Goal: Task Accomplishment & Management: Manage account settings

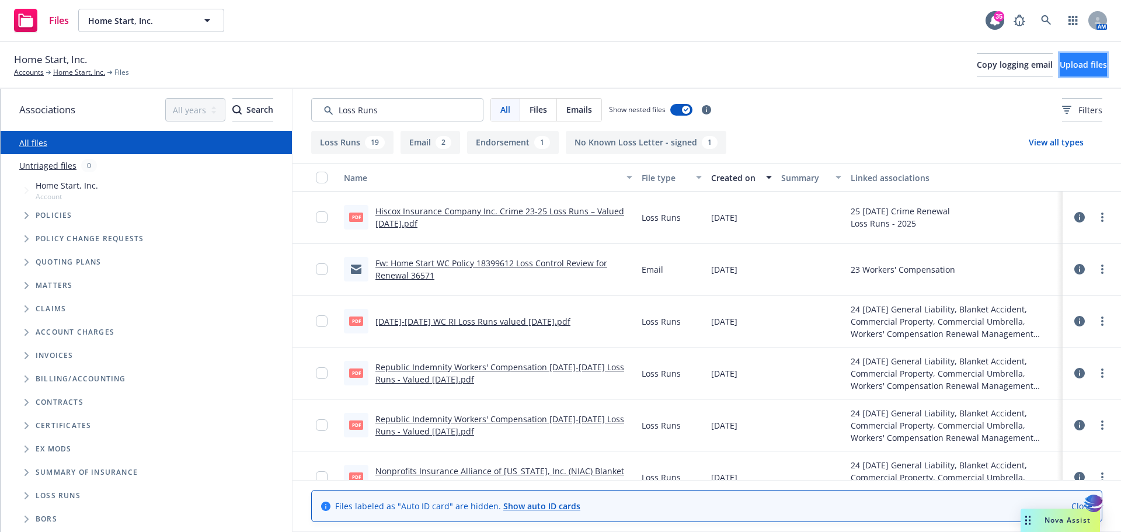
click at [1076, 70] on button "Upload files" at bounding box center [1083, 64] width 47 height 23
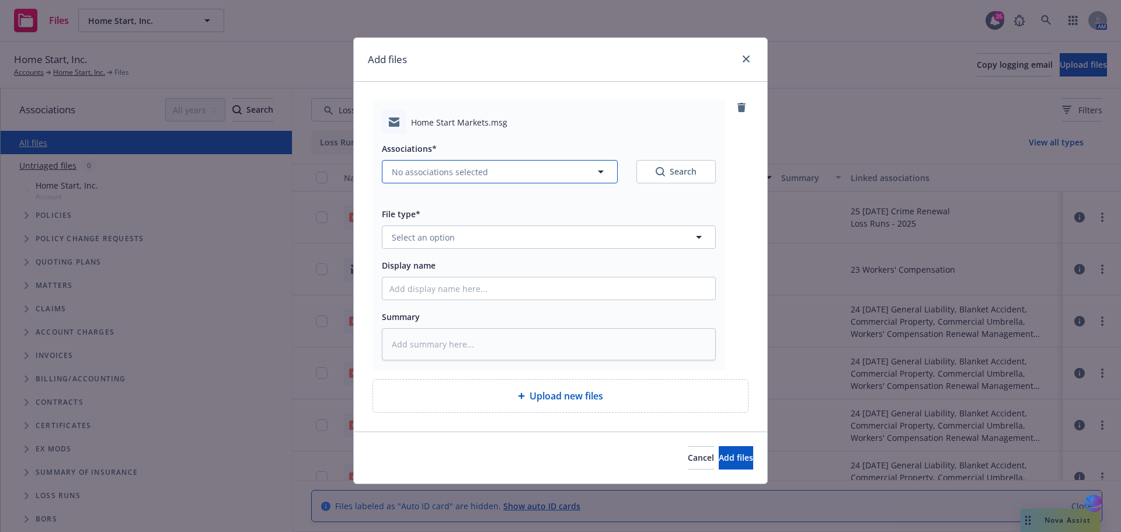
click at [601, 171] on icon "button" at bounding box center [601, 172] width 6 height 3
type textarea "x"
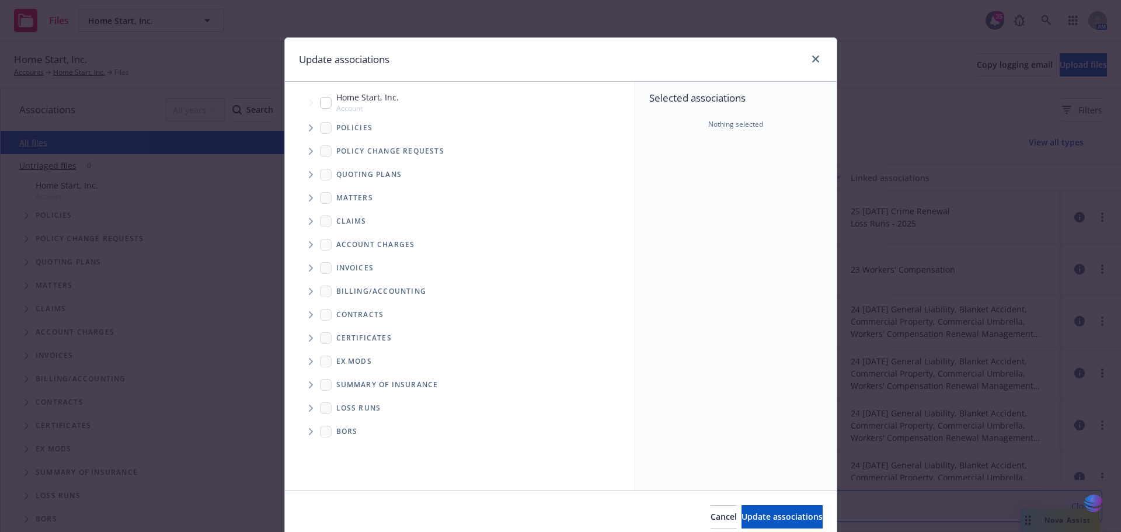
click at [307, 178] on span "Tree Example" at bounding box center [310, 174] width 19 height 19
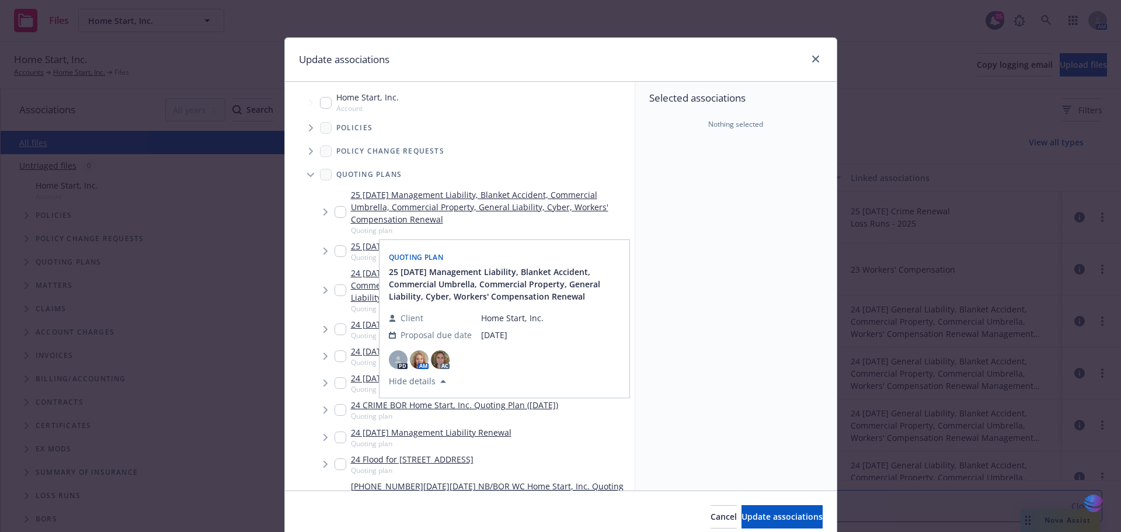
click at [338, 212] on input "Tree Example" at bounding box center [341, 212] width 12 height 12
checkbox input "true"
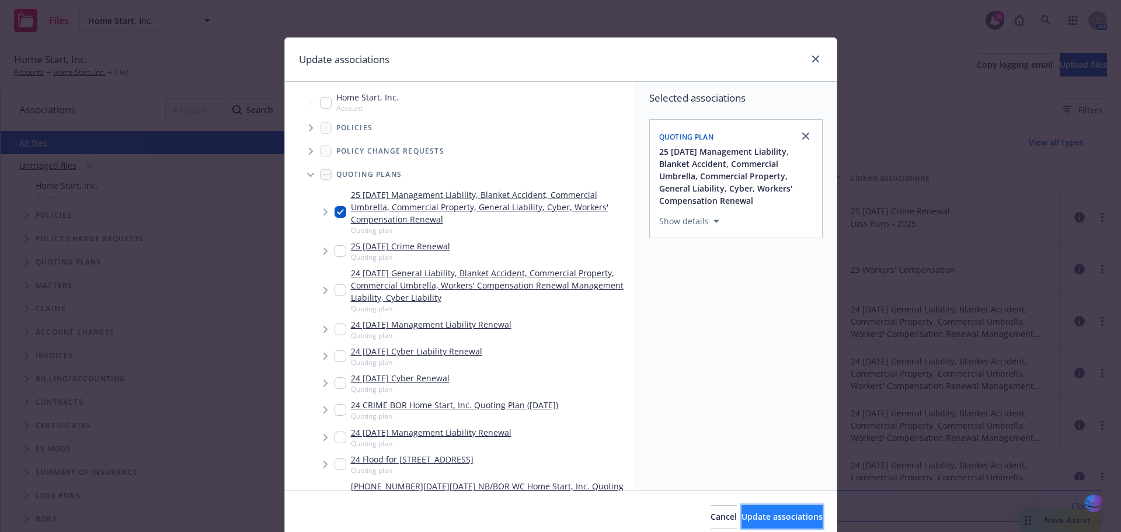
click at [742, 519] on span "Update associations" at bounding box center [782, 516] width 81 height 11
type textarea "x"
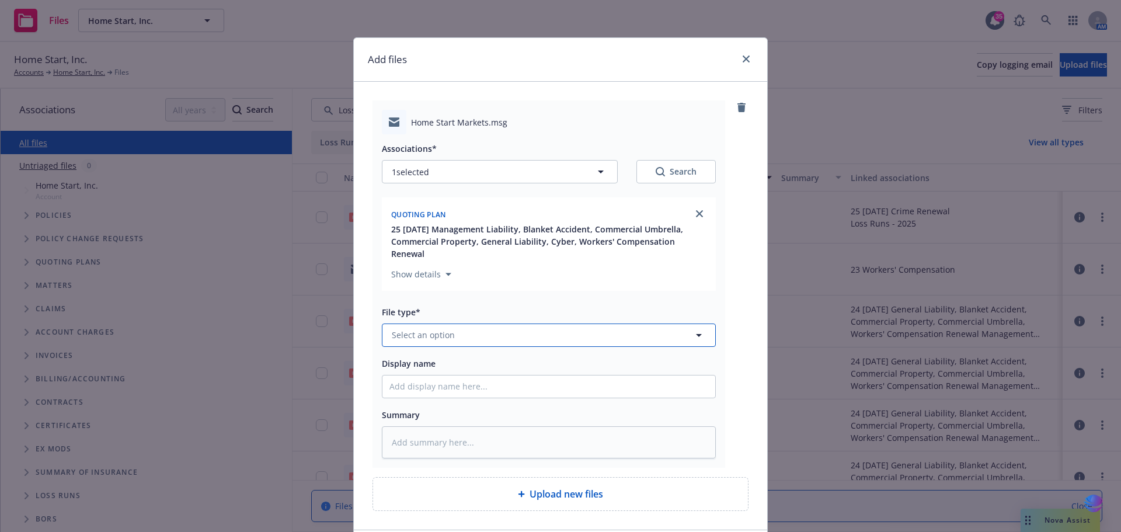
click at [697, 328] on icon "button" at bounding box center [699, 335] width 14 height 14
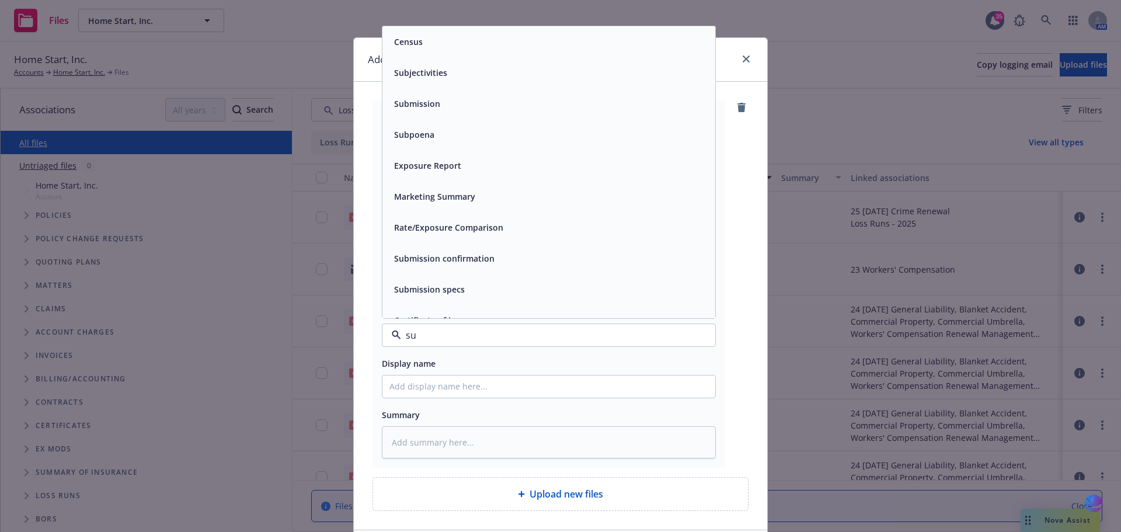
type input "s"
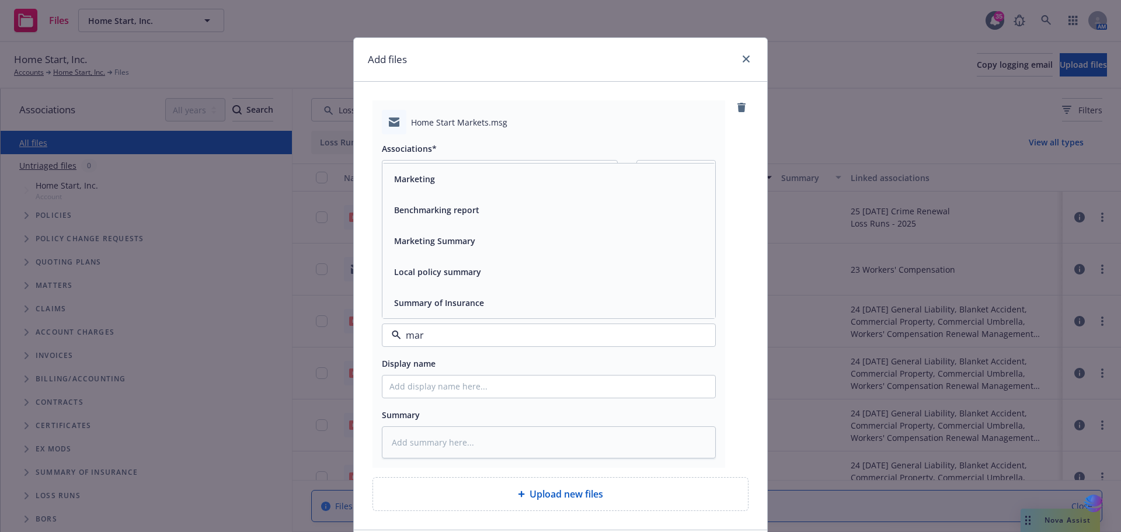
type input "mark"
click at [431, 232] on div "Marketing" at bounding box center [413, 240] width 48 height 17
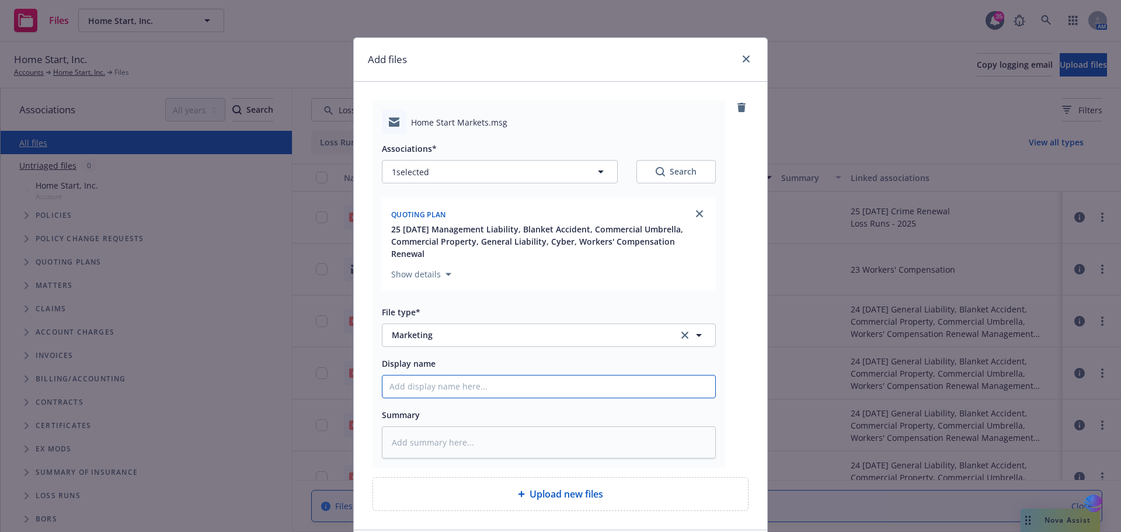
click at [408, 376] on input "Display name" at bounding box center [548, 386] width 333 height 22
type textarea "x"
type input "2"
type textarea "x"
type input "20"
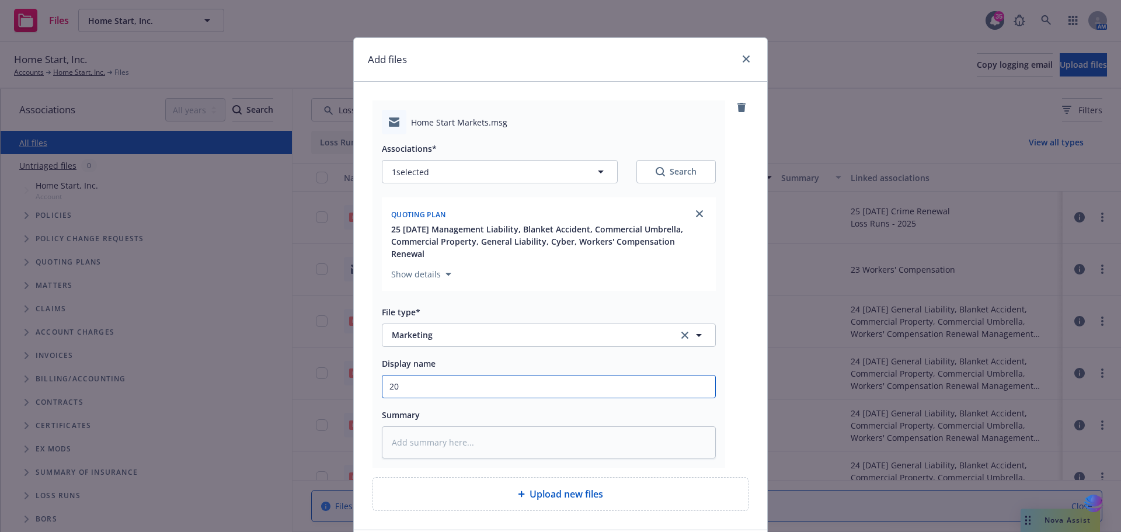
type textarea "x"
type input "202"
type textarea "x"
type input "2025"
type textarea "x"
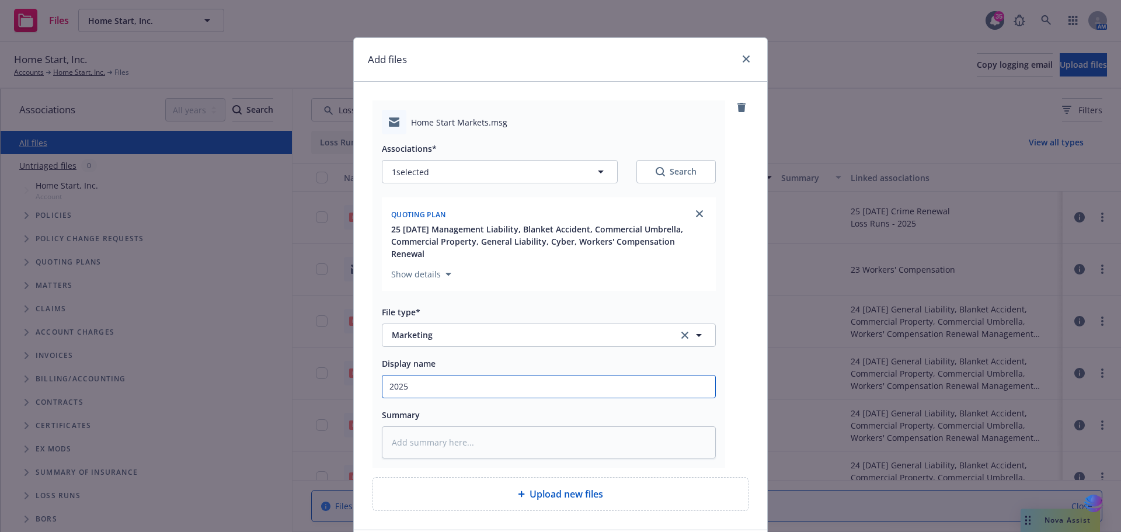
type input "2025"
type textarea "x"
type input "2025 M"
type textarea "x"
type input "2025 Ma"
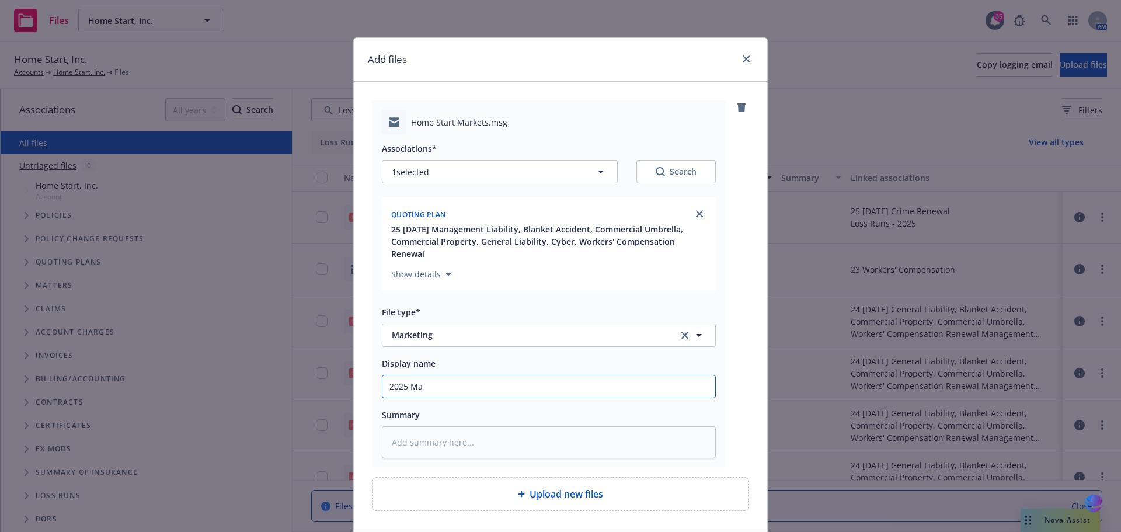
type textarea "x"
type input "[DATE]"
type textarea "x"
type input "2025 Mark"
type textarea "x"
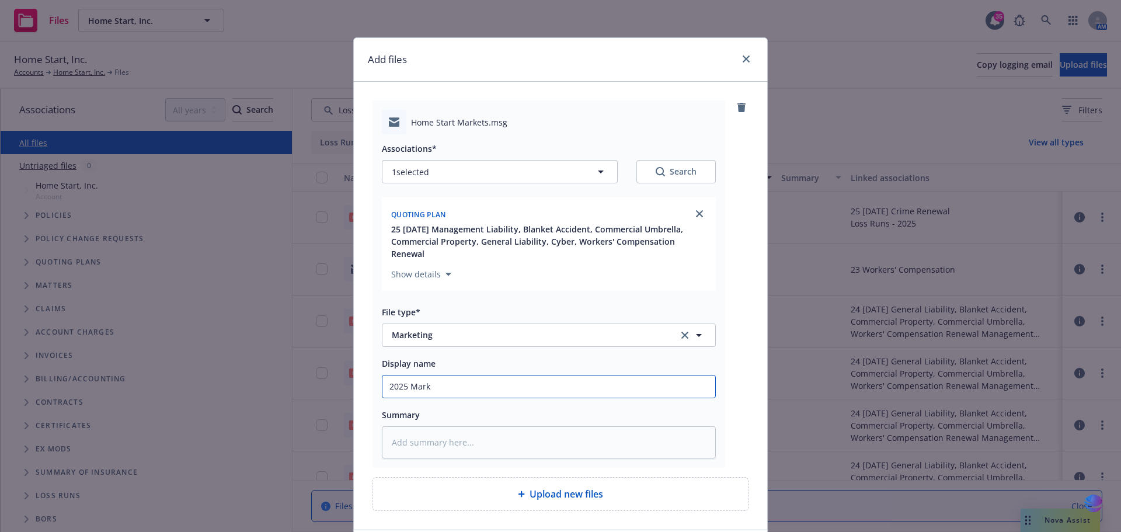
type input "2025 Marke"
type textarea "x"
type input "2025 Market"
type textarea "x"
type input "2025 Markets"
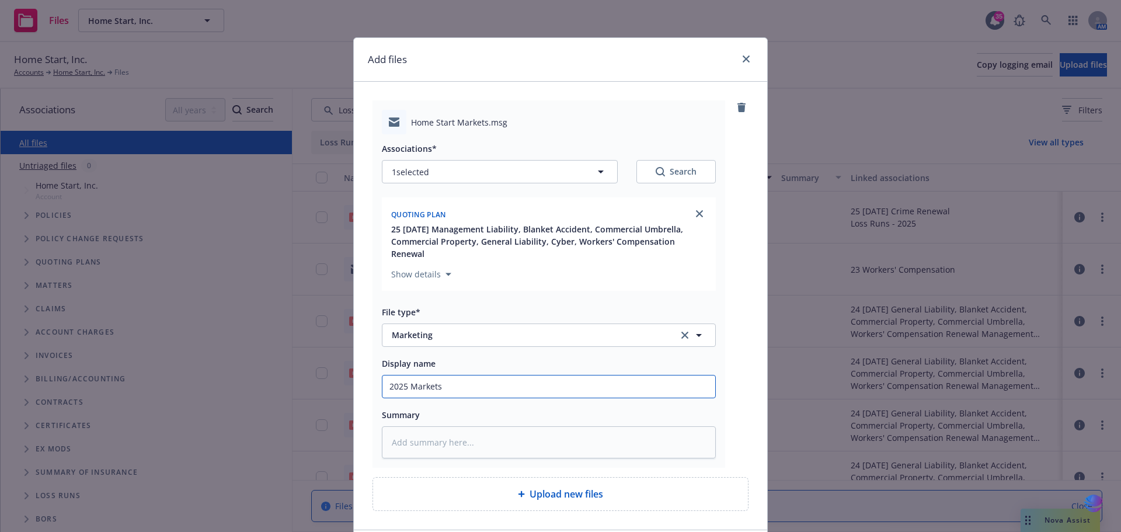
type textarea "x"
type input "2025 Markets"
type textarea "x"
type input "2025 Markets a"
type textarea "x"
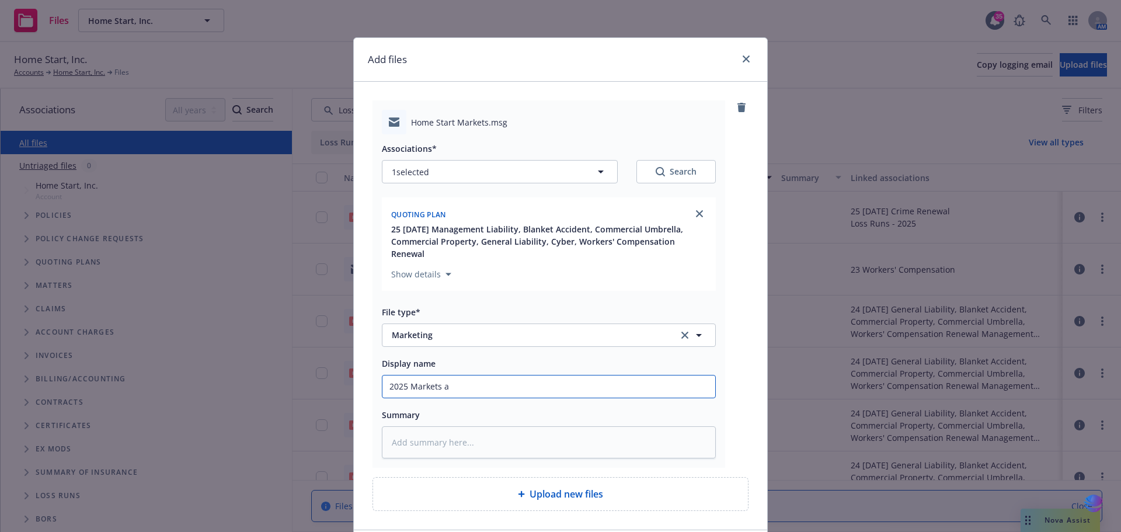
type input "2025 Markets ap"
type textarea "x"
type input "2025 Markets app"
type textarea "x"
type input "2025 Markets appr"
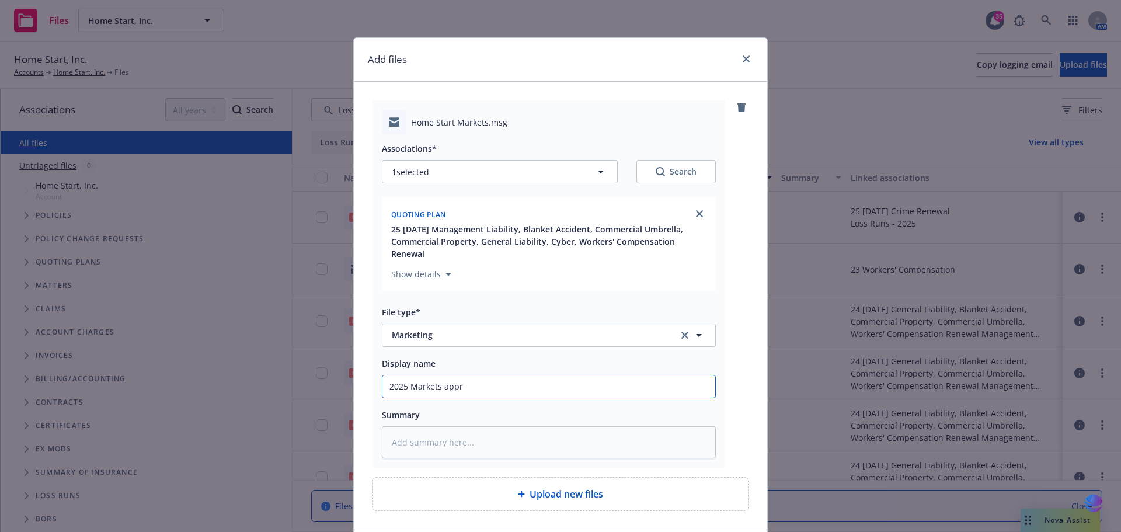
type textarea "x"
type input "2025 Markets appro"
type textarea "x"
type input "2025 Markets approa"
type textarea "x"
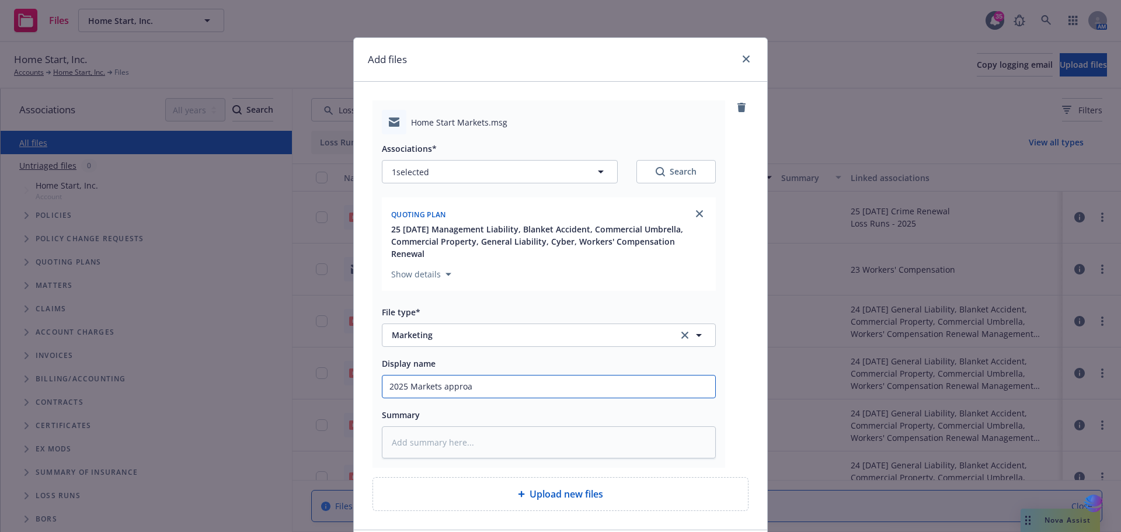
type input "2025 Markets approac"
type textarea "x"
type input "2025 Markets approach"
type textarea "x"
type input "2025 Markets approache"
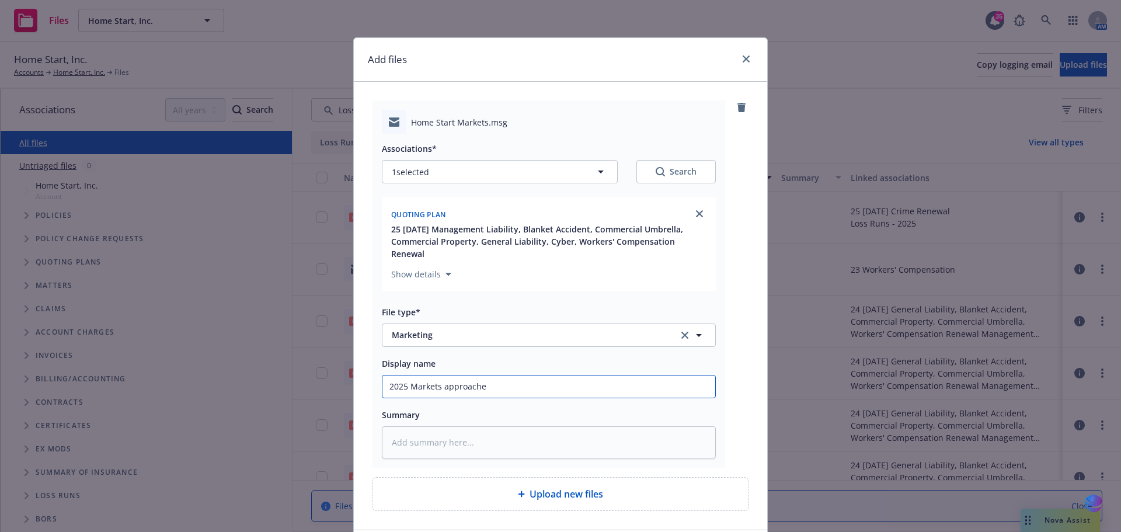
type textarea "x"
type input "2025 Markets approached"
type textarea "x"
type input "2025 Markets approached"
type textarea "x"
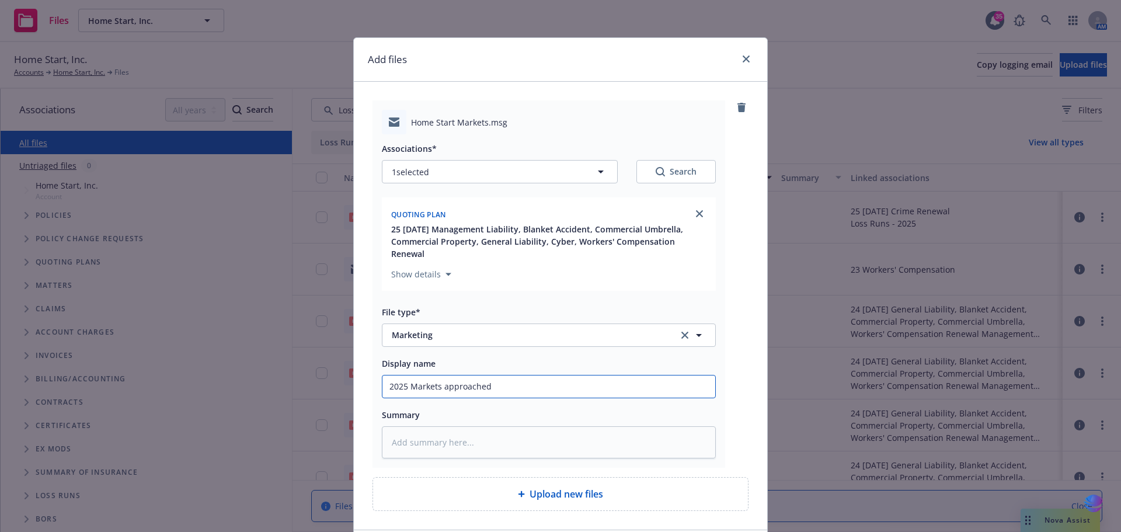
type input "2025 Markets approached f"
type textarea "x"
type input "2025 Markets approached fo"
type textarea "x"
type input "2025 Markets approached for"
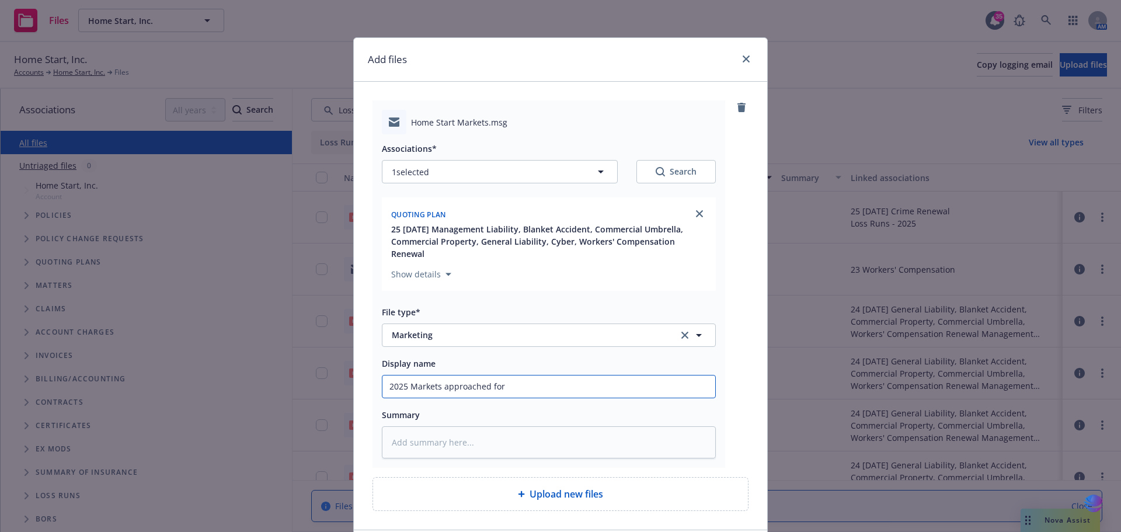
type textarea "x"
type input "2025 Markets approached for"
type textarea "x"
type input "2025 Markets approached for C"
type textarea "x"
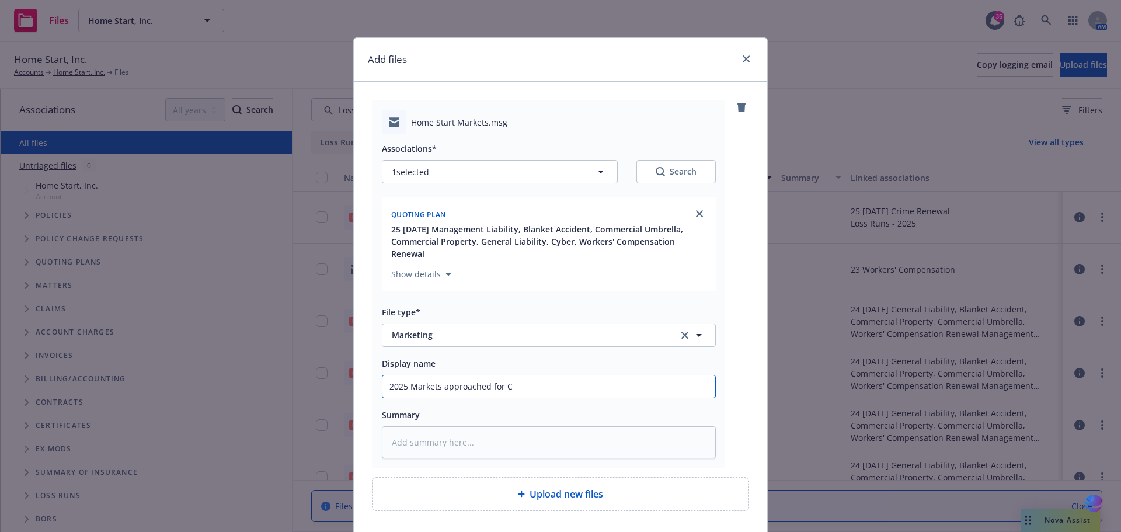
type input "2025 Markets approached for Co"
type textarea "x"
type input "2025 Markets approached for Cor"
type textarea "x"
type input "2025 Markets approached for Core"
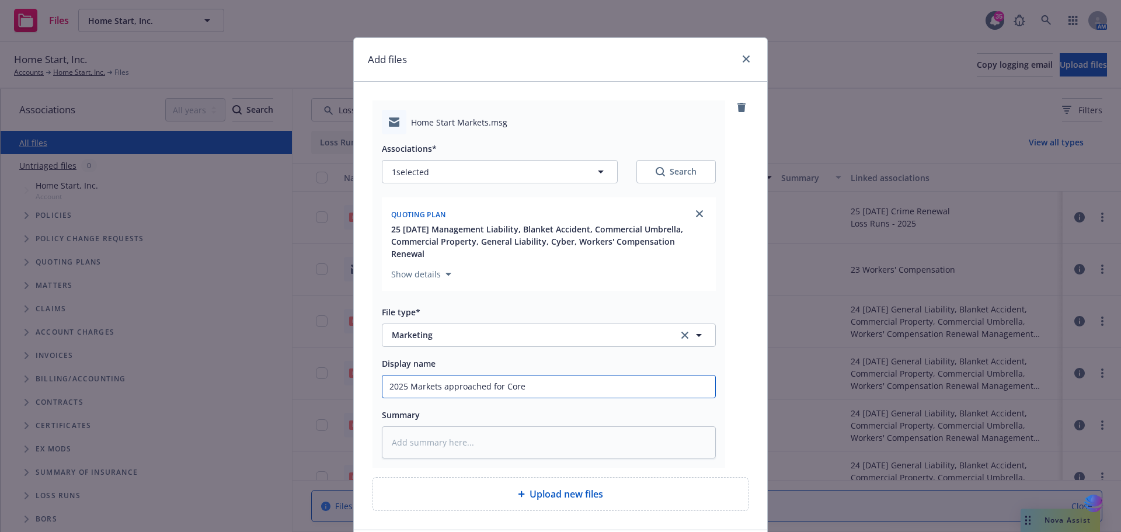
type textarea "x"
type input "2025 Markets approached for Cor"
type textarea "x"
type input "2025 Markets approached for Co"
type textarea "x"
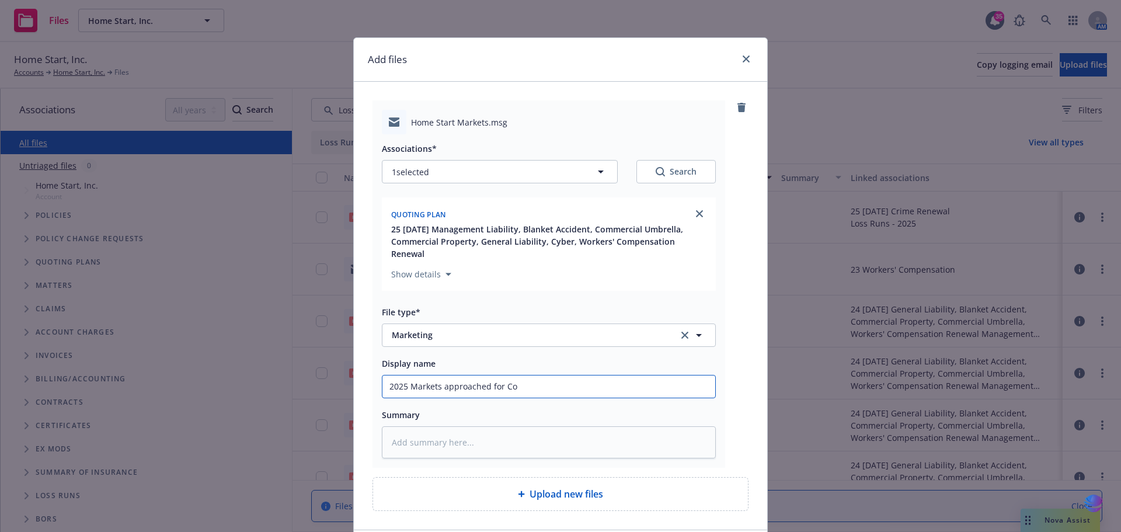
type input "2025 Markets approached for C"
type textarea "x"
type input "2025 Markets approached for"
type textarea "x"
type input "2025 Markets approached for P"
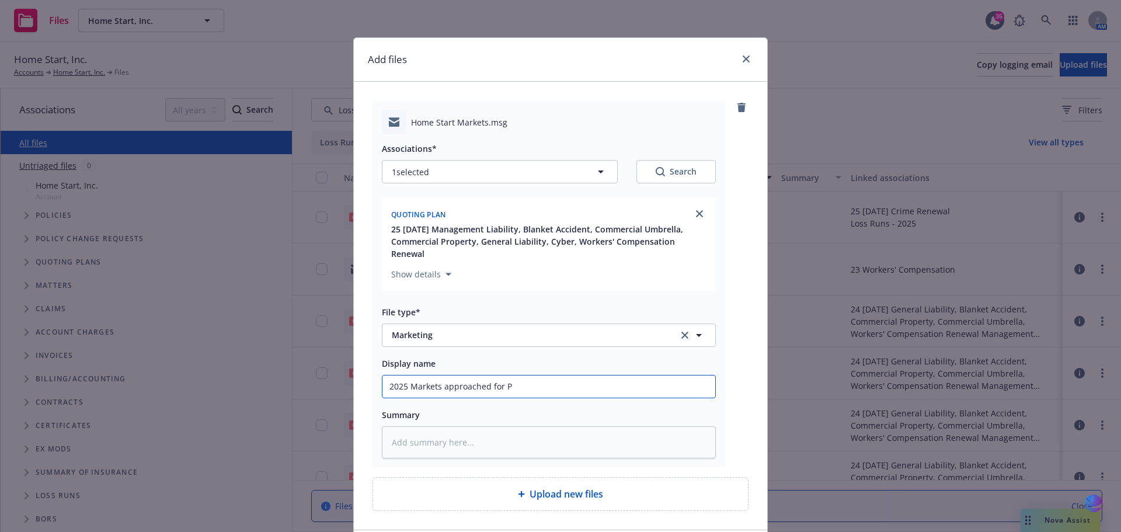
type textarea "x"
type input "2025 Markets approached for PR"
type textarea "x"
type input "2025 Markets approached for PRO"
type textarea "x"
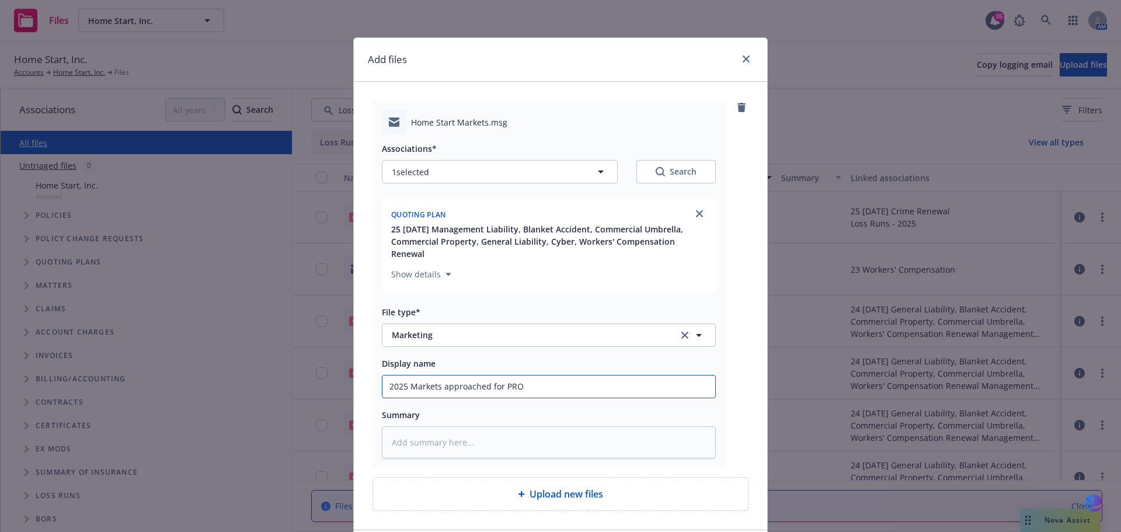
type input "2025 Markets approached for PROP"
type textarea "x"
type input "2025 Markets approached for PROP"
type textarea "x"
type input "2025 Markets approached for PROP G"
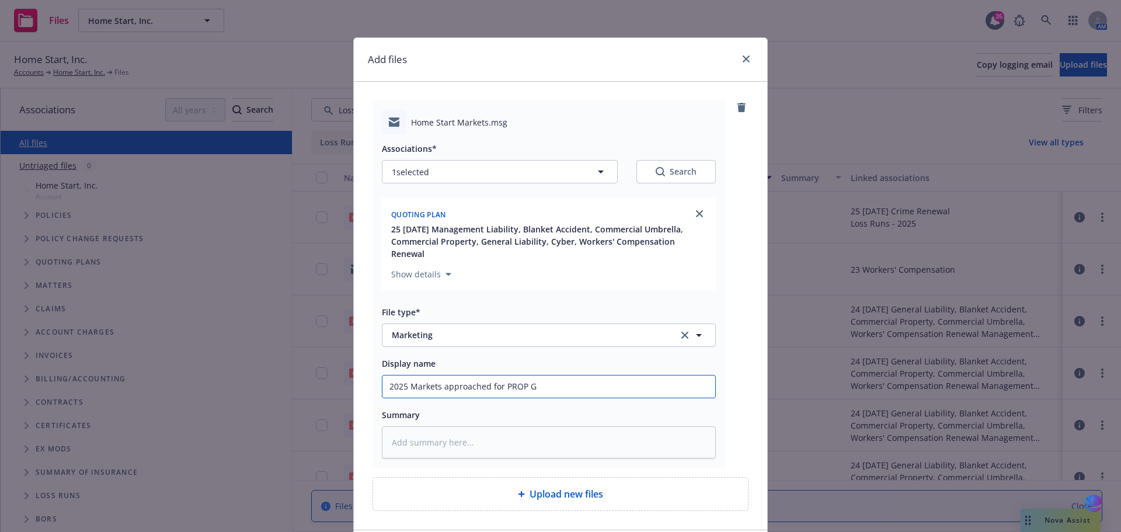
type textarea "x"
type input "2025 Markets approached for PROP GL"
type textarea "x"
type input "2025 Markets approached for PROP GL"
type textarea "x"
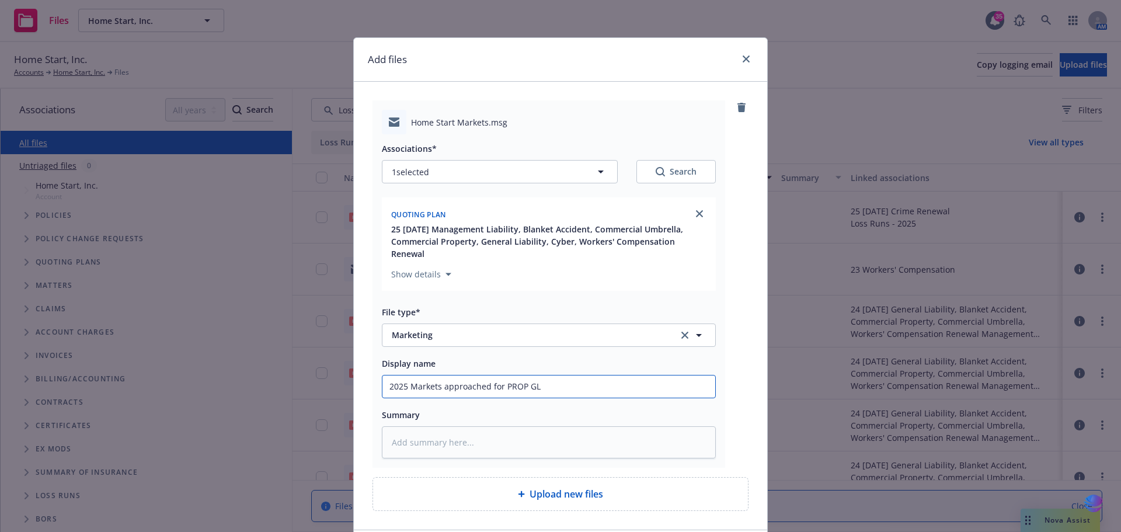
type input "2025 Markets approached for PROP GL W"
type textarea "x"
type input "2025 Markets approached for PROP GL WC"
type textarea "x"
type input "2025 Markets approached for PROP GL WC"
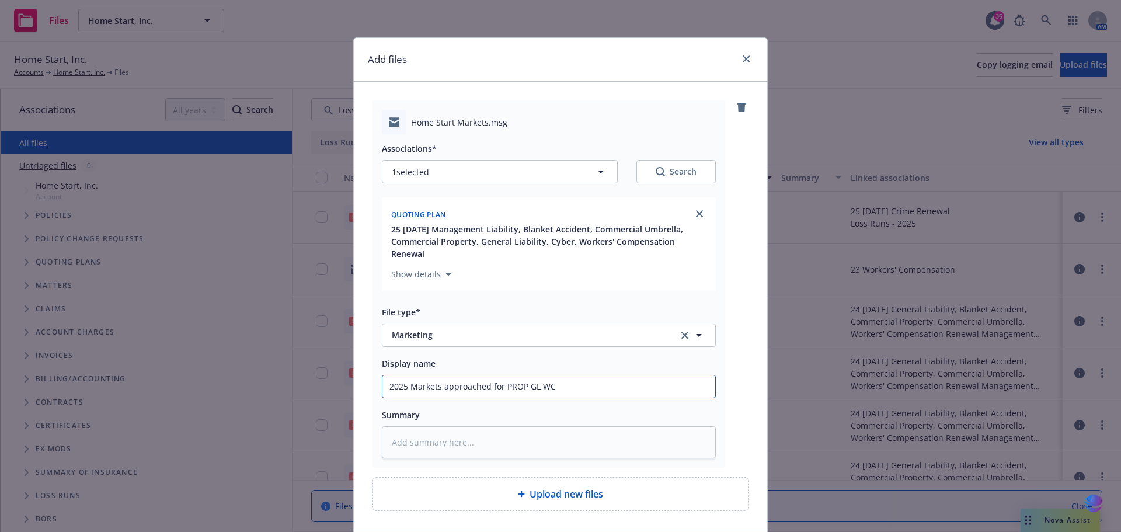
type textarea "x"
type input "2025 Markets approached for PROP GL WC U"
type textarea "x"
type input "2025 Markets approached for PROP GL WC UM"
type textarea "x"
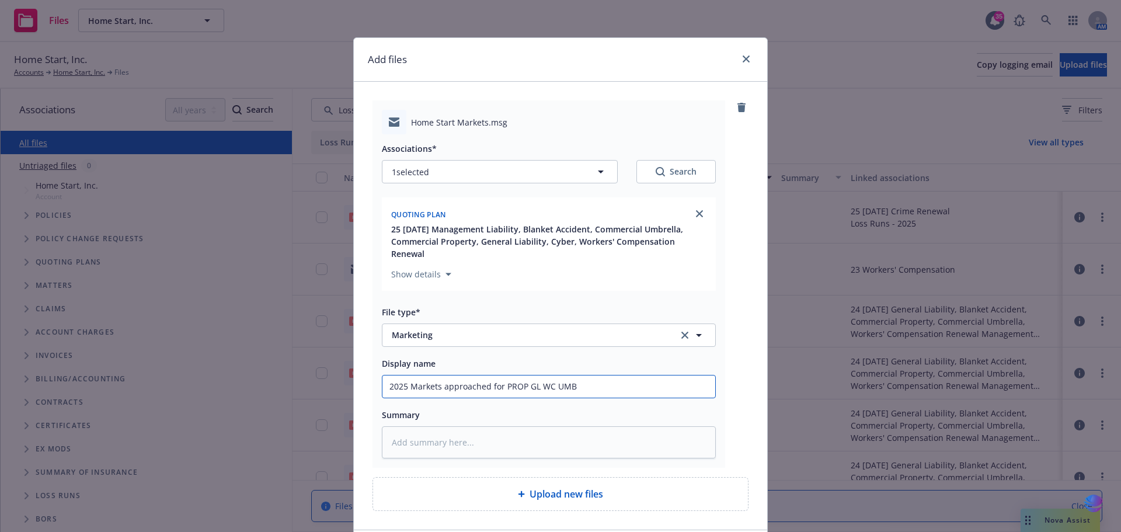
drag, startPoint x: 383, startPoint y: 376, endPoint x: 630, endPoint y: 375, distance: 247.0
click at [630, 375] on input "2025 Markets approached for PROP GL WC UMB" at bounding box center [548, 386] width 333 height 22
type input "2025 Markets approached for PROP GL WC UMB"
click at [430, 434] on textarea at bounding box center [549, 442] width 334 height 32
paste textarea "2025 Markets approached for PROP GL WC UMB"
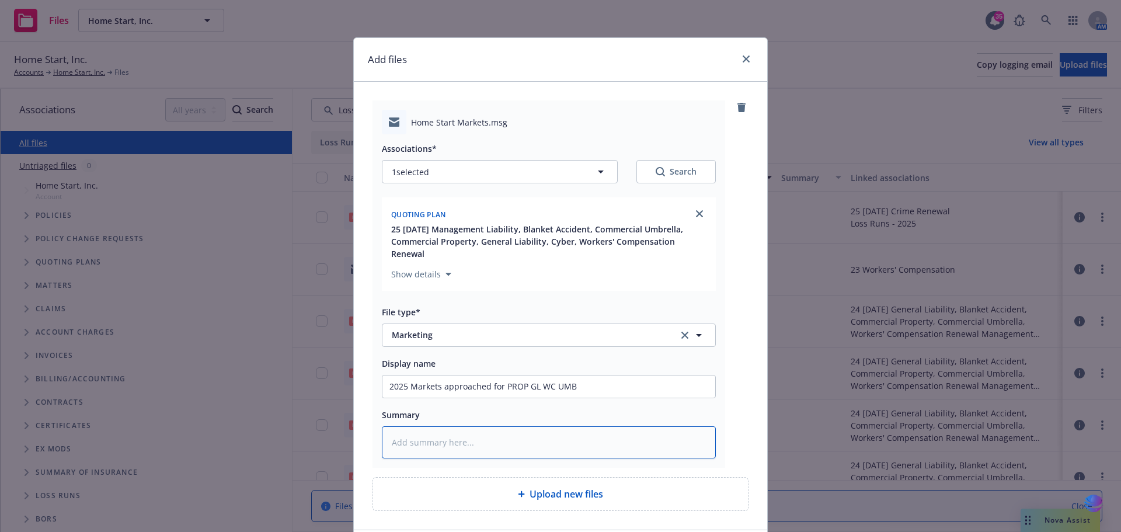
type textarea "x"
type textarea "2025 Markets approached for PROP GL WC UMB"
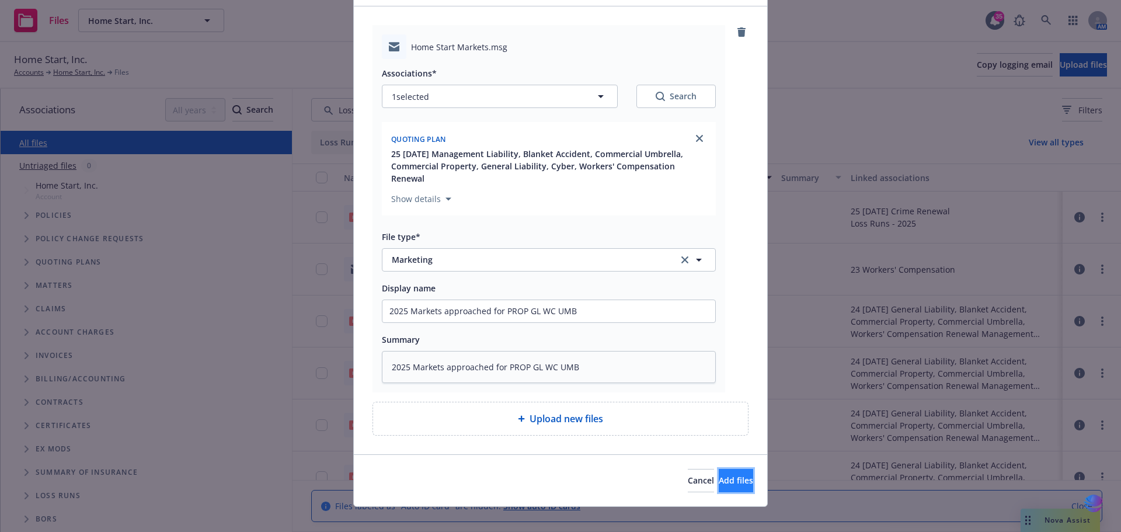
click at [719, 474] on button "Add files" at bounding box center [736, 480] width 34 height 23
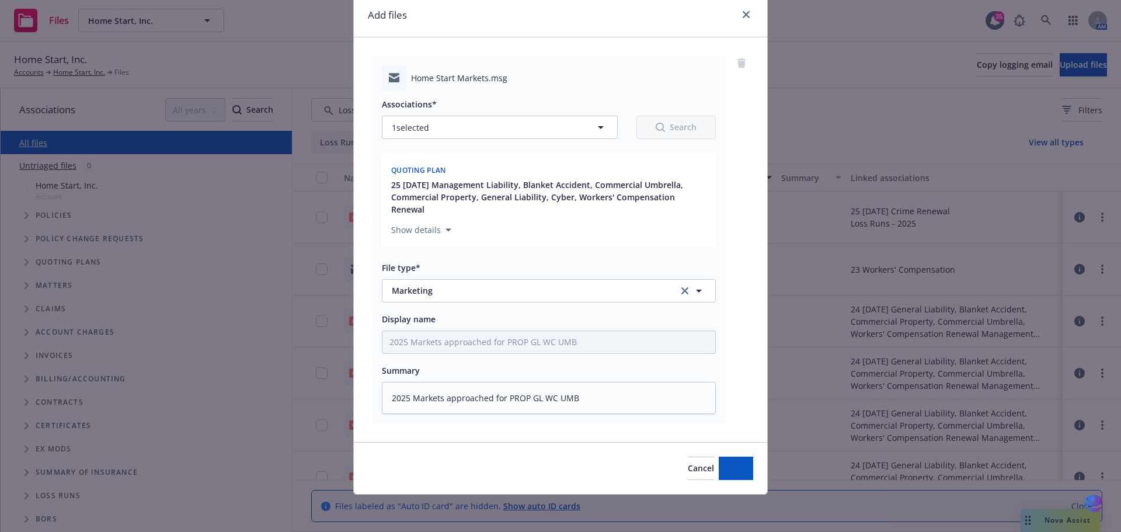
scroll to position [32, 0]
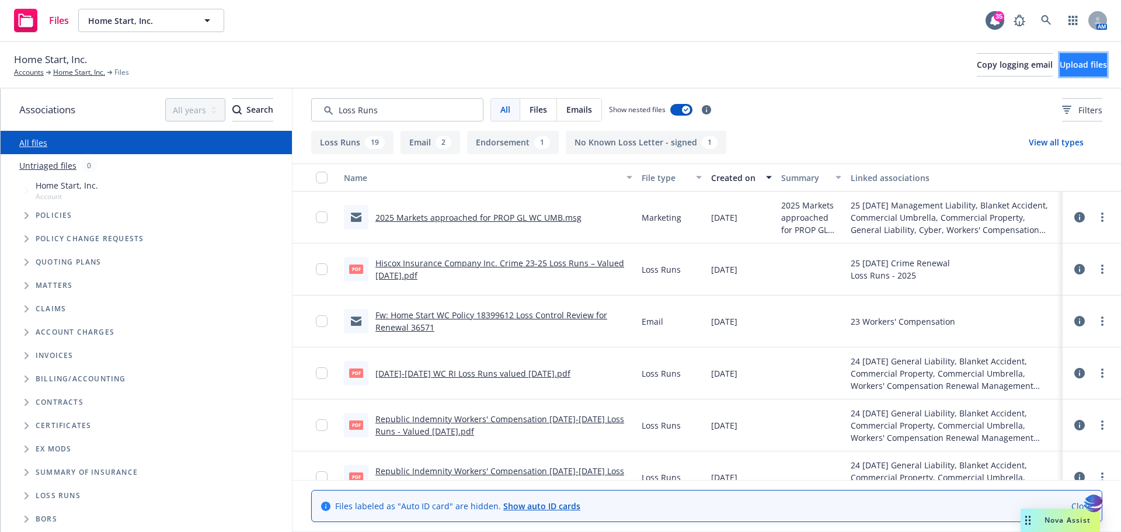
click at [1060, 70] on button "Upload files" at bounding box center [1083, 64] width 47 height 23
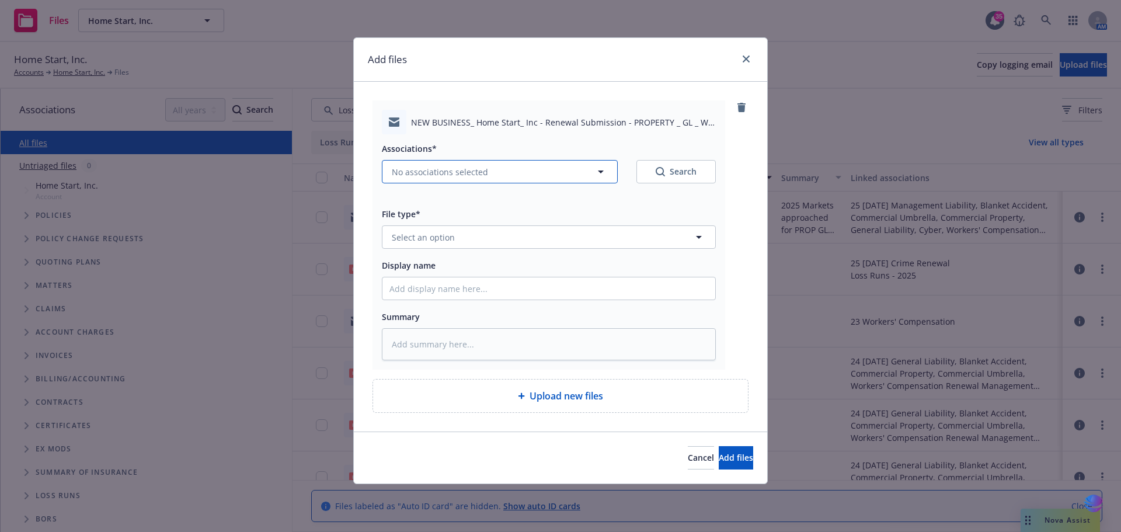
click at [600, 169] on icon "button" at bounding box center [601, 172] width 14 height 14
type textarea "x"
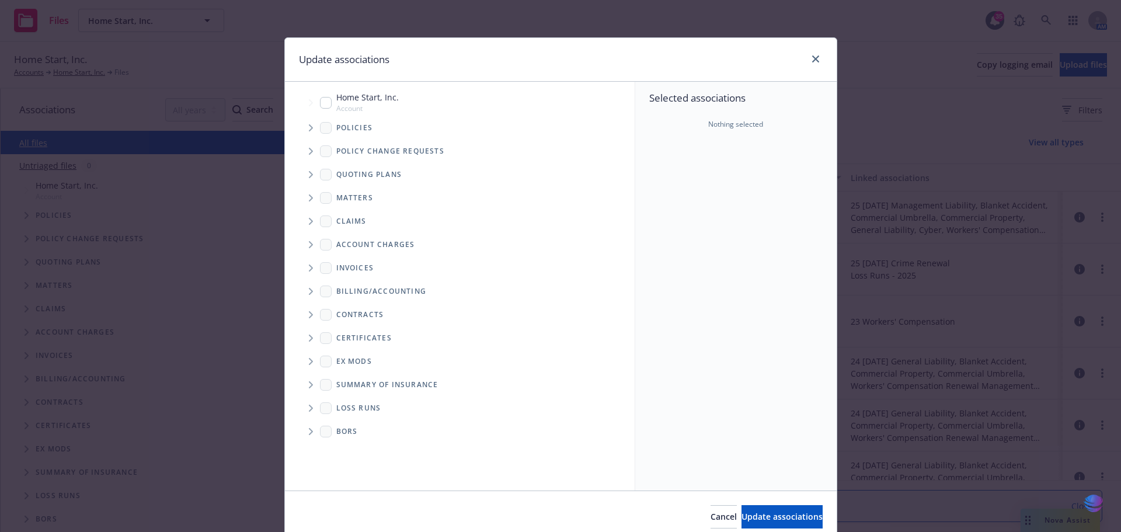
click at [309, 177] on icon "Tree Example" at bounding box center [311, 174] width 4 height 7
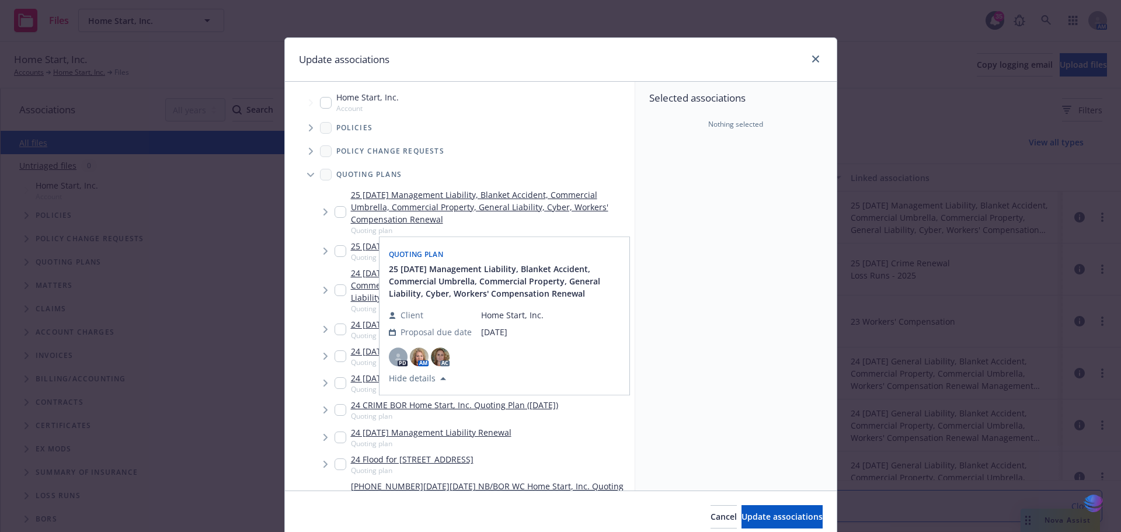
click at [335, 208] on input "Tree Example" at bounding box center [341, 212] width 12 height 12
checkbox input "true"
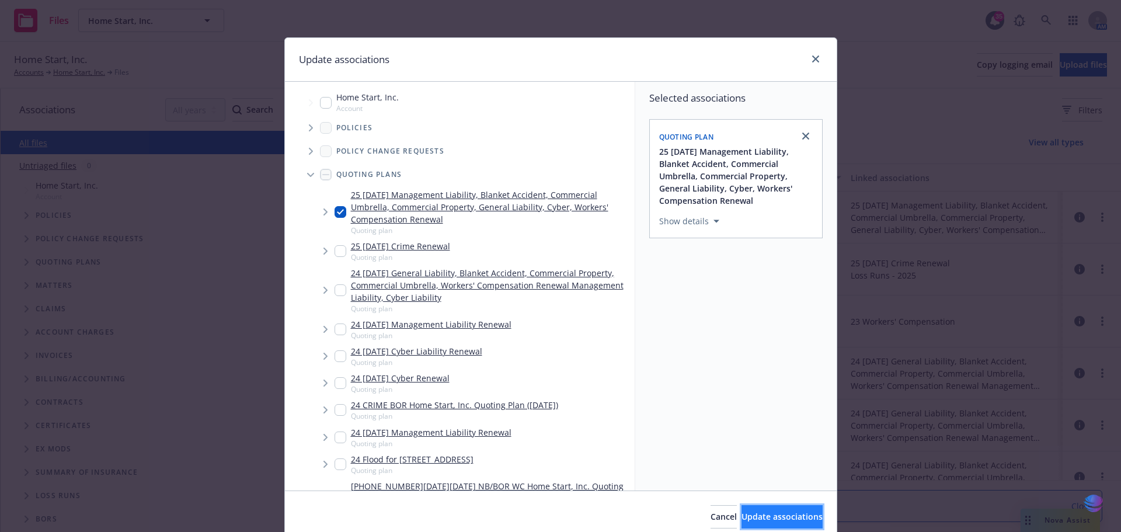
click at [742, 516] on span "Update associations" at bounding box center [782, 516] width 81 height 11
type textarea "x"
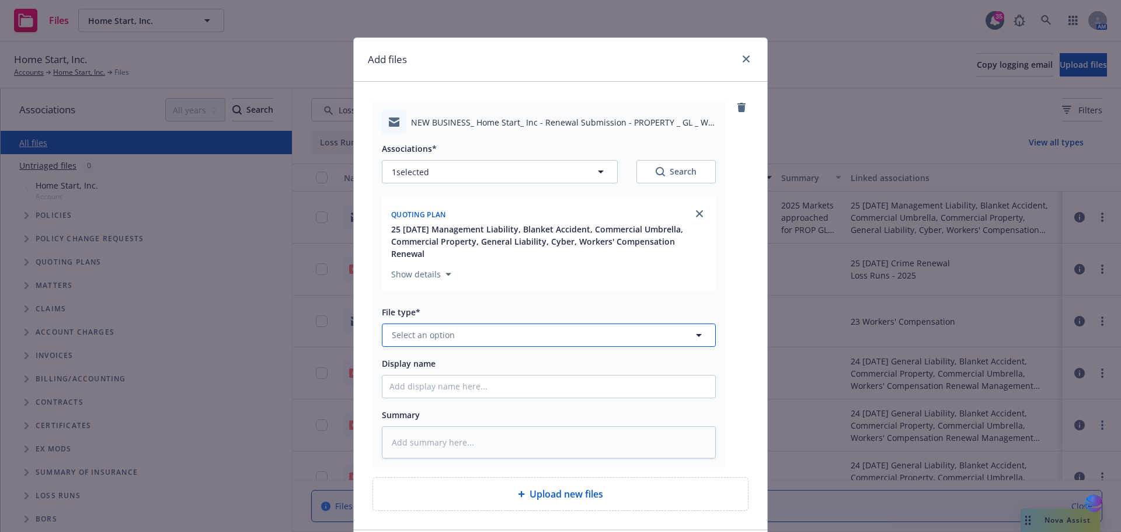
click at [696, 334] on icon "button" at bounding box center [699, 335] width 6 height 3
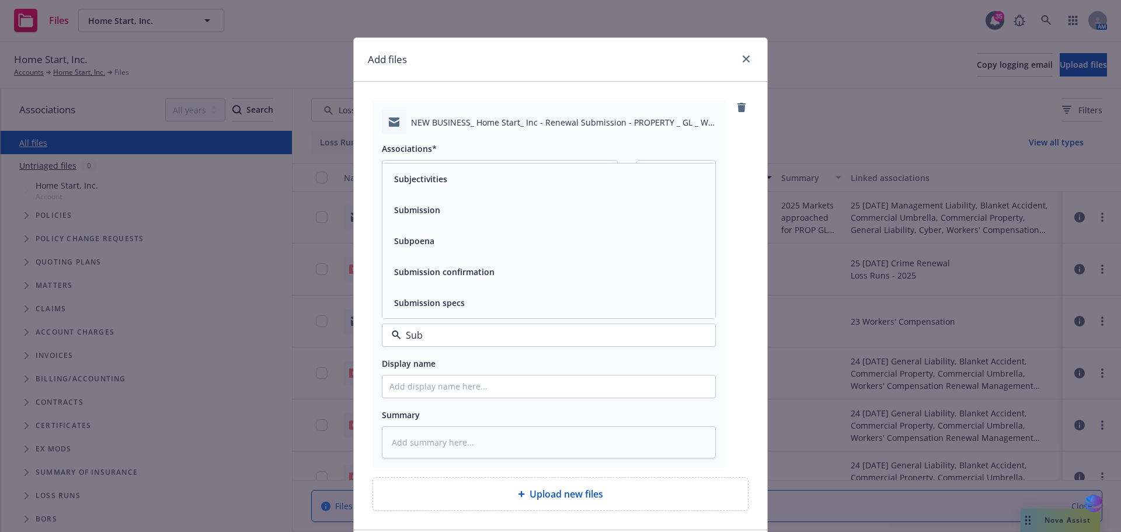
type input "Subm"
click at [489, 232] on div "Submission" at bounding box center [548, 240] width 319 height 17
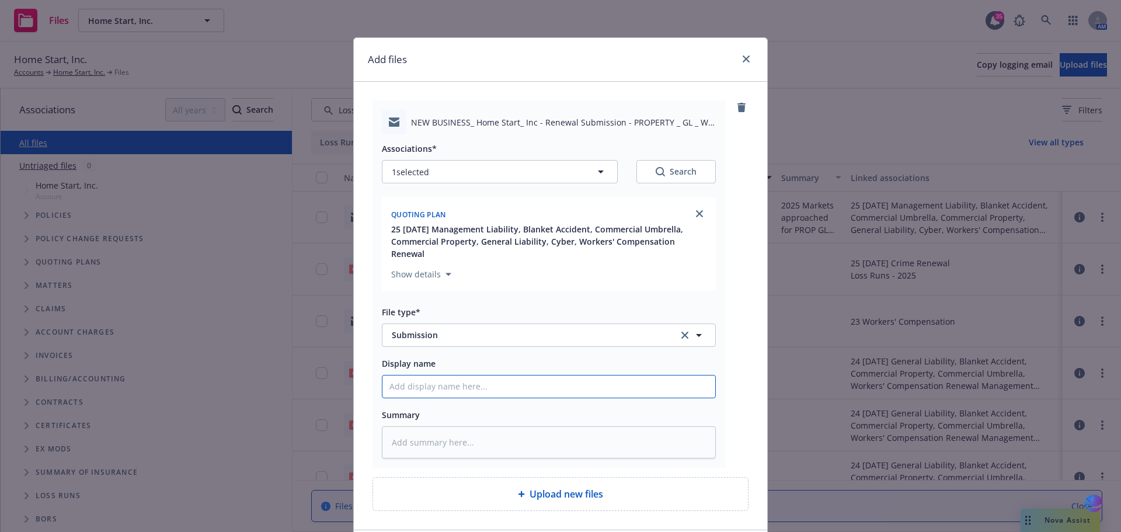
click at [398, 381] on input "Display name" at bounding box center [548, 386] width 333 height 22
type textarea "x"
type input "2"
type textarea "x"
type input "20"
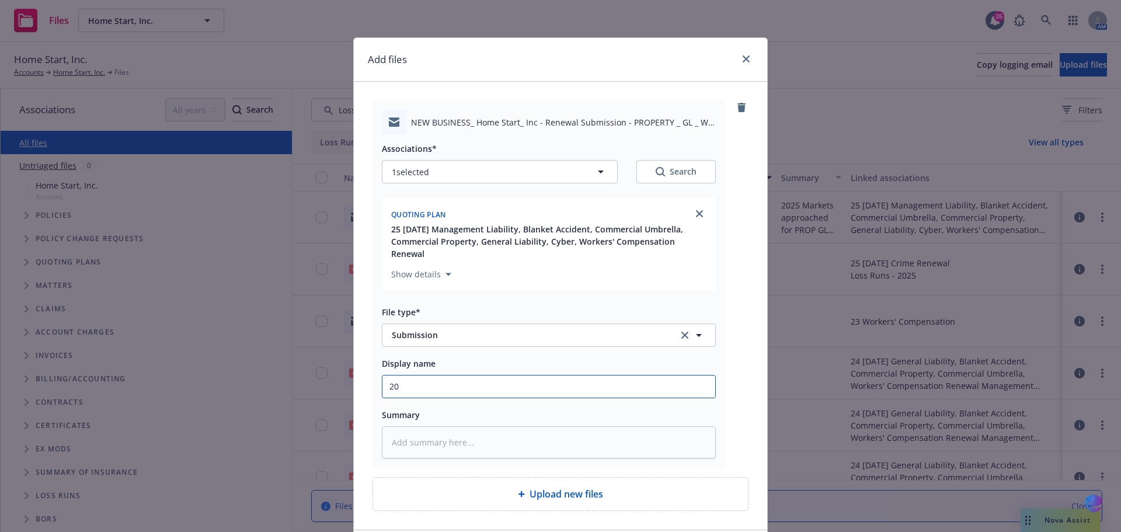
type textarea "x"
type input "202"
type textarea "x"
type input "2025"
type textarea "x"
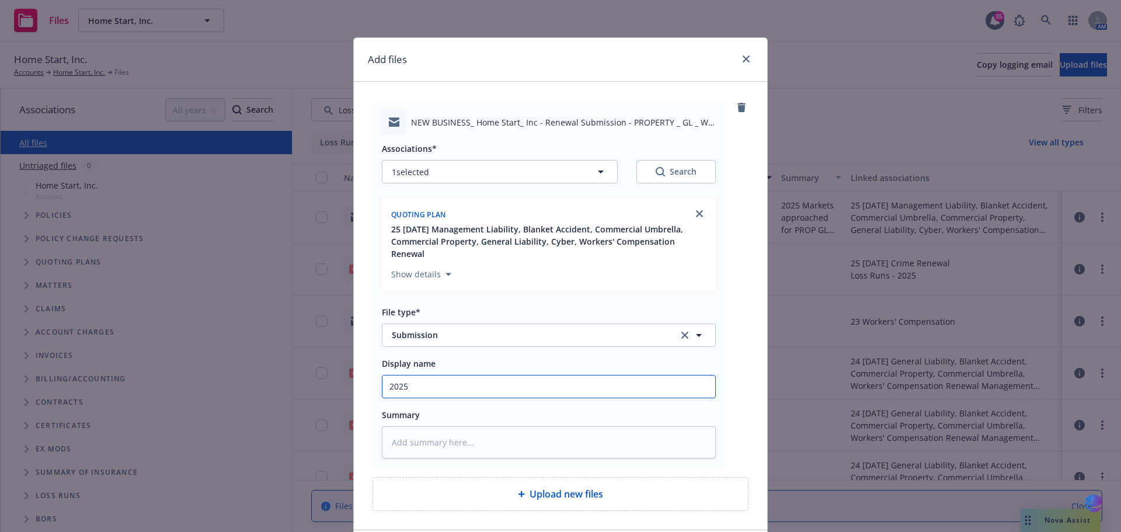
type input "2025"
type textarea "x"
type input "2025 S"
type textarea "x"
type input "2025 SU"
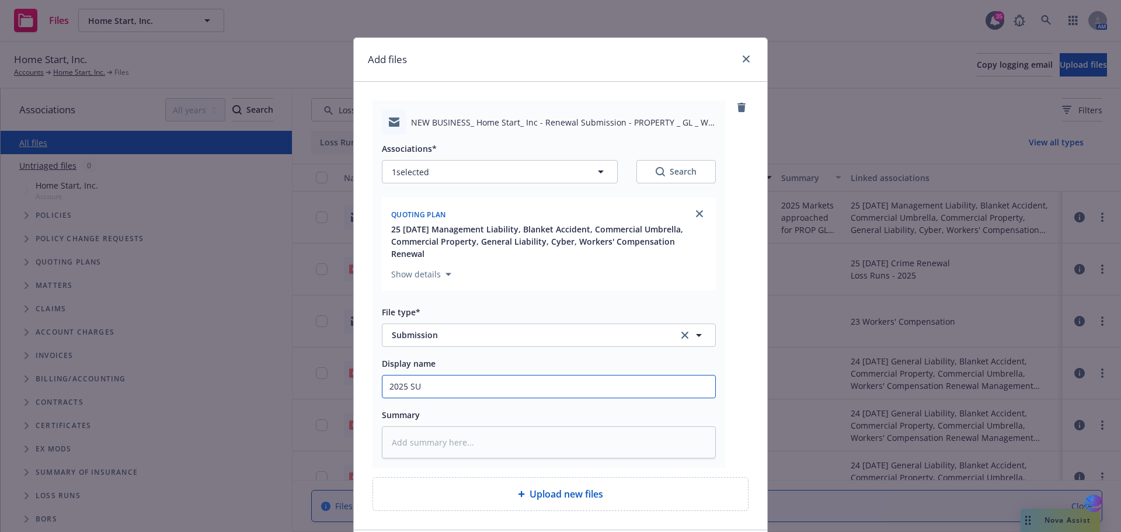
type textarea "x"
type input "2025 SUB"
type textarea "x"
type input "2025 SUBM"
type textarea "x"
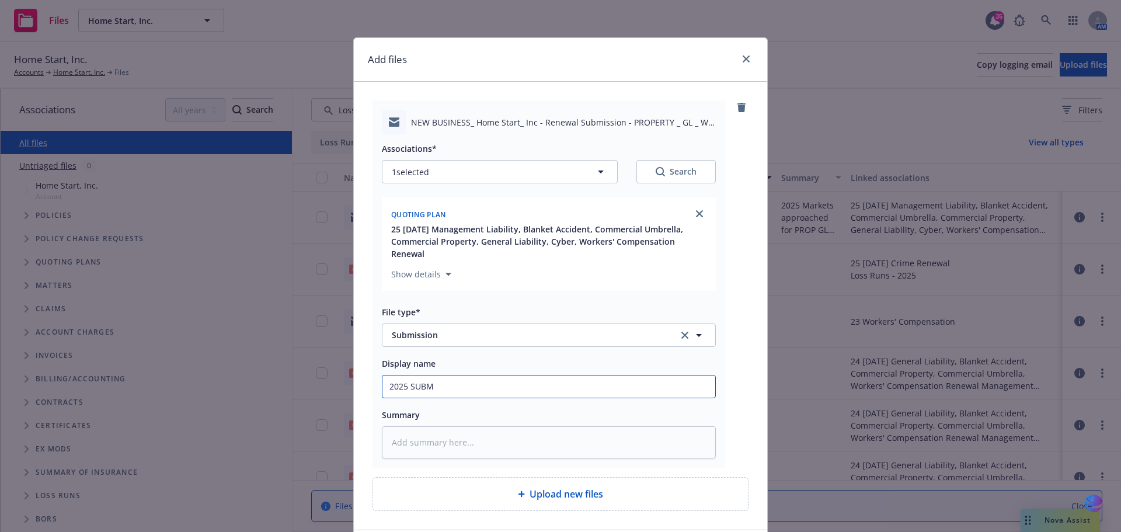
type input "2025 SUBMI"
type textarea "x"
type input "2025 SUBMIS"
type textarea "x"
type input "2025 SUBMISS"
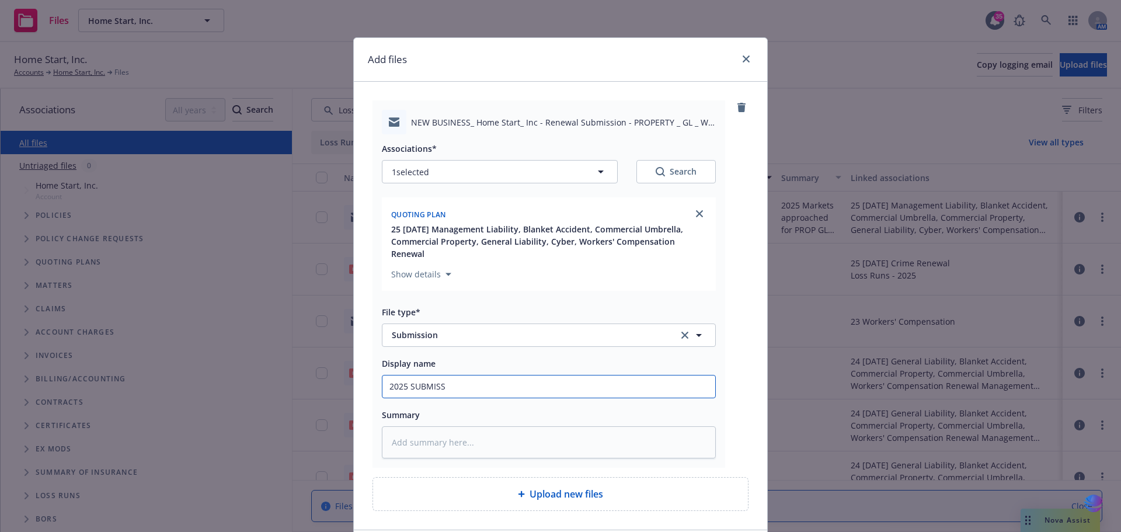
type textarea "x"
type input "2025 SUBMISSI"
type textarea "x"
type input "2025 SUBMISSIO"
type textarea "x"
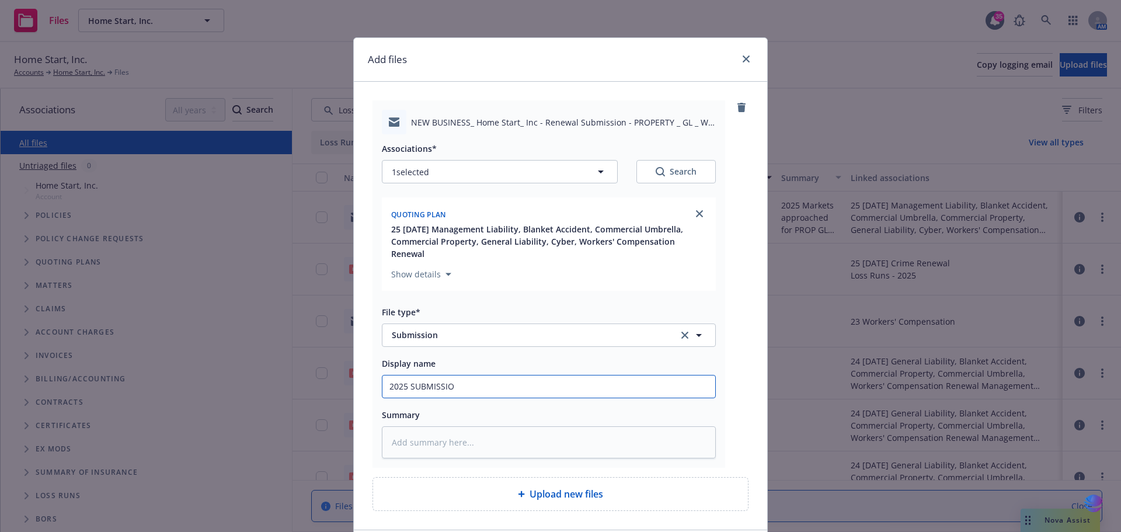
type input "2025 SUBMISSION"
type textarea "x"
type input "2025 SUBMISSION"
type textarea "x"
type input "2025 SUBMISSION P"
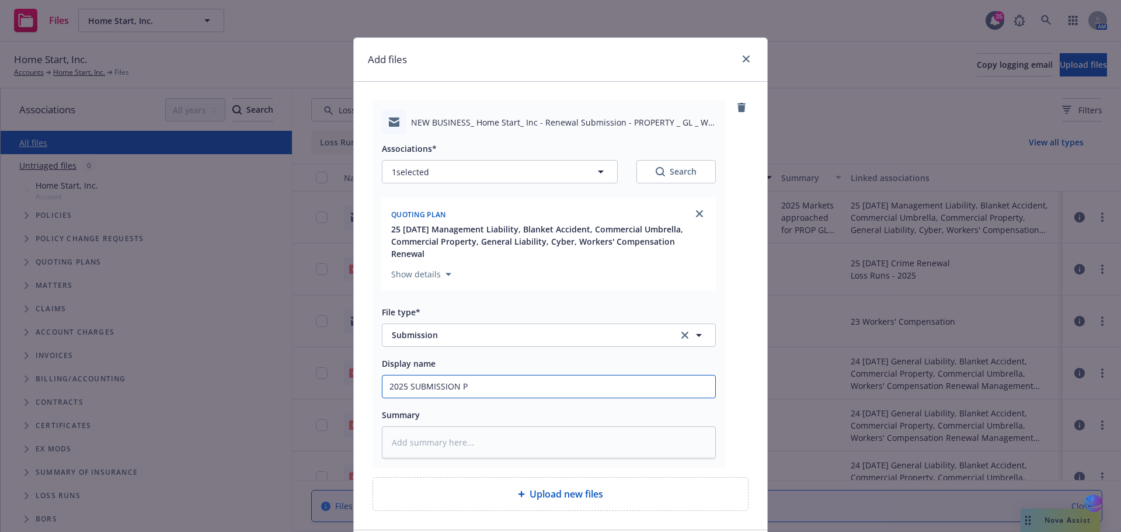
type textarea "x"
type input "2025 SUBMISSION Pr"
type textarea "x"
type input "2025 SUBMISSION Pro"
type textarea "x"
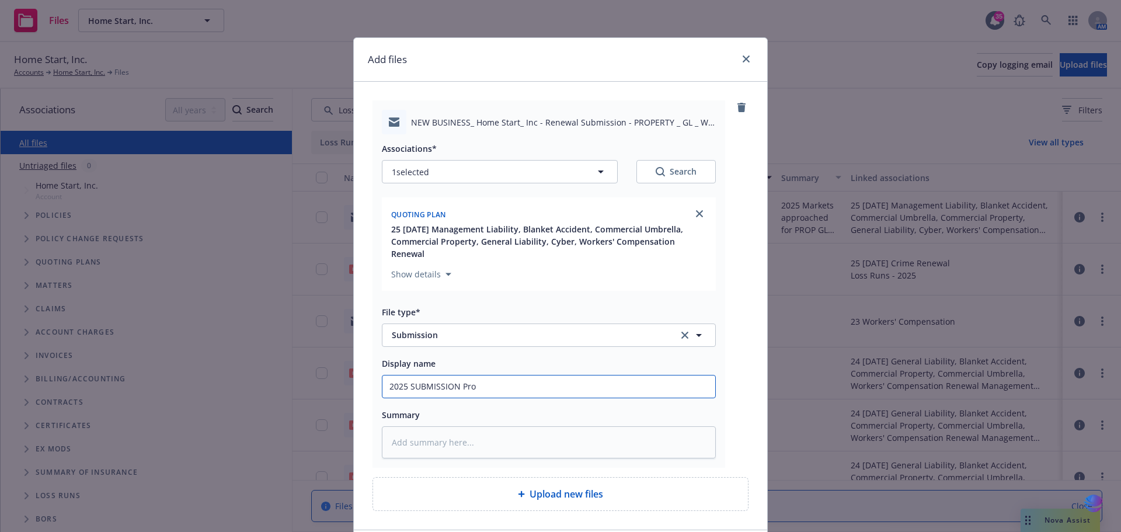
type input "2025 SUBMISSION Prop"
type textarea "x"
type input "2025 SUBMISSION Prop"
type textarea "x"
type input "2025 SUBMISSION Prop G"
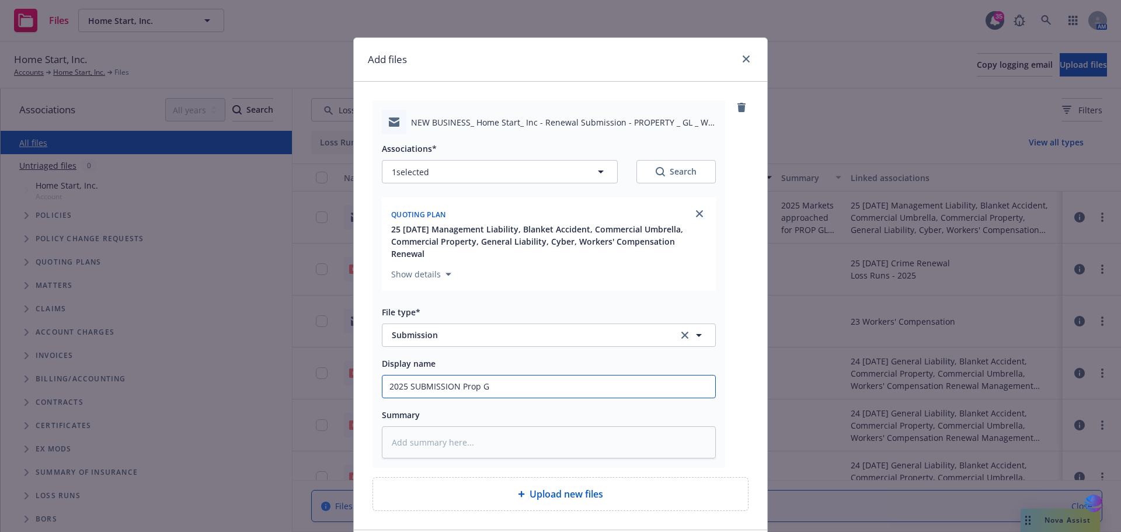
type textarea "x"
type input "2025 SUBMISSION Prop GL"
type textarea "x"
type input "2025 SUBMISSION Prop GL"
type textarea "x"
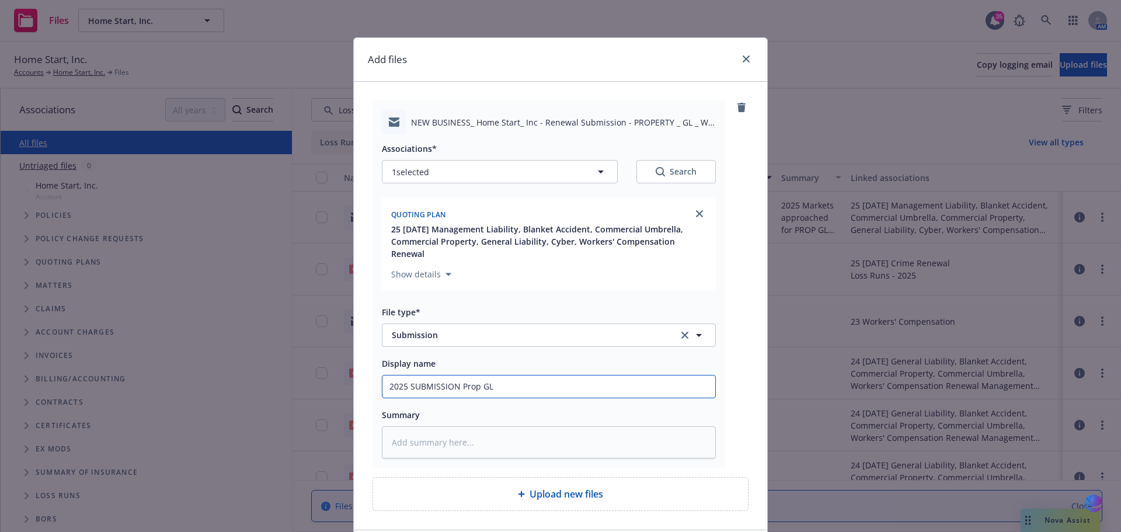
type input "2025 SUBMISSION Prop GL W"
type textarea "x"
type input "2025 SUBMISSION Prop GL WC"
type textarea "x"
type input "2025 SUBMISSION Prop GL WC"
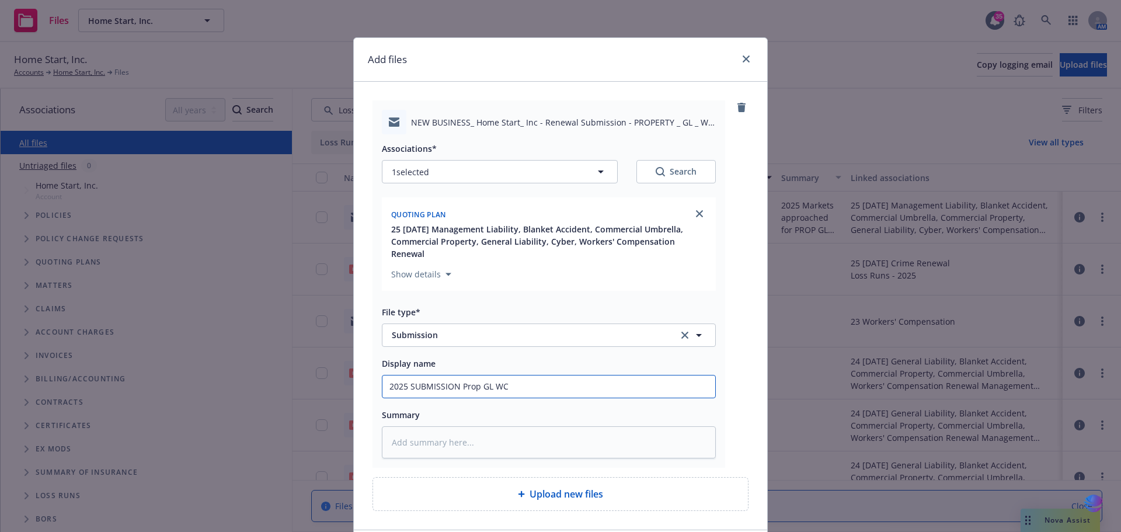
type textarea "x"
type input "2025 SUBMISSION Prop GL WC U"
type textarea "x"
type input "2025 SUBMISSION Prop GL WC UM"
type textarea "x"
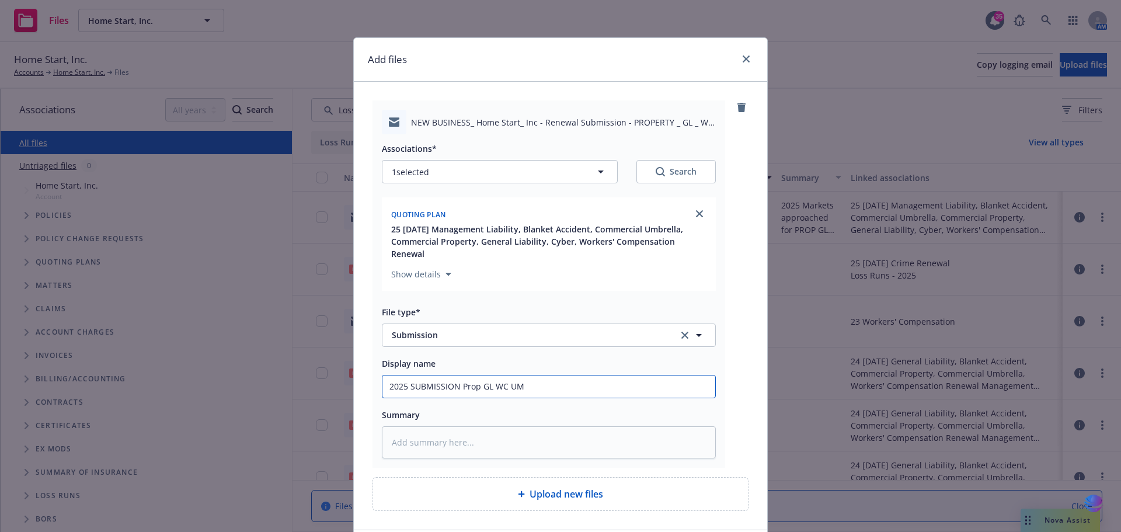
type input "2025 SUBMISSION Prop GL WC UMB"
type textarea "x"
type input "2025 SUBMISSION Prop GL WC UMB"
type textarea "x"
type input "2025 SUBMISSION Prop GL WC UMB -"
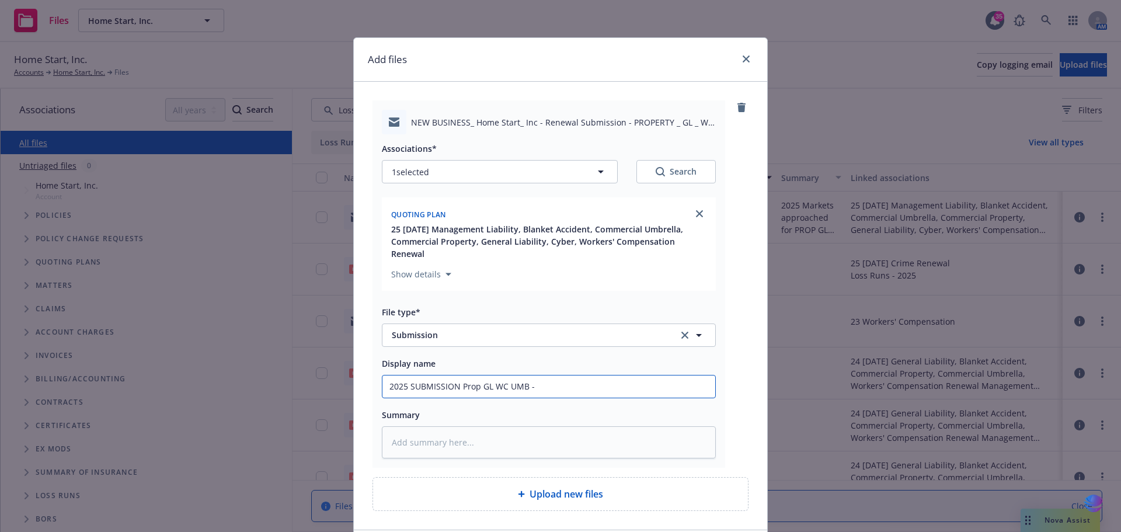
type textarea "x"
type input "2025 SUBMISSION Prop GL WC UMB -"
type textarea "x"
type input "2025 SUBMISSION Prop GL WC UMB - C"
type textarea "x"
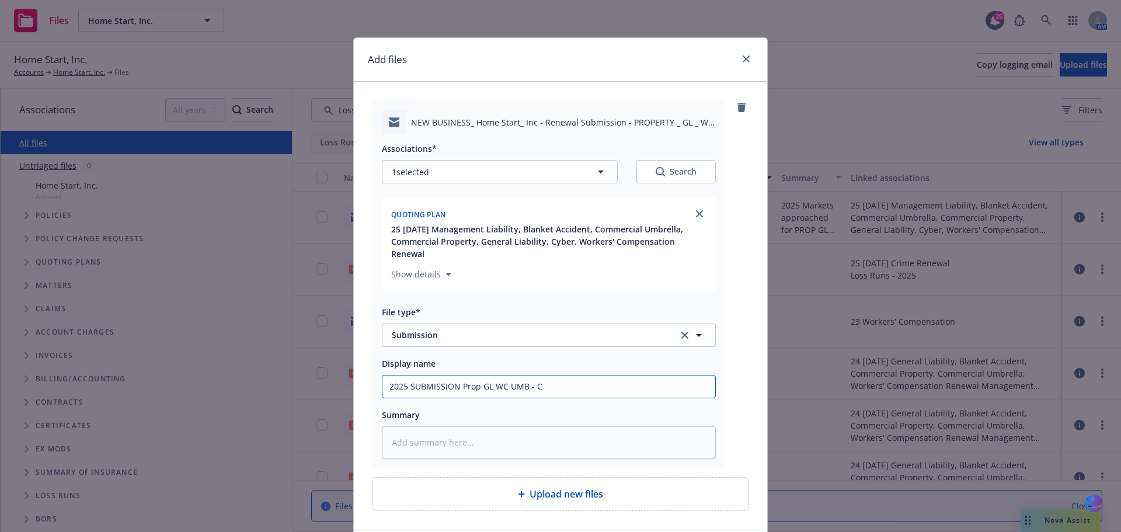
type input "2025 SUBMISSION Prop GL WC UMB - Ch"
type textarea "x"
type input "2025 SUBMISSION Prop GL WC UMB - Chu"
type textarea "x"
type input "2025 SUBMISSION Prop GL WC UMB - Chur"
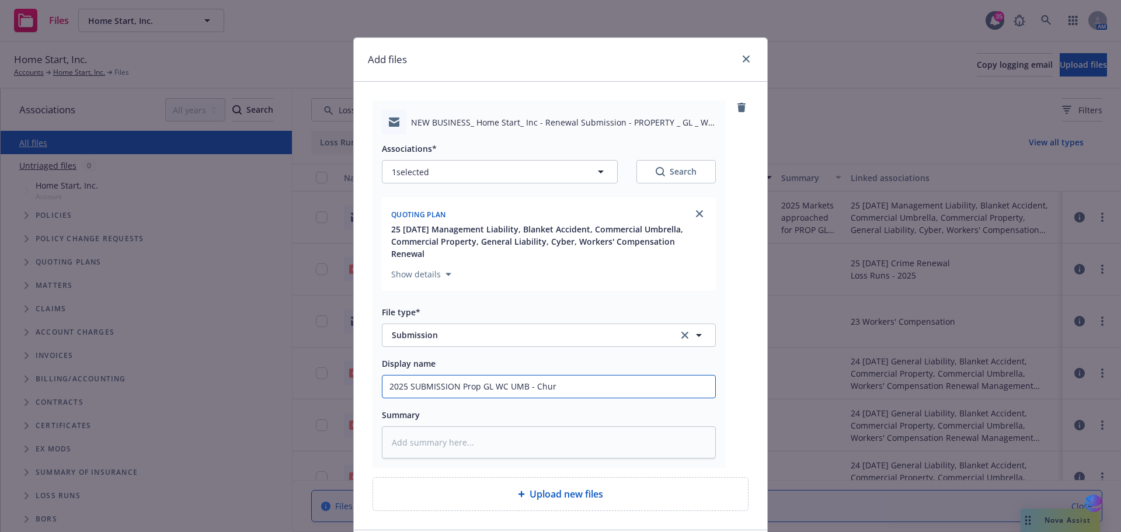
type textarea "x"
type input "2025 SUBMISSION Prop GL WC UMB - Churc"
type textarea "x"
type input "2025 SUBMISSION Prop GL WC [DEMOGRAPHIC_DATA]"
type textarea "x"
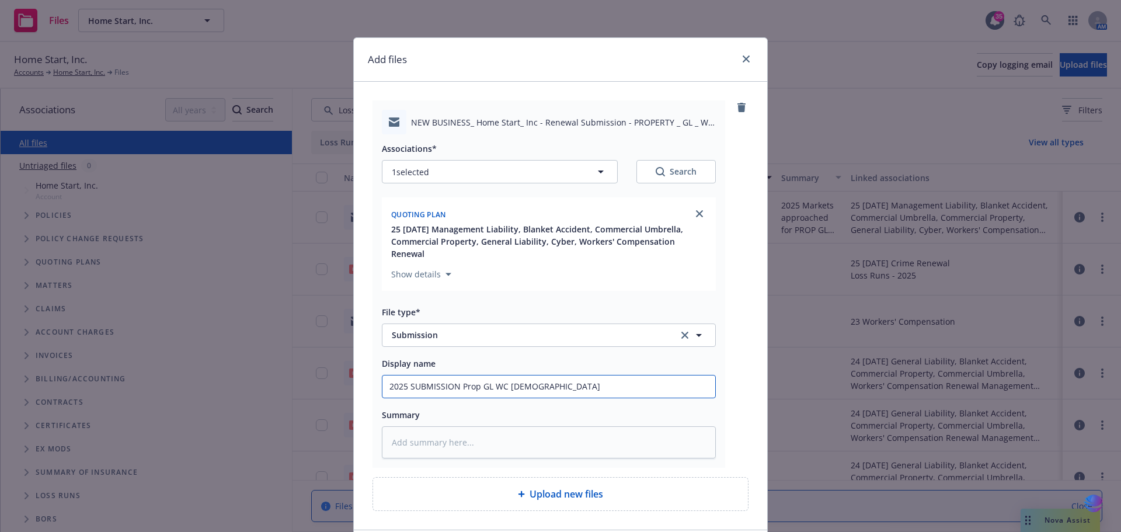
type input "2025 SUBMISSION Prop GL WC [DEMOGRAPHIC_DATA]"
type textarea "x"
type input "2025 SUBMISSION Prop GL WC [DEMOGRAPHIC_DATA] M"
type textarea "x"
type input "2025 SUBMISSION Prop GL WC [DEMOGRAPHIC_DATA] Mu"
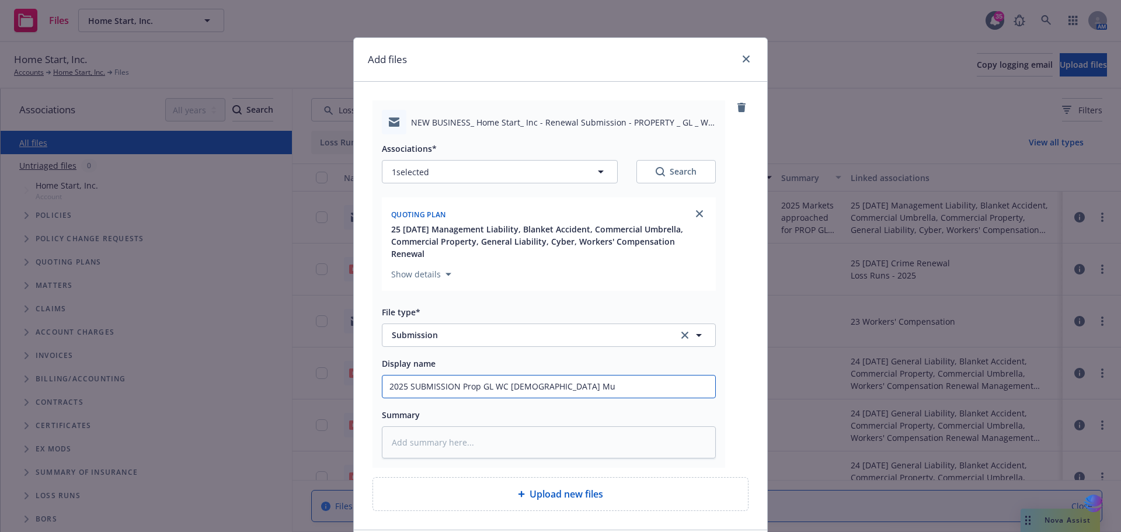
type textarea "x"
type input "2025 SUBMISSION Prop GL WC [DEMOGRAPHIC_DATA] Mut"
type textarea "x"
type input "2025 SUBMISSION Prop GL WC [DEMOGRAPHIC_DATA] Mutu"
type textarea "x"
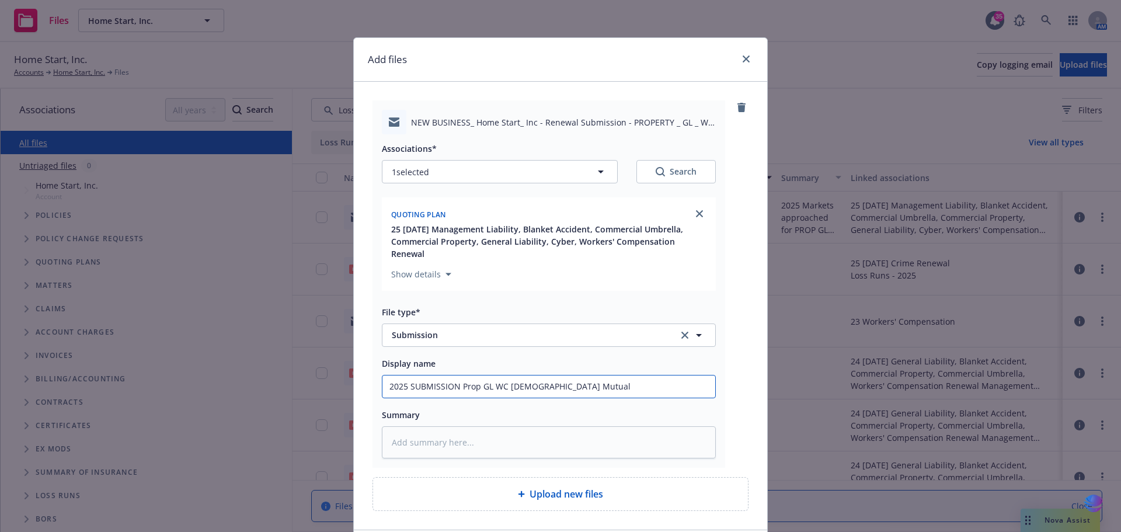
drag, startPoint x: 386, startPoint y: 373, endPoint x: 607, endPoint y: 378, distance: 220.8
click at [607, 378] on input "2025 SUBMISSION Prop GL WC [DEMOGRAPHIC_DATA] Mutual" at bounding box center [548, 386] width 333 height 22
click at [394, 427] on textarea at bounding box center [549, 442] width 334 height 32
paste textarea "2025 SUBMISSION Prop GL WC [DEMOGRAPHIC_DATA] Mutual"
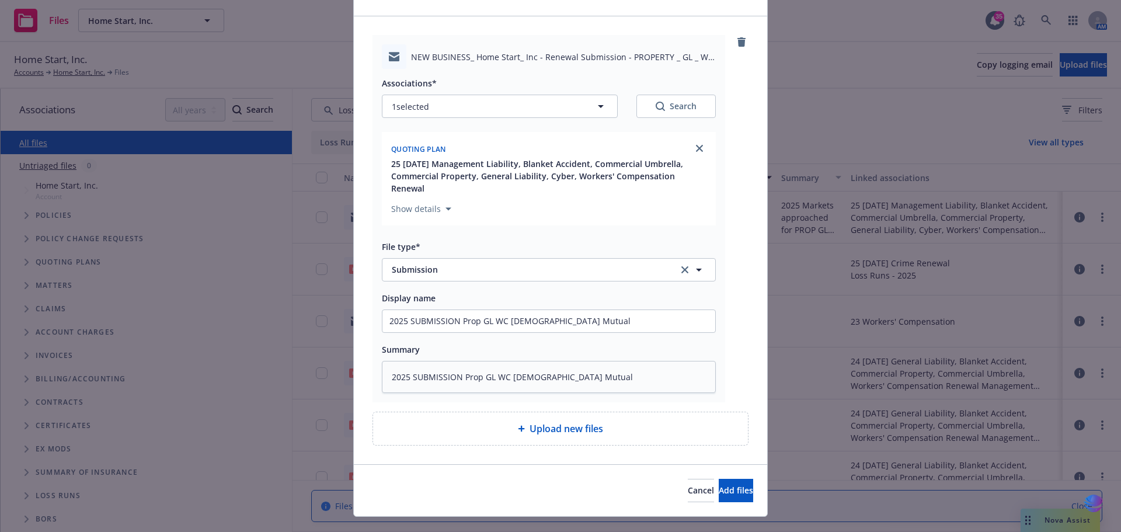
scroll to position [68, 0]
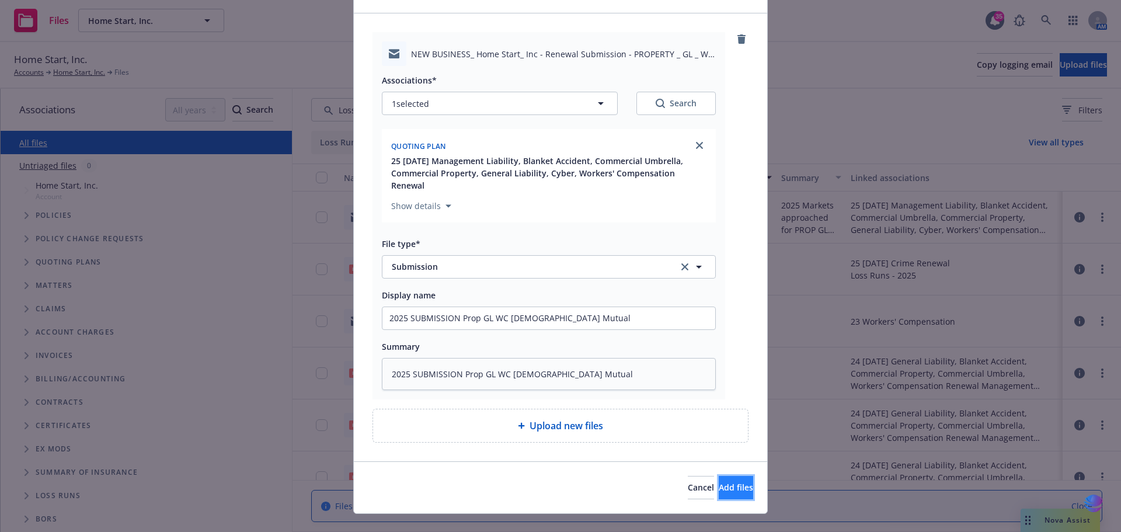
click at [719, 482] on span "Add files" at bounding box center [736, 487] width 34 height 11
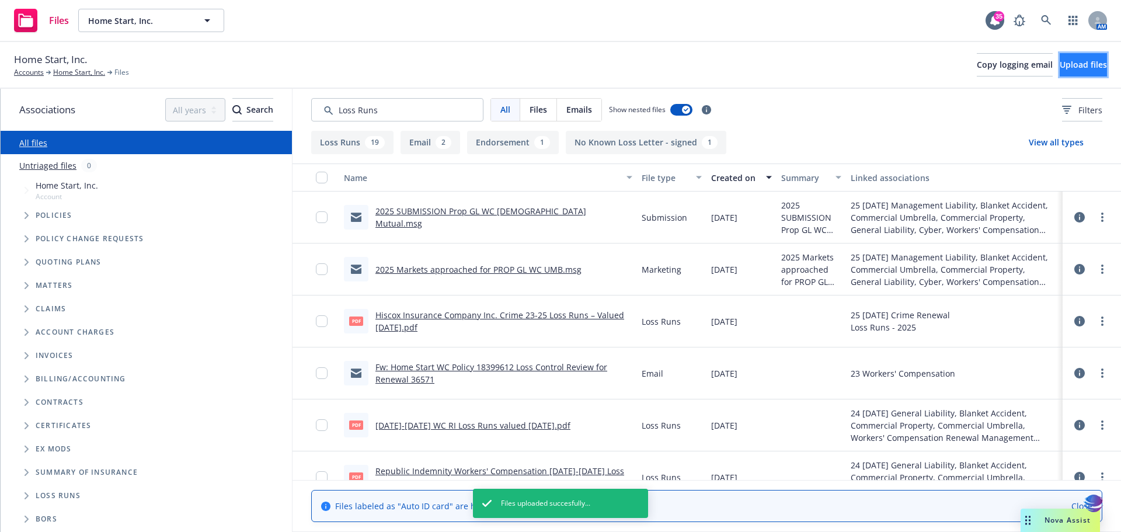
click at [1060, 63] on span "Upload files" at bounding box center [1083, 64] width 47 height 11
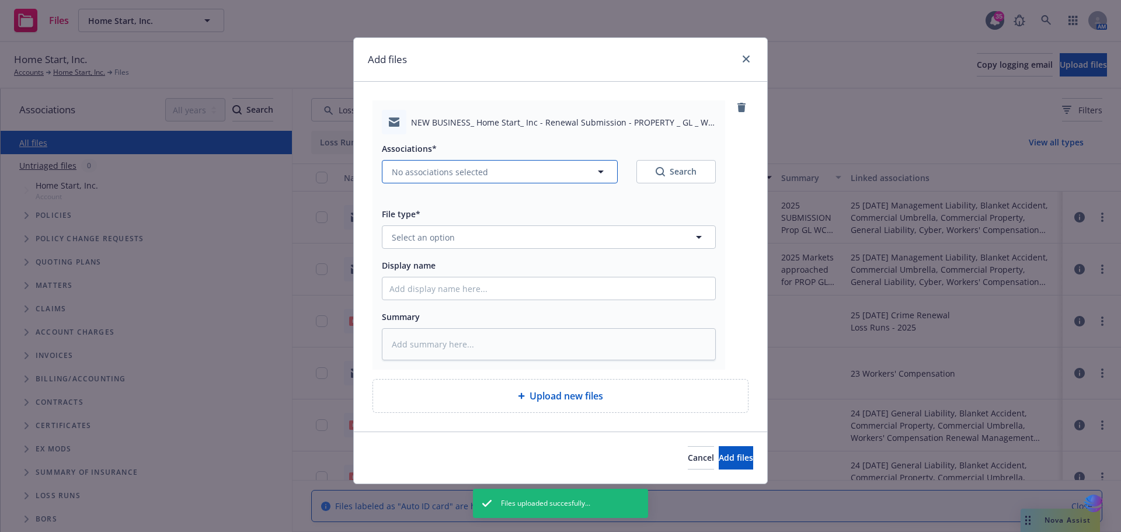
click at [603, 169] on icon "button" at bounding box center [601, 172] width 14 height 14
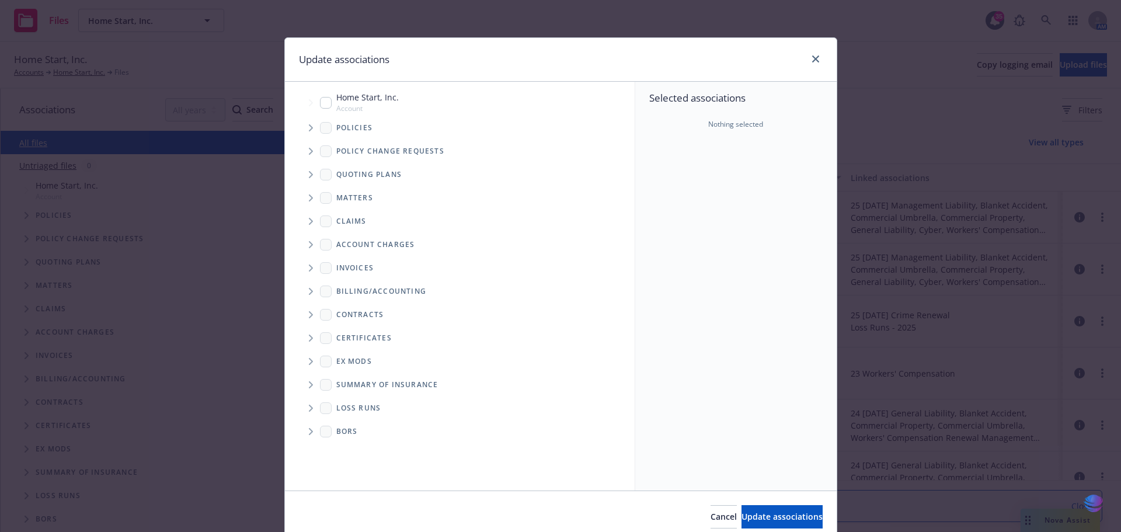
click at [309, 173] on icon "Tree Example" at bounding box center [311, 174] width 4 height 7
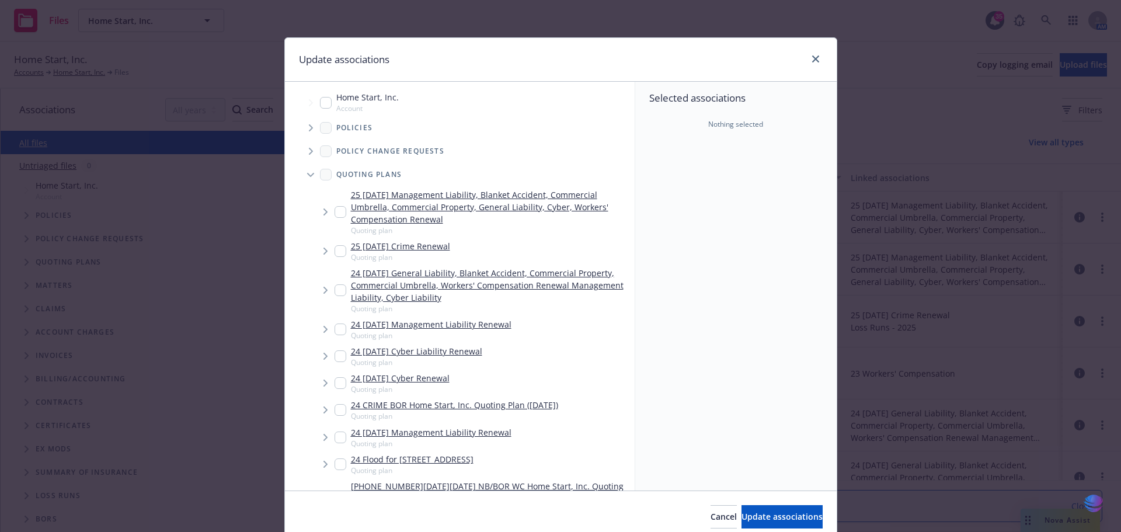
click at [336, 214] on input "Tree Example" at bounding box center [341, 212] width 12 height 12
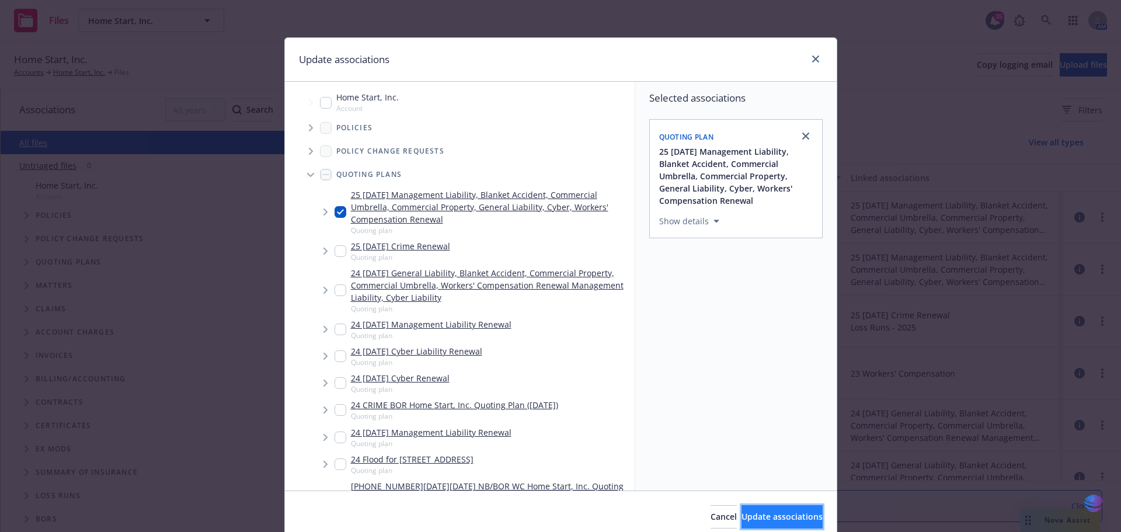
click at [742, 517] on span "Update associations" at bounding box center [782, 516] width 81 height 11
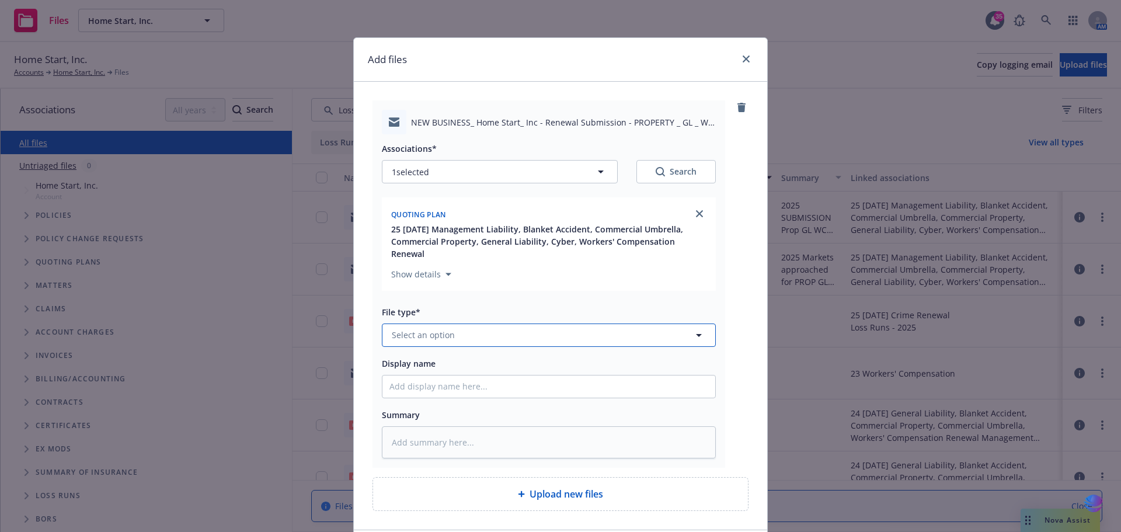
click at [695, 328] on icon "button" at bounding box center [699, 335] width 14 height 14
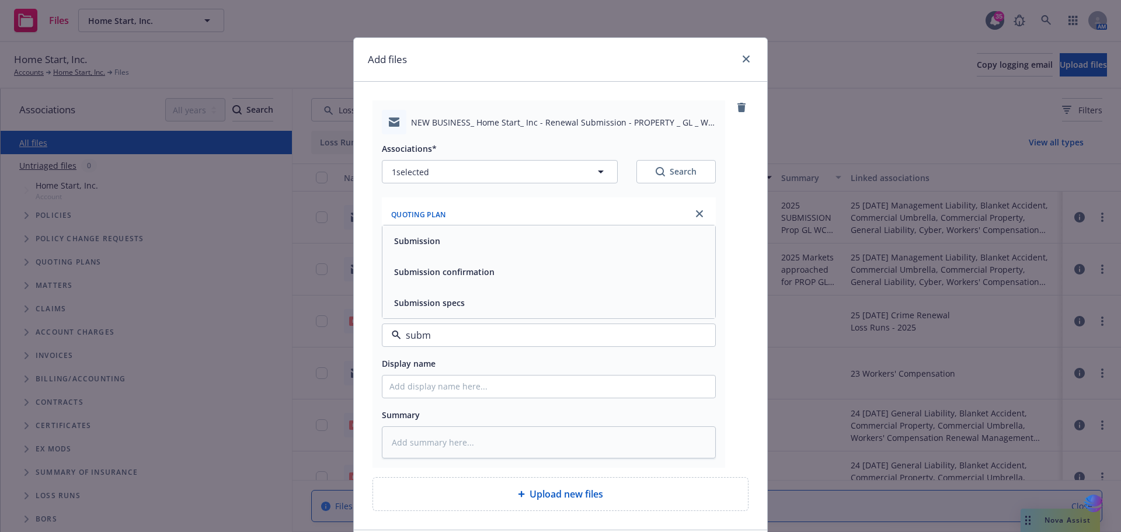
click at [534, 236] on div "Submission" at bounding box center [548, 240] width 319 height 17
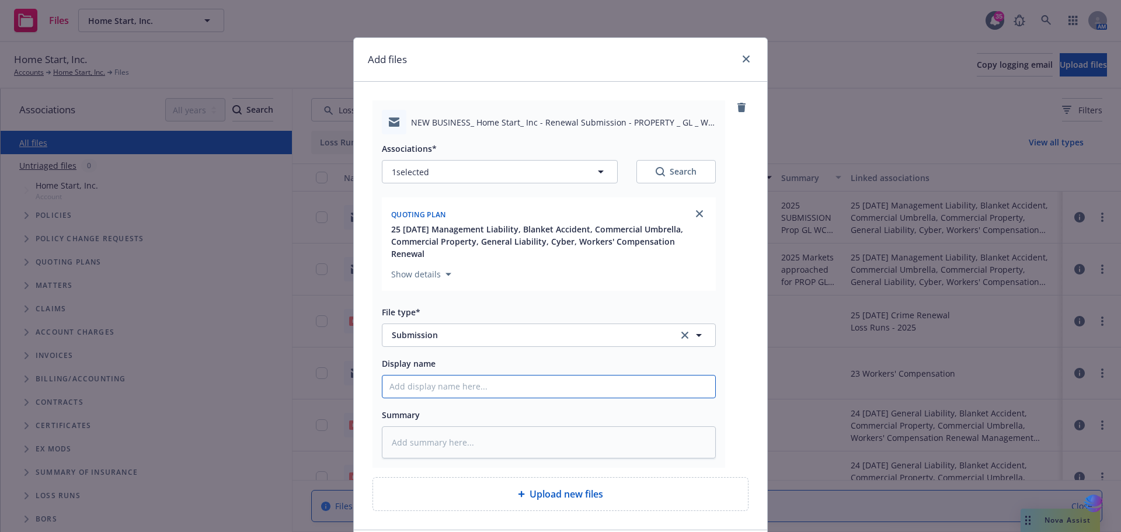
click at [411, 375] on input "Display name" at bounding box center [548, 386] width 333 height 22
paste input "2025 SUBMISSION Prop GL WC [DEMOGRAPHIC_DATA] Mutual"
drag, startPoint x: 531, startPoint y: 371, endPoint x: 626, endPoint y: 371, distance: 95.2
click at [626, 375] on input "2025 SUBMISSION Prop GL WC [DEMOGRAPHIC_DATA] Mutual" at bounding box center [548, 386] width 333 height 22
drag, startPoint x: 381, startPoint y: 374, endPoint x: 596, endPoint y: 376, distance: 214.3
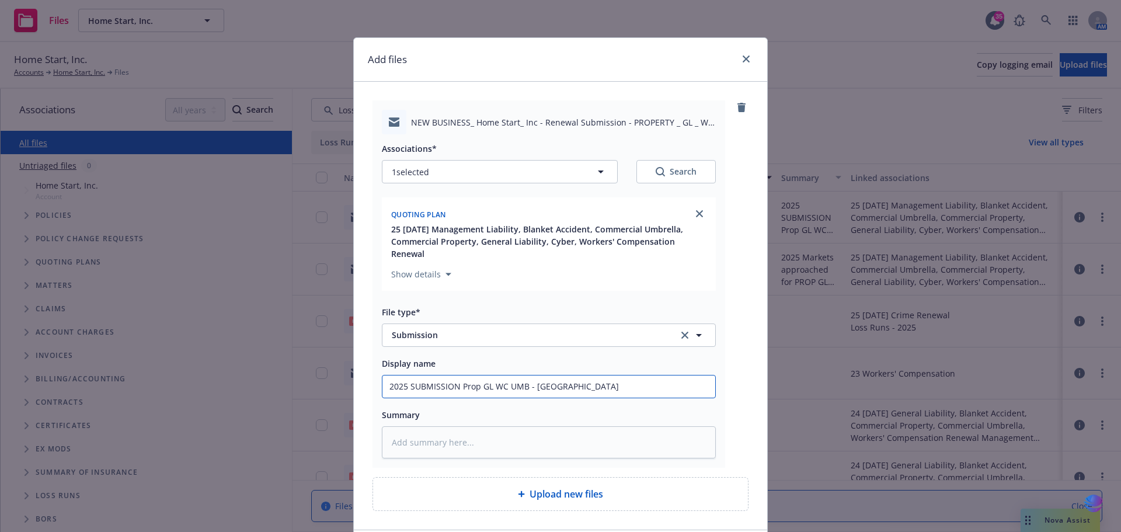
click at [596, 376] on input "2025 SUBMISSION Prop GL WC UMB - [GEOGRAPHIC_DATA]" at bounding box center [548, 386] width 333 height 22
click at [426, 426] on textarea at bounding box center [549, 442] width 334 height 32
paste textarea "2025 SUBMISSION Prop GL WC UMB - [GEOGRAPHIC_DATA]"
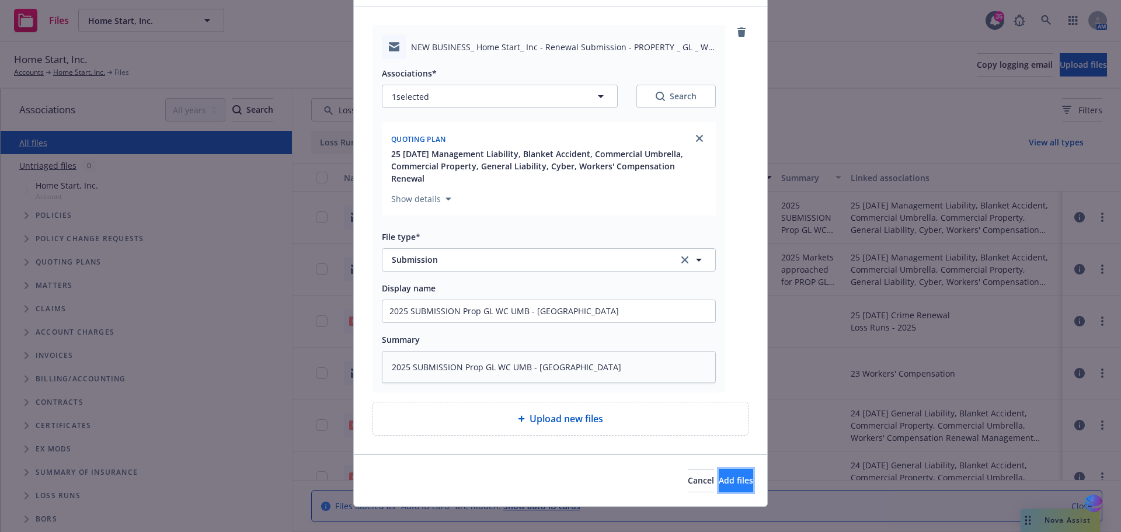
click at [722, 475] on span "Add files" at bounding box center [736, 480] width 34 height 11
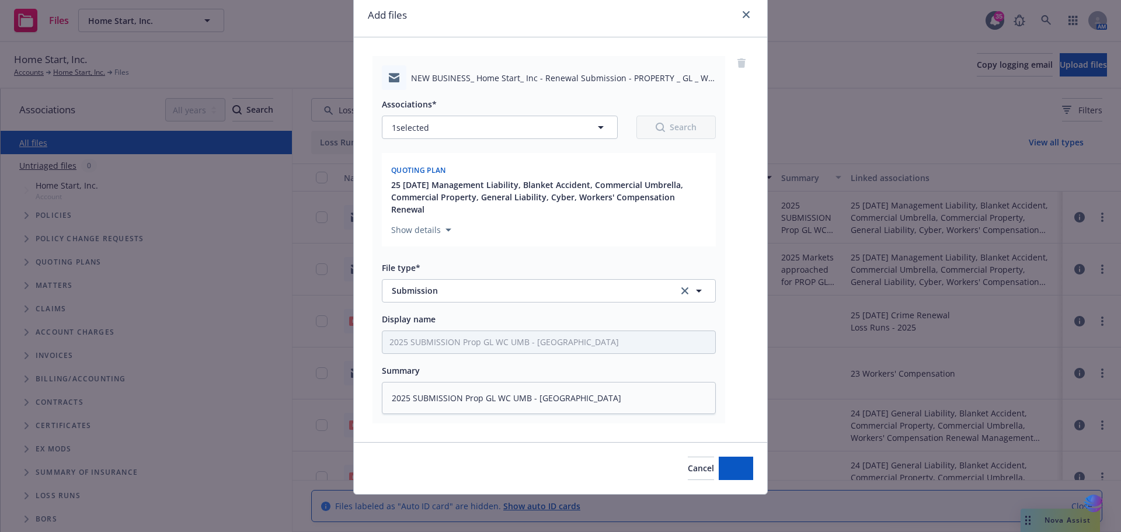
scroll to position [32, 0]
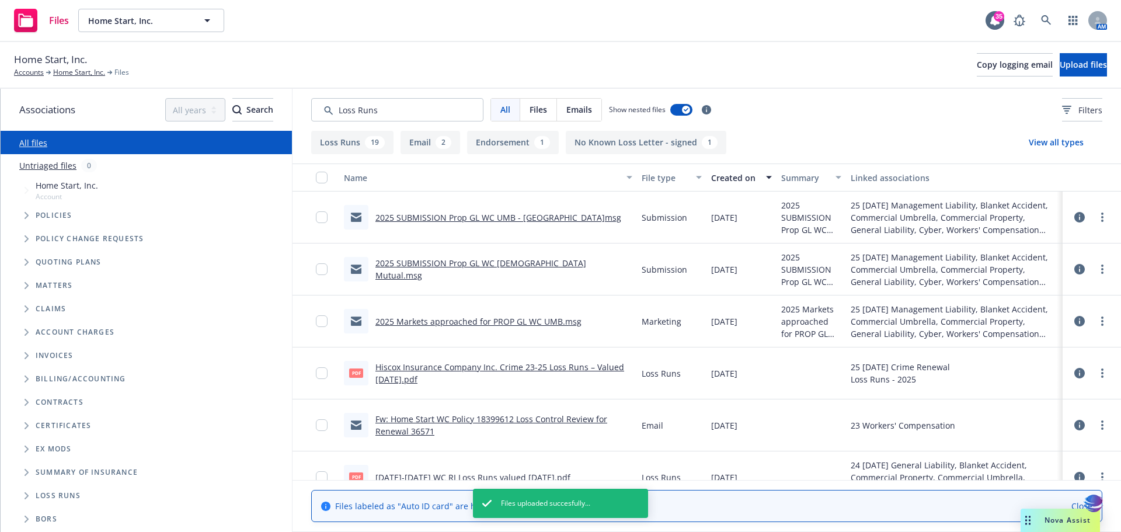
click at [541, 217] on link "2025 SUBMISSION Prop GL WC UMB - [GEOGRAPHIC_DATA]msg" at bounding box center [498, 217] width 246 height 11
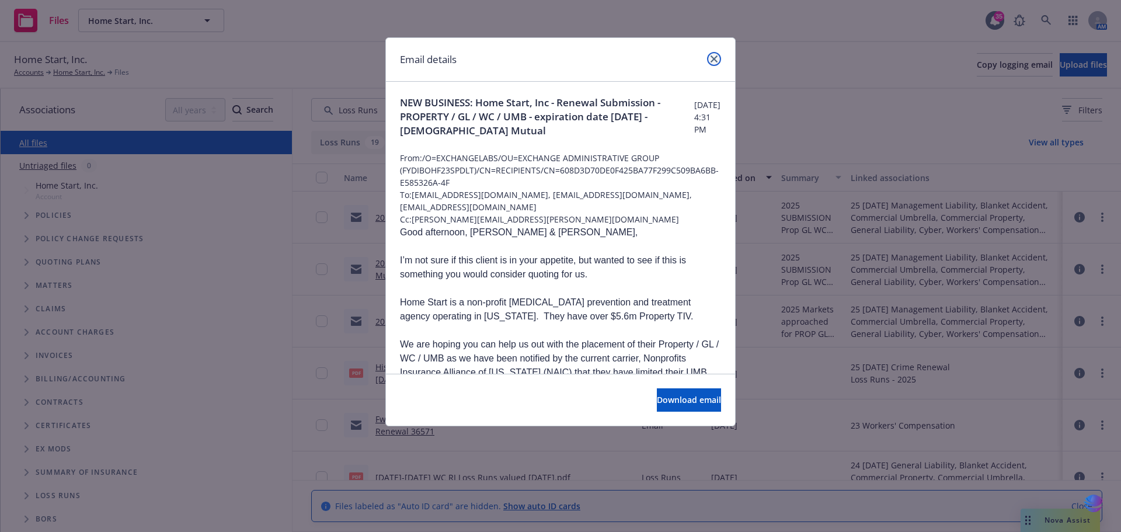
click at [716, 59] on icon "close" at bounding box center [714, 58] width 7 height 7
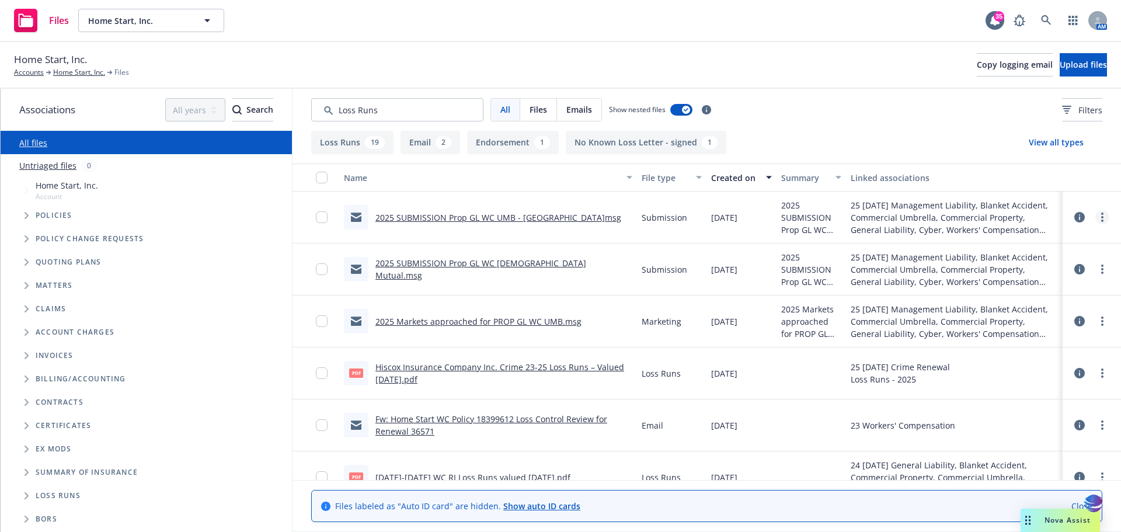
click at [1098, 218] on link "more" at bounding box center [1102, 217] width 14 height 14
click at [1006, 242] on link "Archive" at bounding box center [1042, 240] width 116 height 23
click at [1101, 218] on icon "more" at bounding box center [1102, 217] width 2 height 9
click at [1096, 218] on link "more" at bounding box center [1102, 217] width 14 height 14
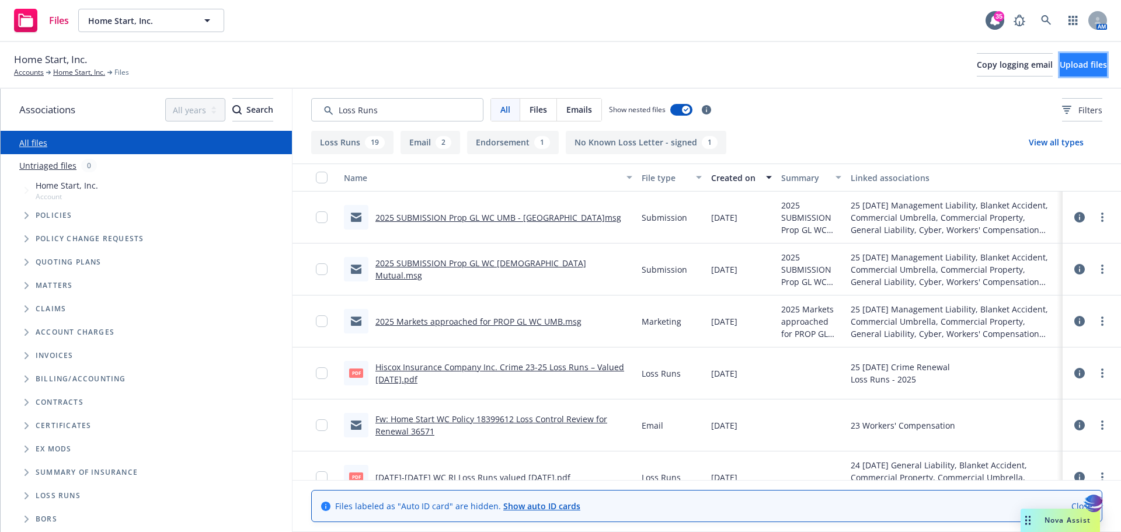
click at [1060, 64] on span "Upload files" at bounding box center [1083, 64] width 47 height 11
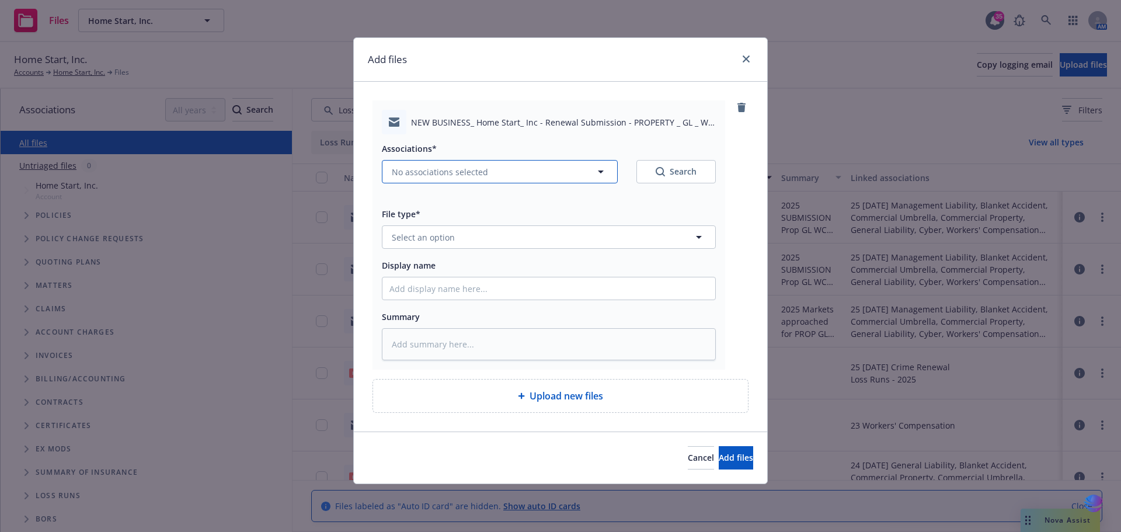
click at [601, 173] on icon "button" at bounding box center [601, 172] width 6 height 3
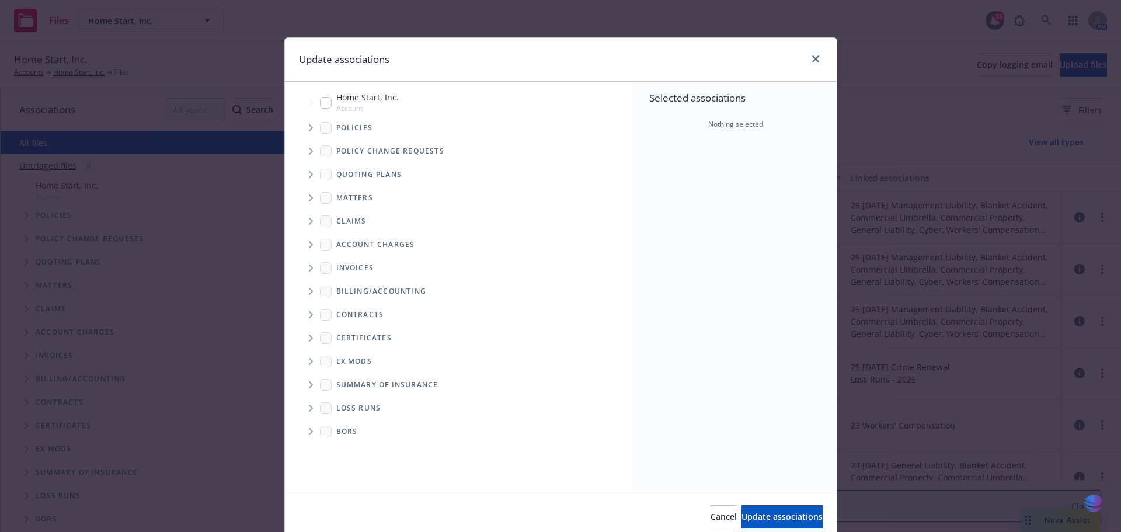
click at [309, 175] on icon "Tree Example" at bounding box center [311, 174] width 4 height 7
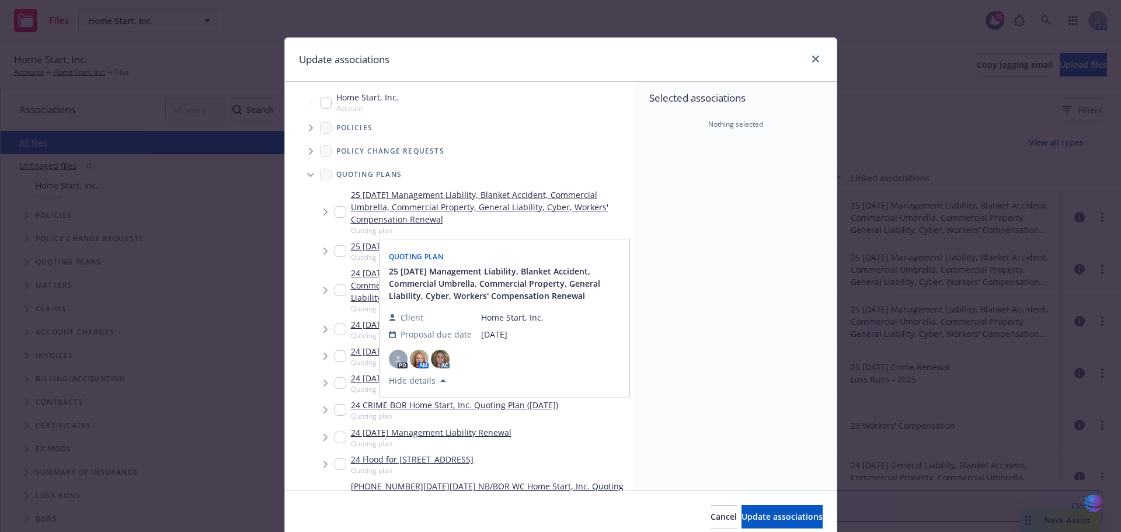
click at [336, 212] on input "Tree Example" at bounding box center [341, 212] width 12 height 12
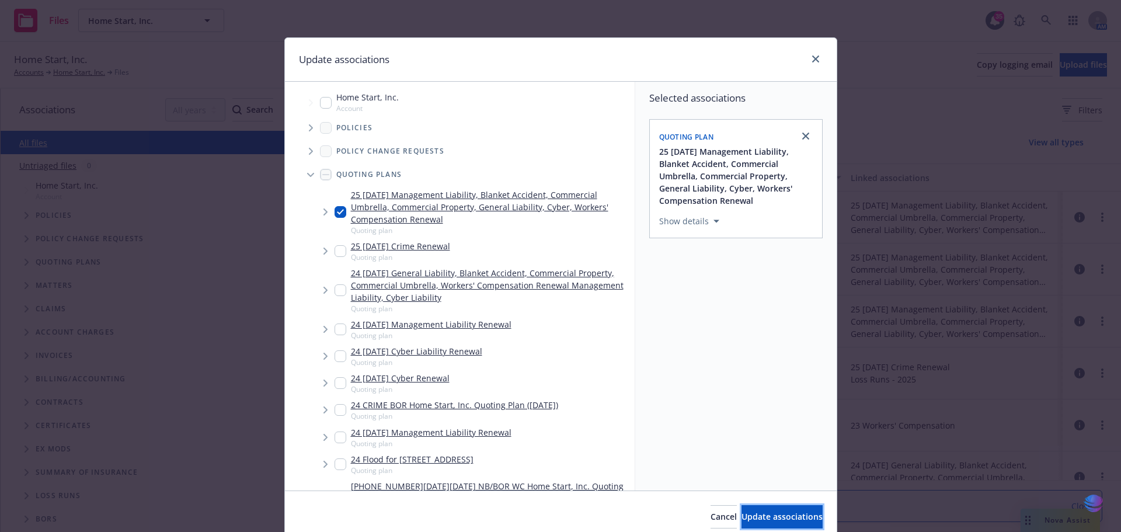
click at [742, 516] on span "Update associations" at bounding box center [782, 516] width 81 height 11
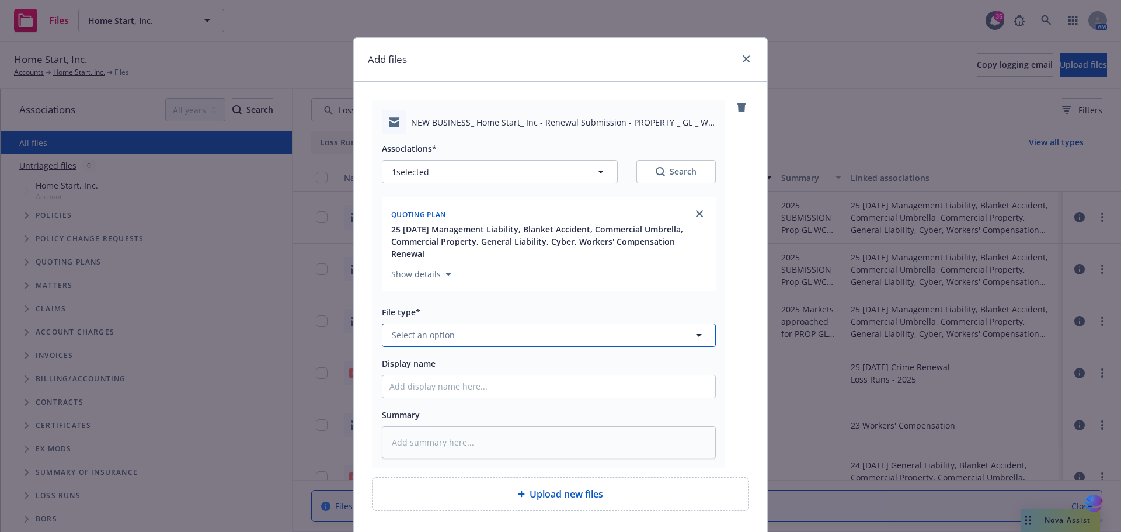
click at [696, 334] on icon "button" at bounding box center [699, 335] width 6 height 3
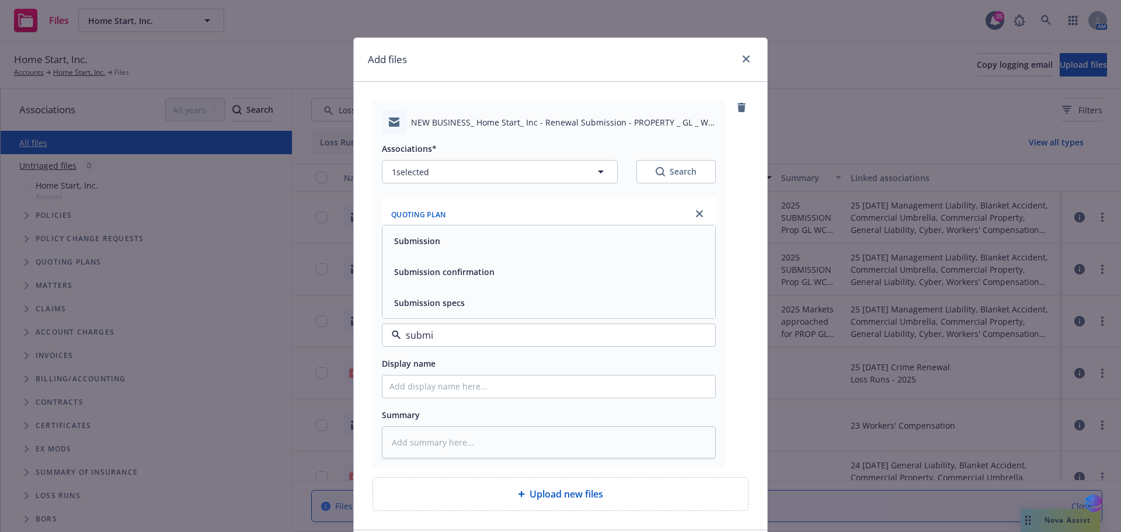
click at [503, 232] on div "Submission" at bounding box center [548, 240] width 319 height 17
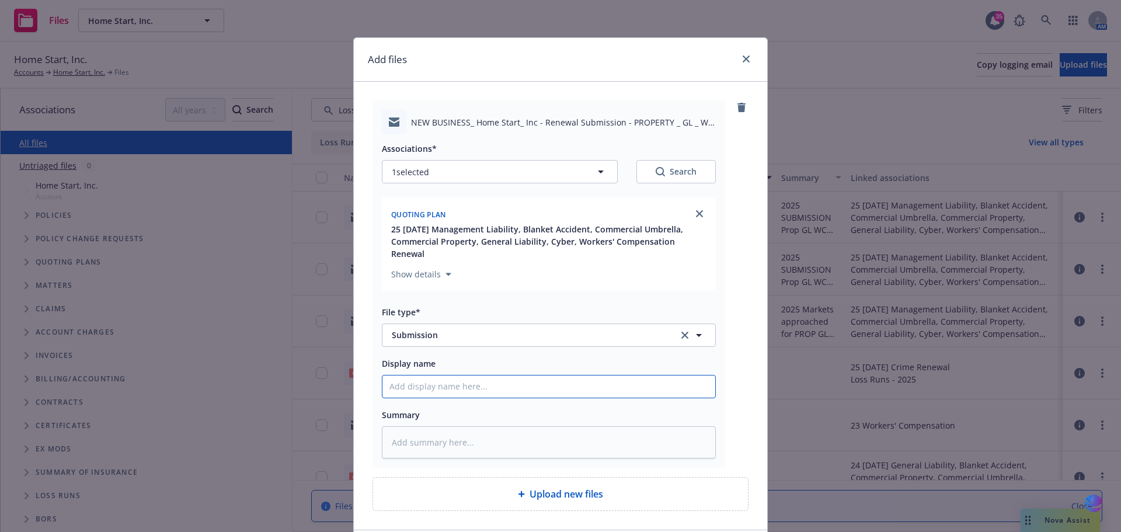
click at [402, 375] on input "Display name" at bounding box center [548, 386] width 333 height 22
paste input "2025 SUBMISSION Prop GL WC UMB - [GEOGRAPHIC_DATA]"
click at [395, 432] on textarea at bounding box center [549, 442] width 334 height 32
paste textarea "2025 SUBMISSION Prop GL WC UMB - [GEOGRAPHIC_DATA]"
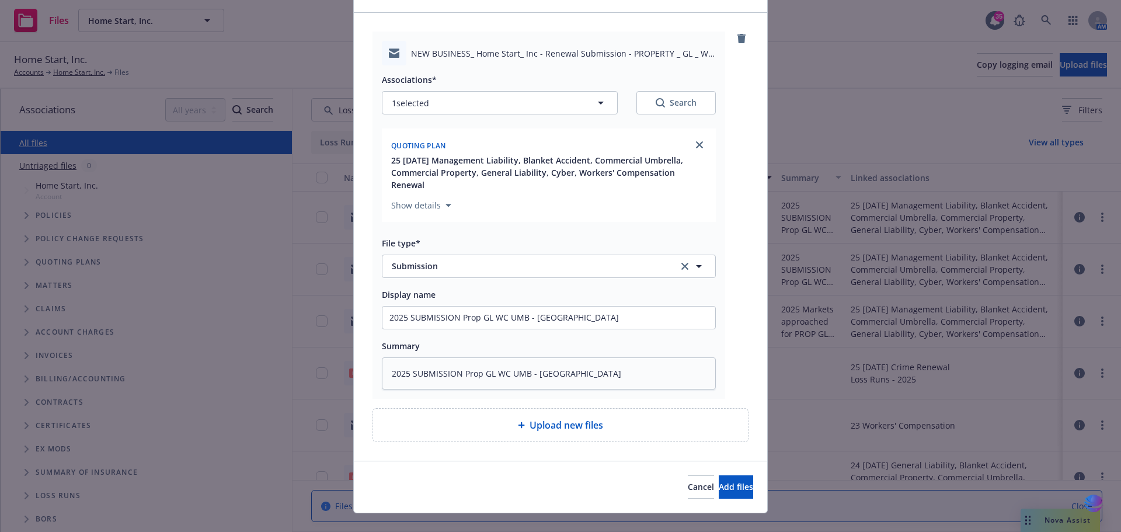
scroll to position [75, 0]
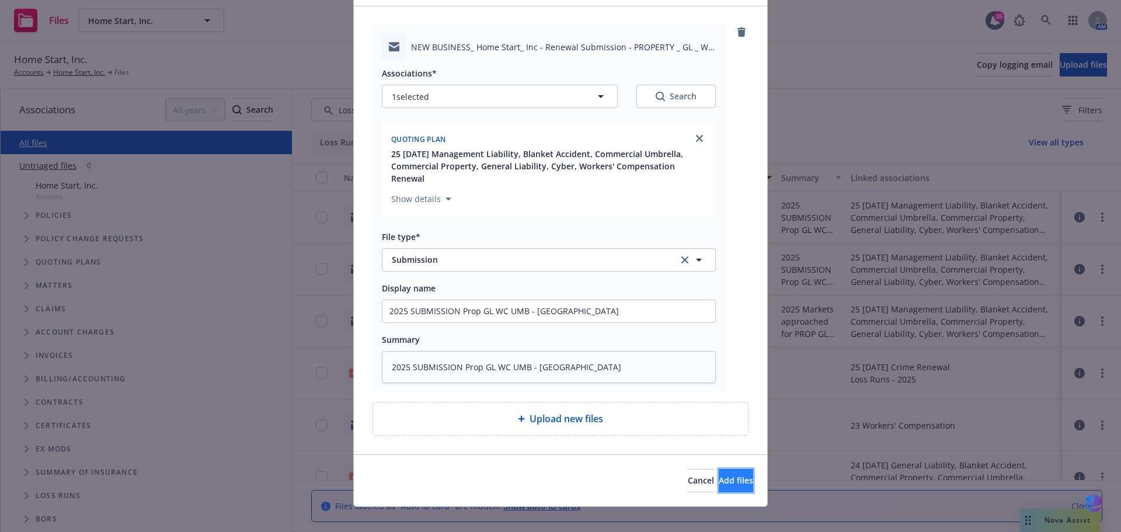
click at [722, 475] on span "Add files" at bounding box center [736, 480] width 34 height 11
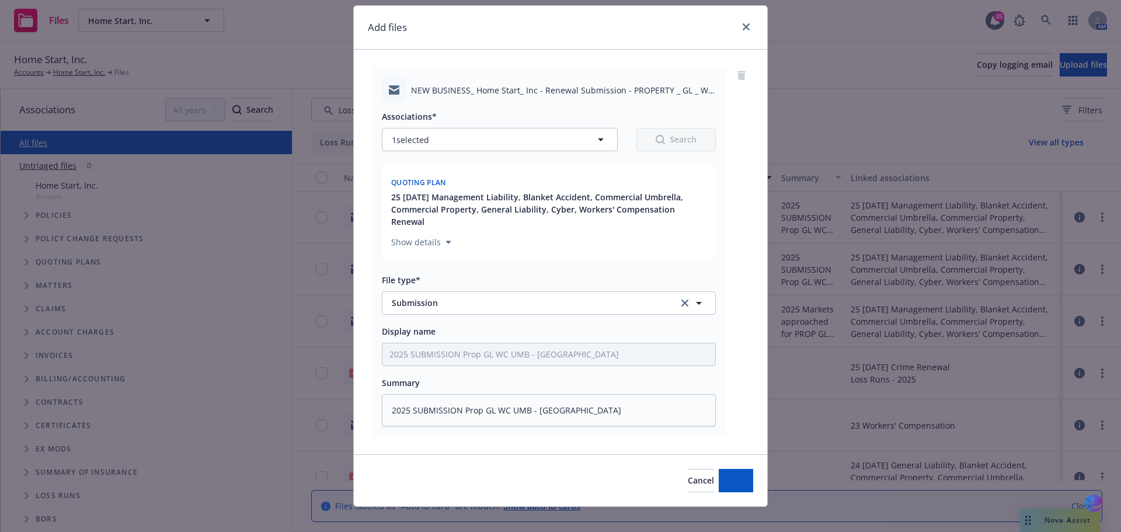
scroll to position [0, 0]
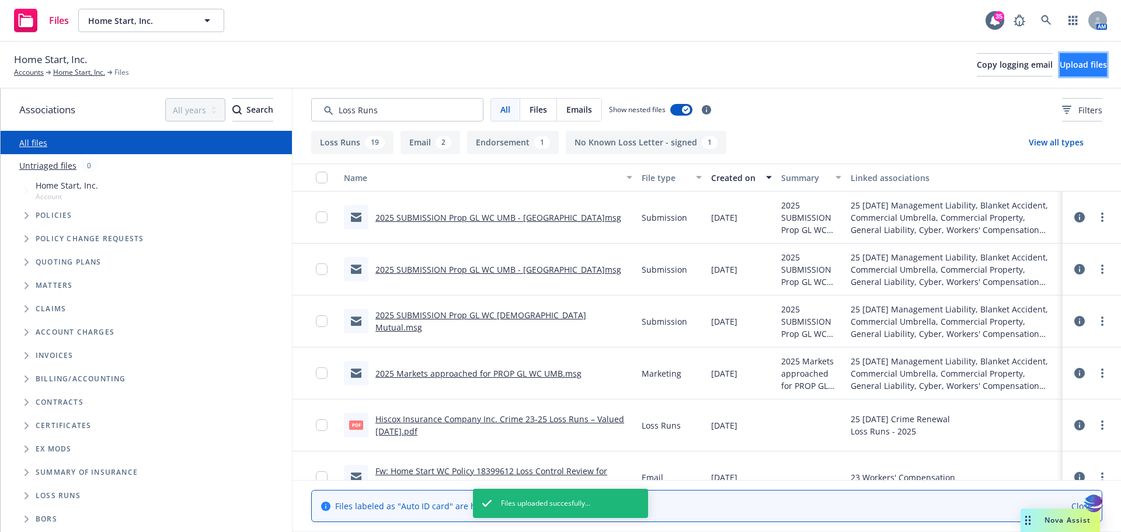
click at [1060, 64] on span "Upload files" at bounding box center [1083, 64] width 47 height 11
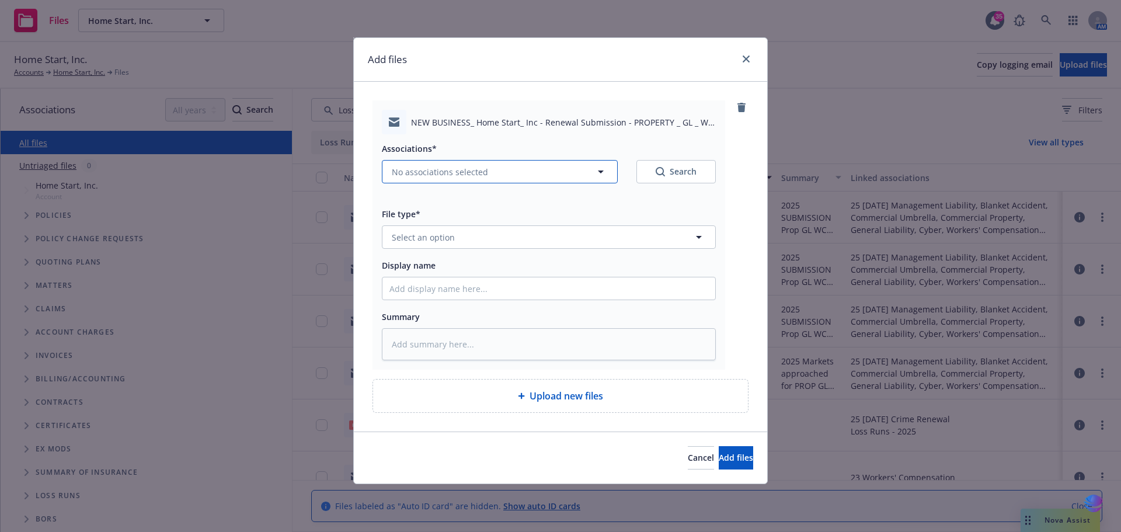
click at [599, 172] on icon "button" at bounding box center [601, 172] width 14 height 14
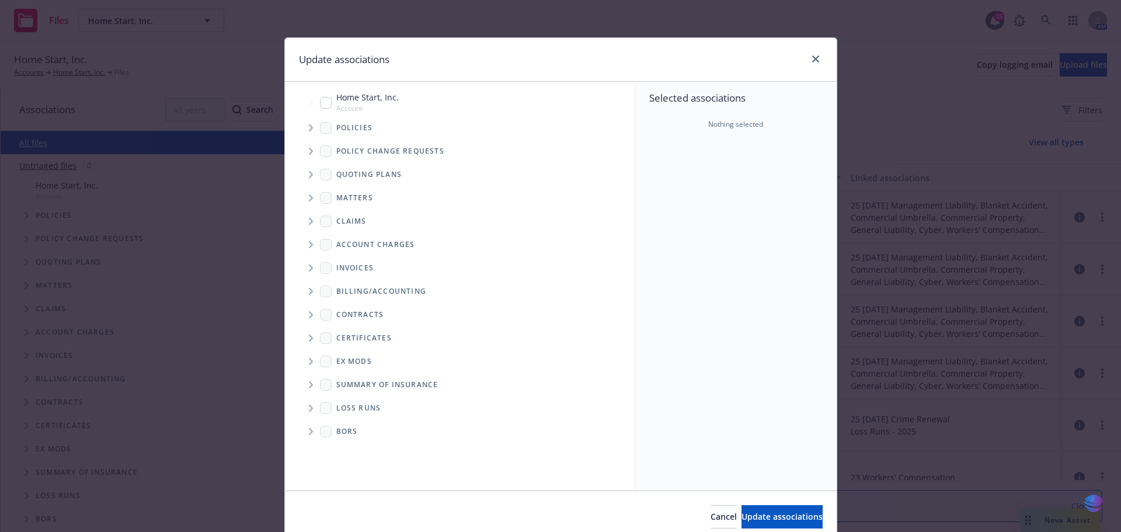
click at [309, 176] on icon "Tree Example" at bounding box center [311, 174] width 5 height 7
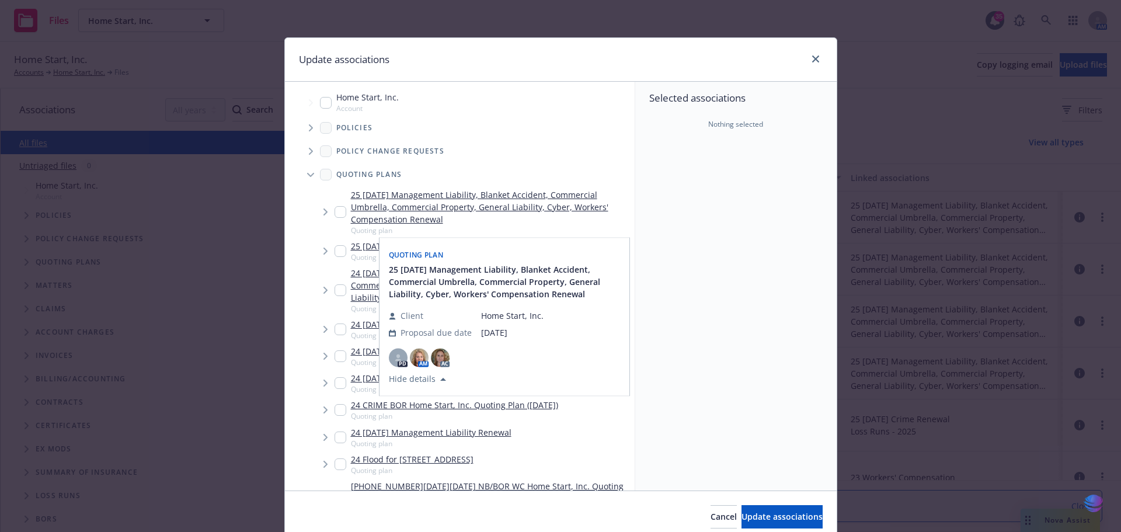
click at [339, 210] on input "Tree Example" at bounding box center [341, 212] width 12 height 12
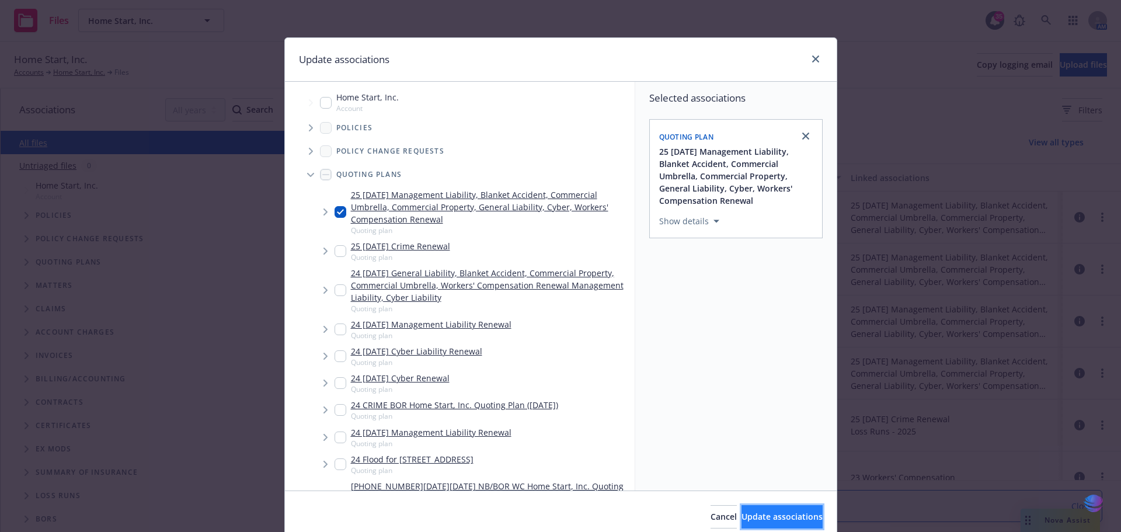
click at [742, 519] on span "Update associations" at bounding box center [782, 516] width 81 height 11
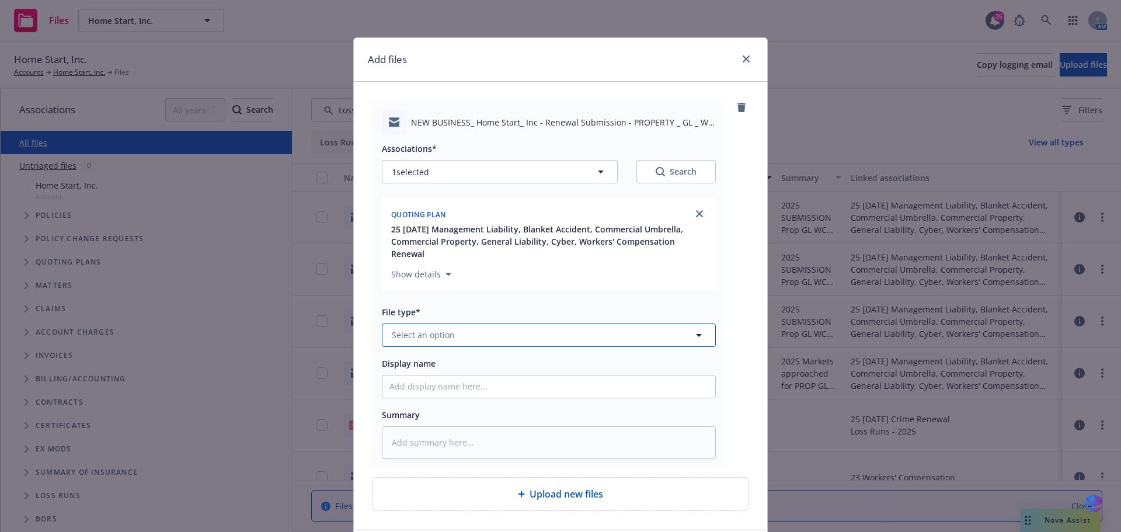
click at [696, 334] on icon "button" at bounding box center [699, 335] width 6 height 3
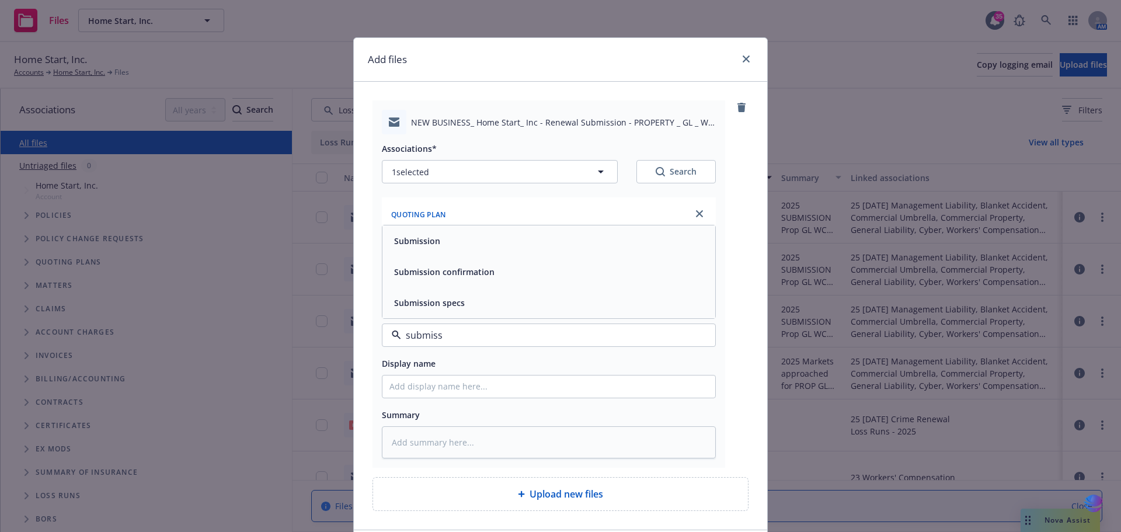
click at [483, 239] on div "Submission" at bounding box center [548, 240] width 333 height 31
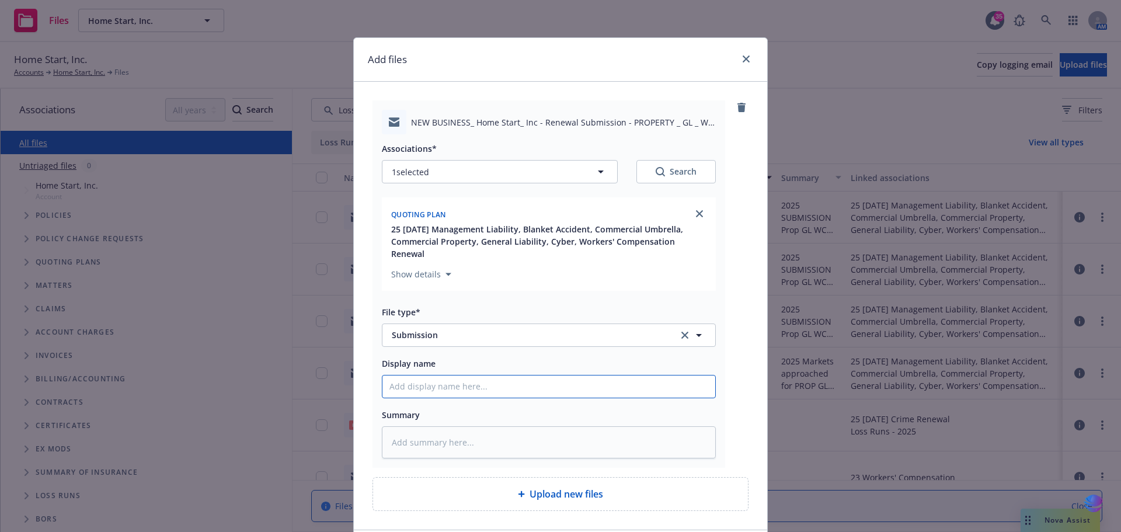
click at [411, 375] on input "Display name" at bounding box center [548, 386] width 333 height 22
paste input "2025 SUBMISSION Prop GL WC UMB - [GEOGRAPHIC_DATA]"
drag, startPoint x: 531, startPoint y: 372, endPoint x: 569, endPoint y: 374, distance: 38.0
click at [569, 375] on input "2025 SUBMISSION Prop GL WC UMB - [GEOGRAPHIC_DATA]" at bounding box center [548, 386] width 333 height 22
drag, startPoint x: 385, startPoint y: 374, endPoint x: 628, endPoint y: 374, distance: 243.5
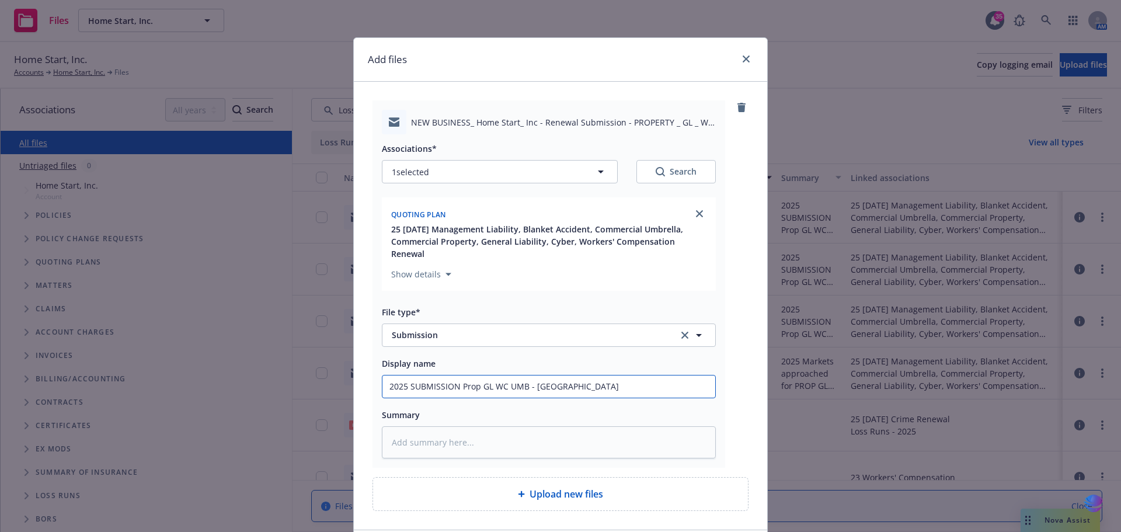
click at [628, 375] on input "2025 SUBMISSION Prop GL WC UMB - [GEOGRAPHIC_DATA]" at bounding box center [548, 386] width 333 height 22
click at [411, 435] on textarea at bounding box center [549, 442] width 334 height 32
paste textarea "2025 SUBMISSION Prop GL WC UMB - [GEOGRAPHIC_DATA]"
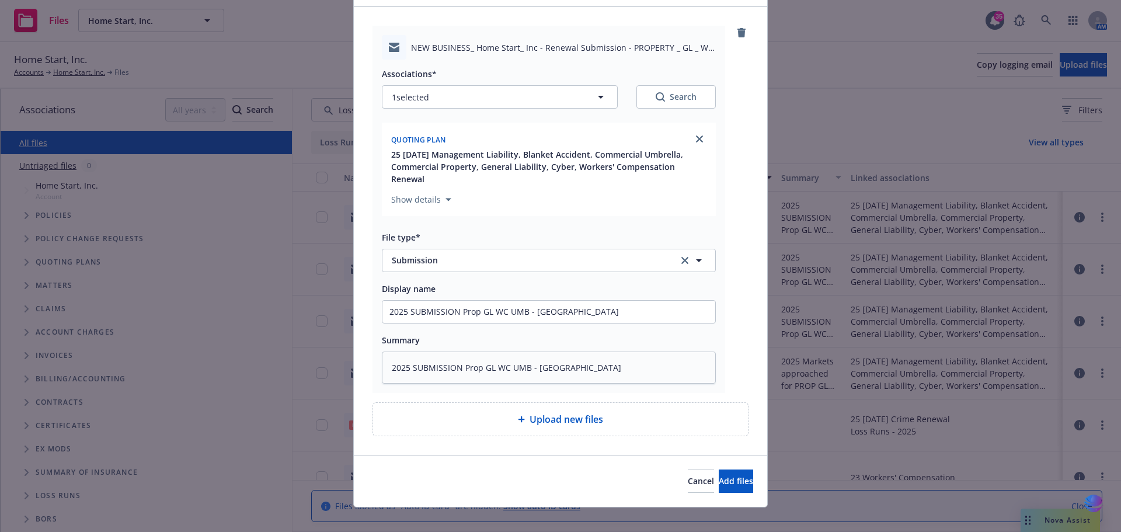
scroll to position [75, 0]
click at [719, 475] on span "Add files" at bounding box center [736, 480] width 34 height 11
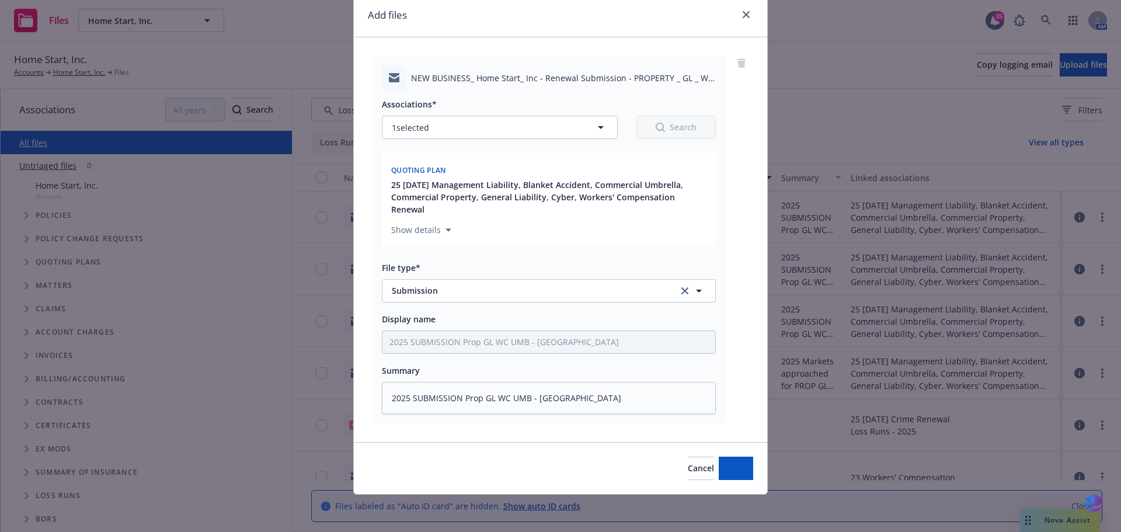
scroll to position [32, 0]
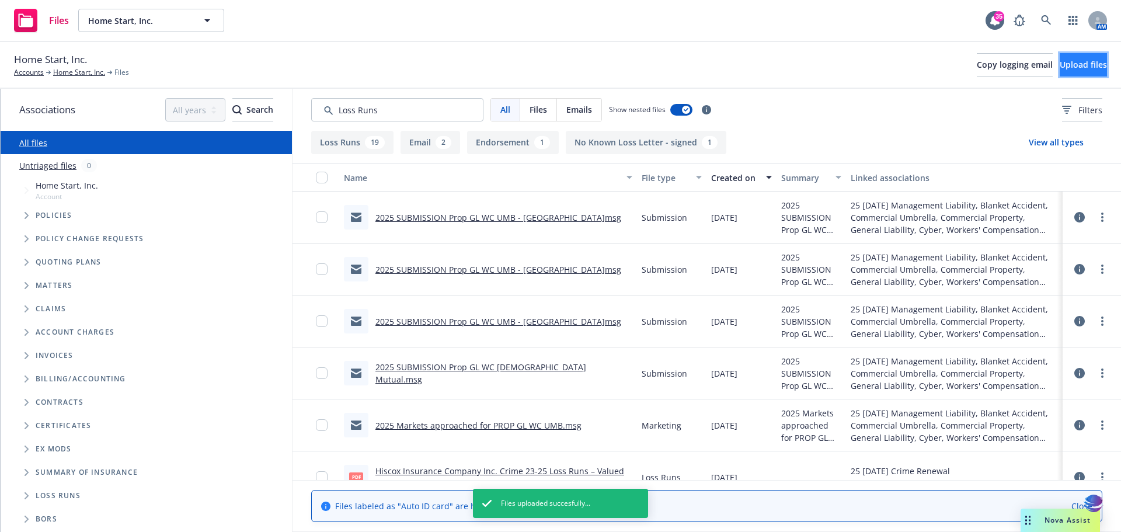
click at [1060, 65] on button "Upload files" at bounding box center [1083, 64] width 47 height 23
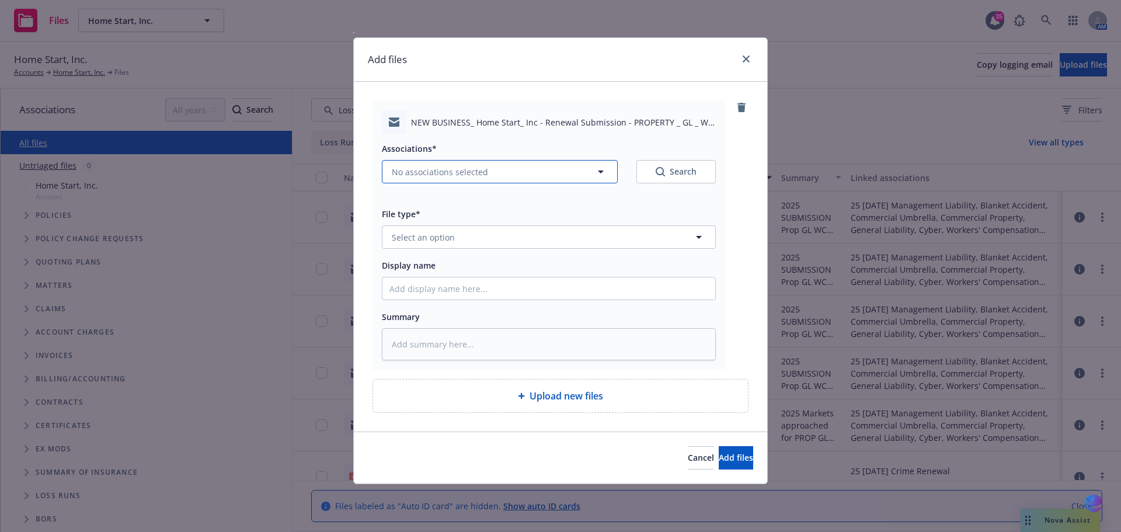
click at [600, 171] on icon "button" at bounding box center [601, 172] width 6 height 3
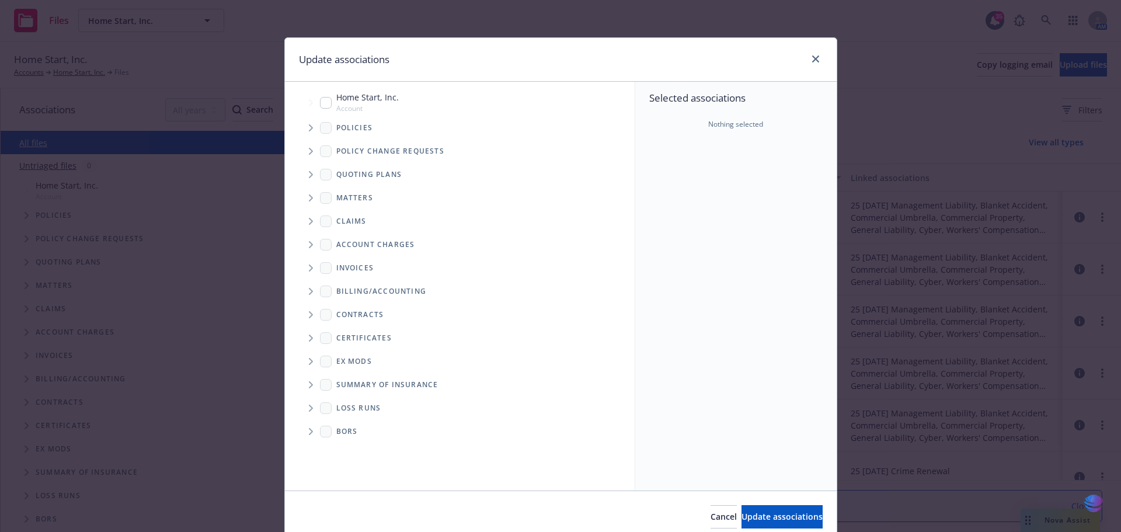
click at [309, 175] on icon "Tree Example" at bounding box center [311, 174] width 5 height 7
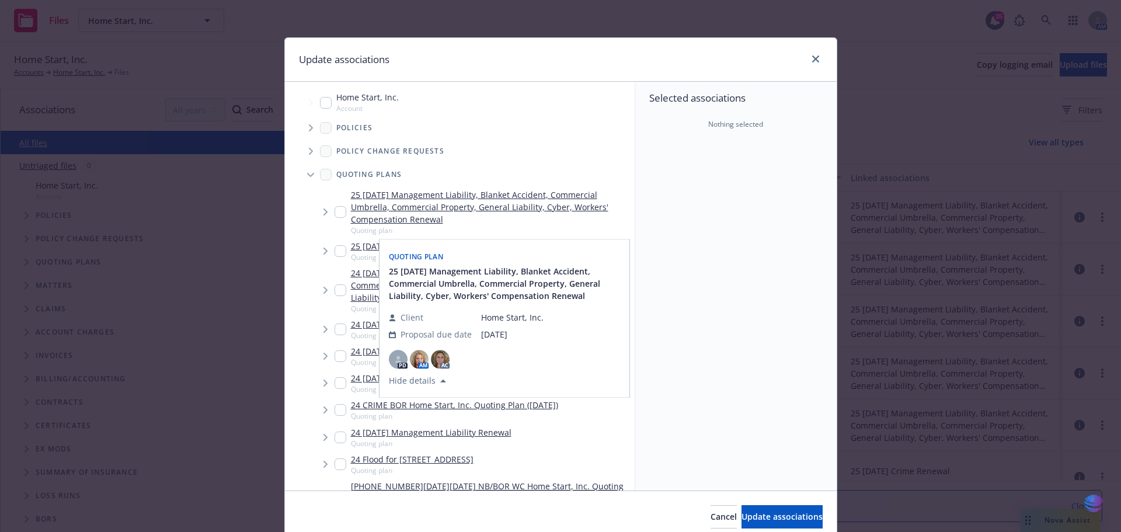
click at [339, 208] on input "Tree Example" at bounding box center [341, 212] width 12 height 12
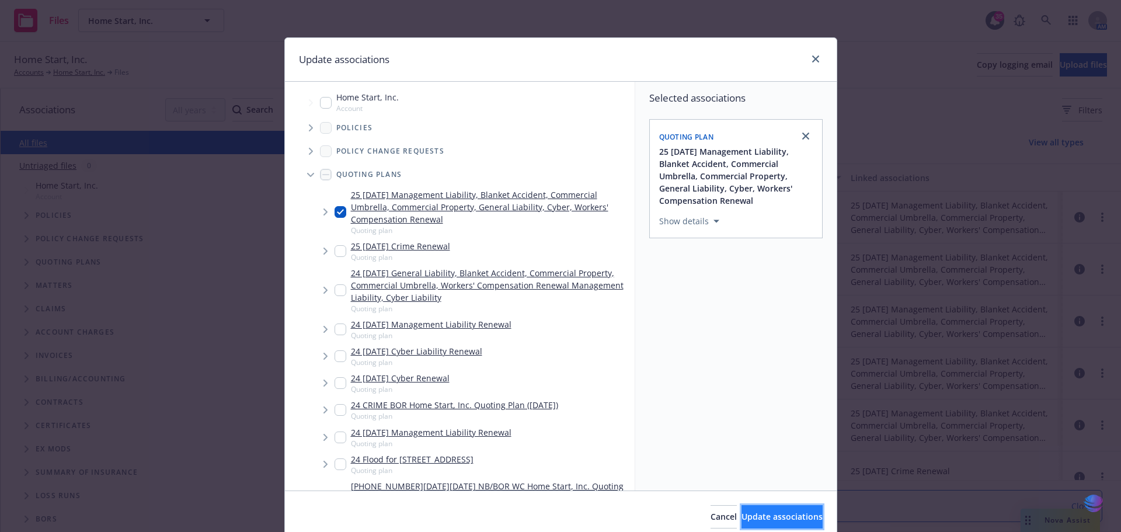
click at [742, 522] on span "Update associations" at bounding box center [782, 516] width 81 height 11
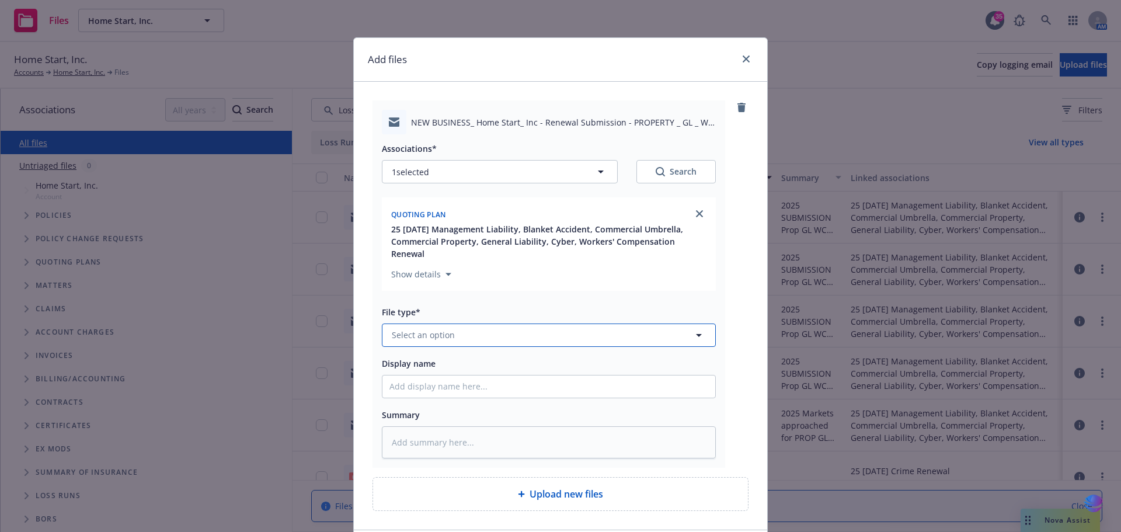
click at [696, 334] on icon "button" at bounding box center [699, 335] width 6 height 3
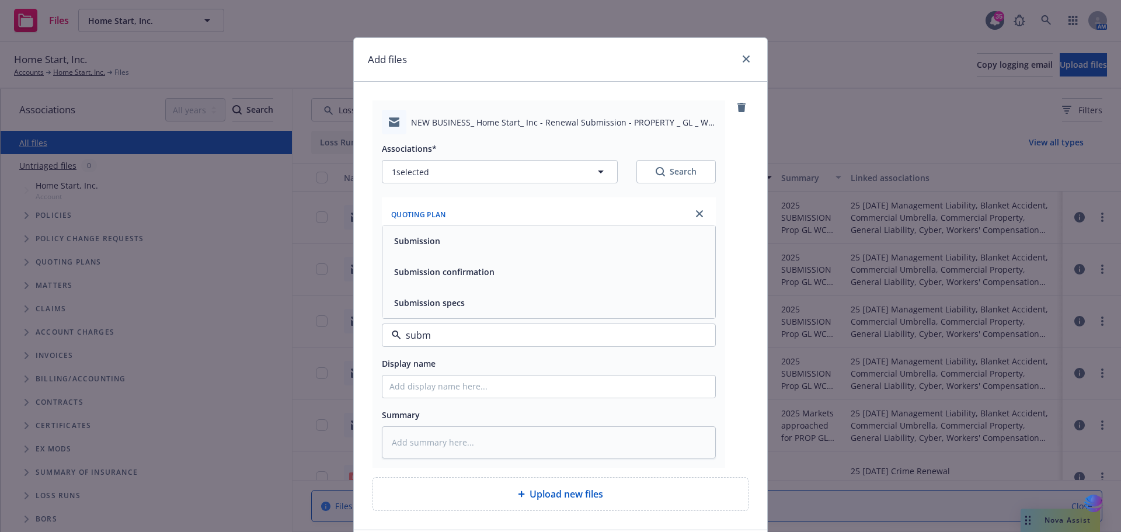
click at [521, 225] on div "Submission" at bounding box center [548, 240] width 333 height 31
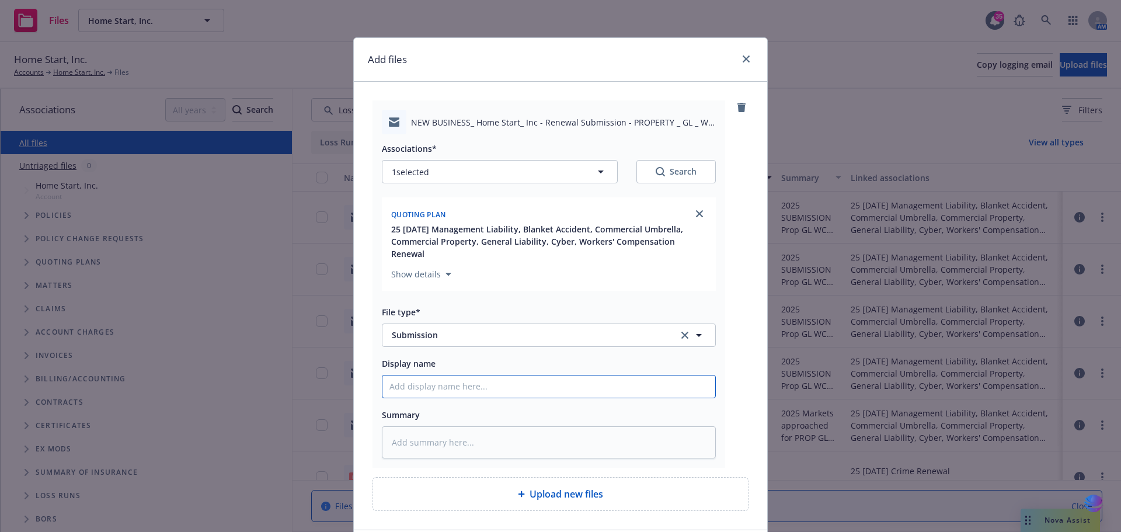
click at [416, 375] on input "Display name" at bounding box center [548, 386] width 333 height 22
paste input "2025 SUBMISSION Prop GL WC UMB - [GEOGRAPHIC_DATA]"
drag, startPoint x: 529, startPoint y: 373, endPoint x: 596, endPoint y: 374, distance: 67.2
click at [596, 375] on input "2025 SUBMISSION Prop GL WC UMB - [GEOGRAPHIC_DATA]" at bounding box center [548, 386] width 333 height 22
drag, startPoint x: 384, startPoint y: 374, endPoint x: 618, endPoint y: 361, distance: 234.5
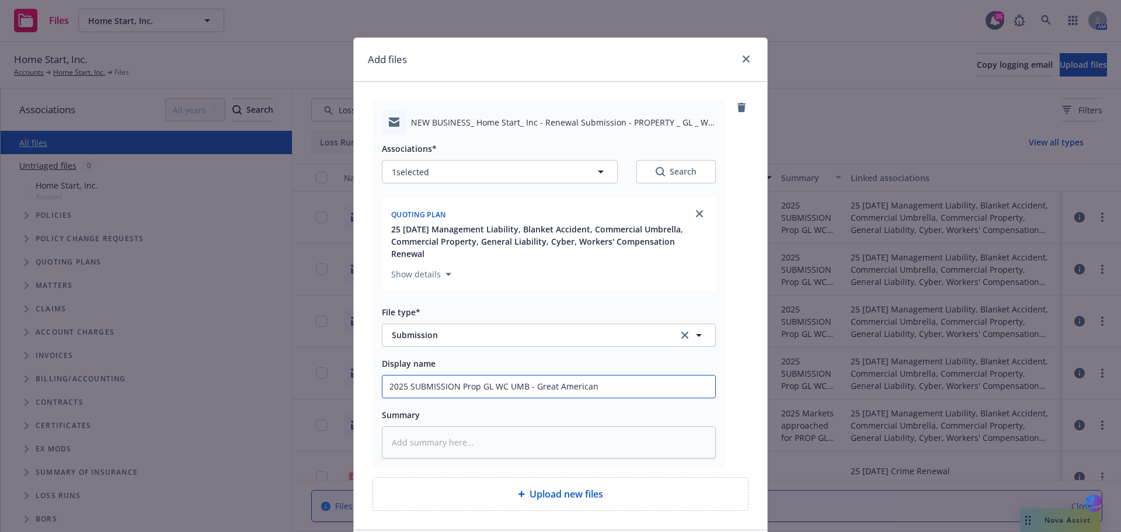
click at [618, 361] on div "Display name 2025 SUBMISSION Prop GL WC UMB - Great American" at bounding box center [549, 377] width 334 height 42
click at [385, 426] on textarea at bounding box center [549, 442] width 334 height 32
paste textarea "2025 SUBMISSION Prop GL WC UMB - Great American"
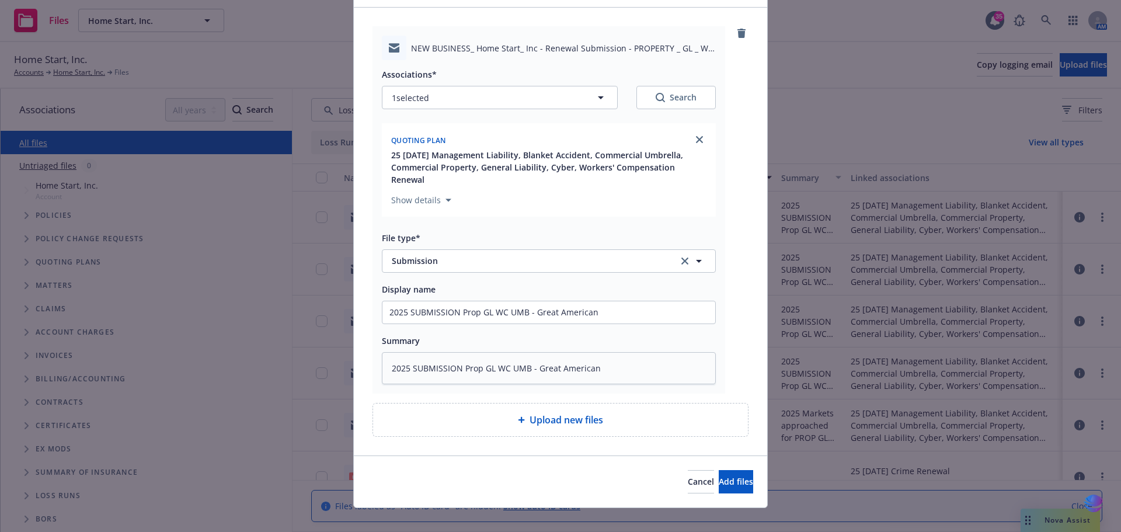
scroll to position [75, 0]
click at [722, 475] on span "Add files" at bounding box center [736, 480] width 34 height 11
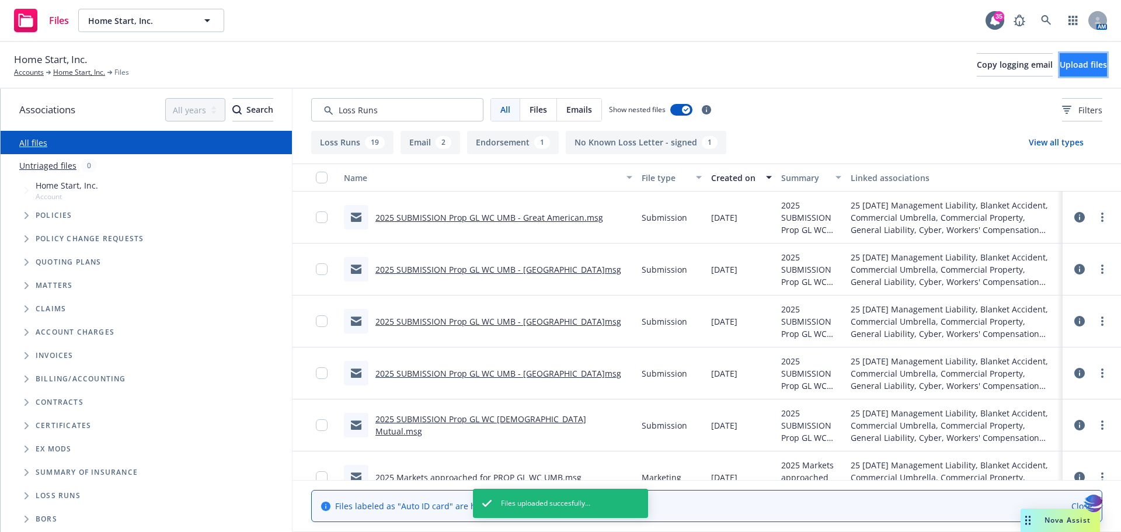
click at [1060, 65] on span "Upload files" at bounding box center [1083, 64] width 47 height 11
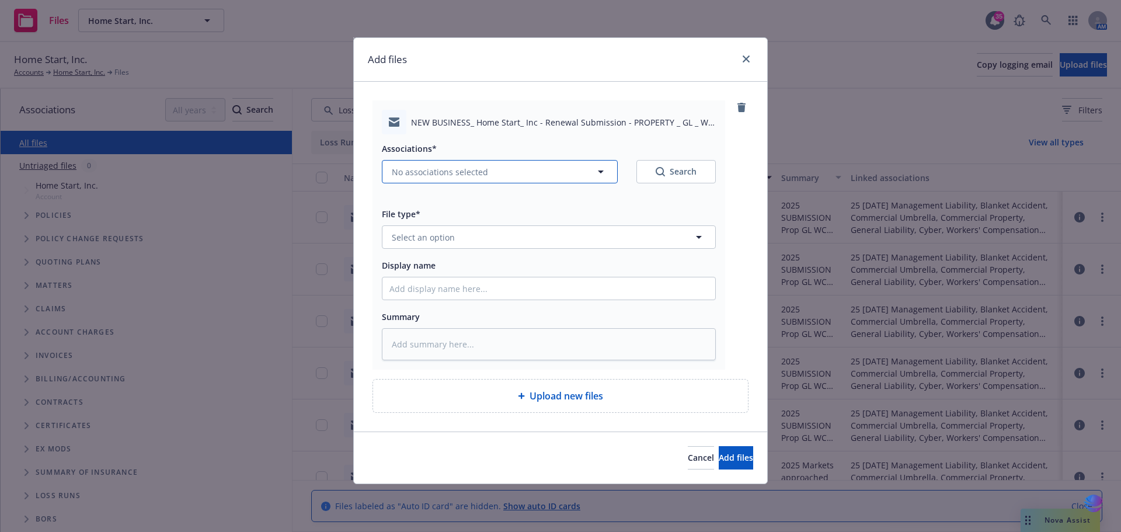
click at [604, 170] on icon "button" at bounding box center [601, 172] width 14 height 14
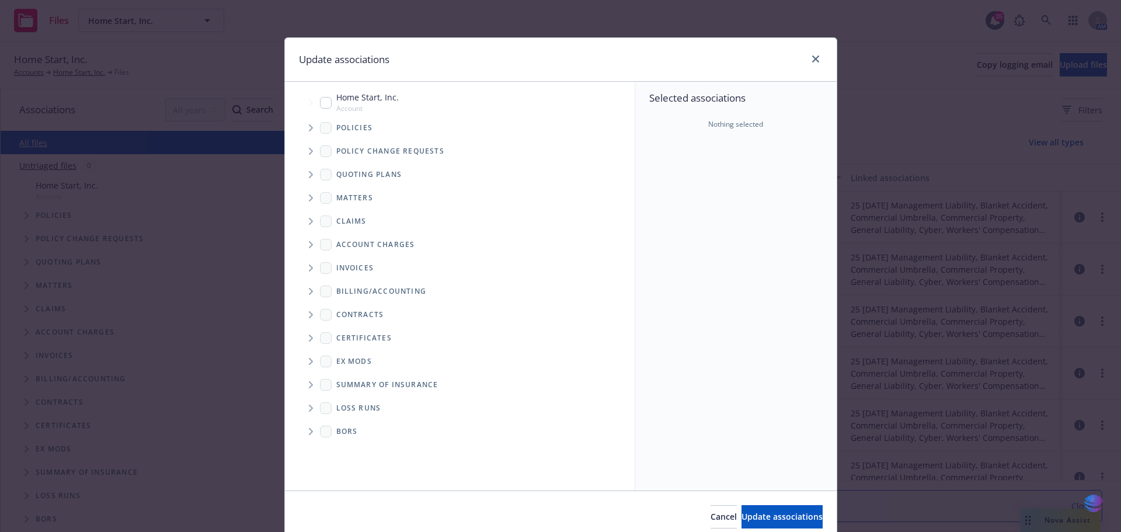
click at [309, 173] on icon "Tree Example" at bounding box center [311, 174] width 4 height 7
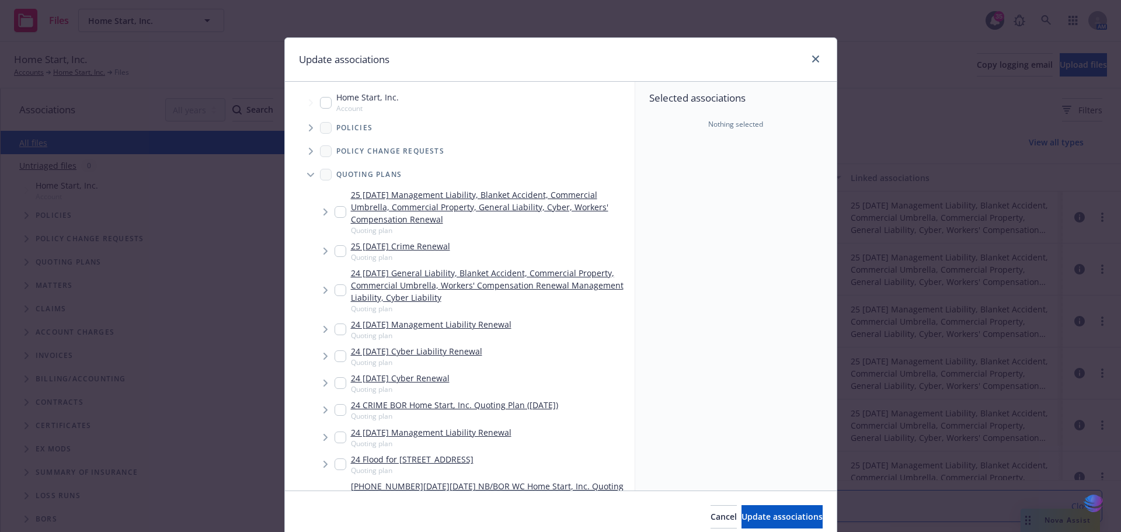
click at [336, 212] on input "Tree Example" at bounding box center [341, 212] width 12 height 12
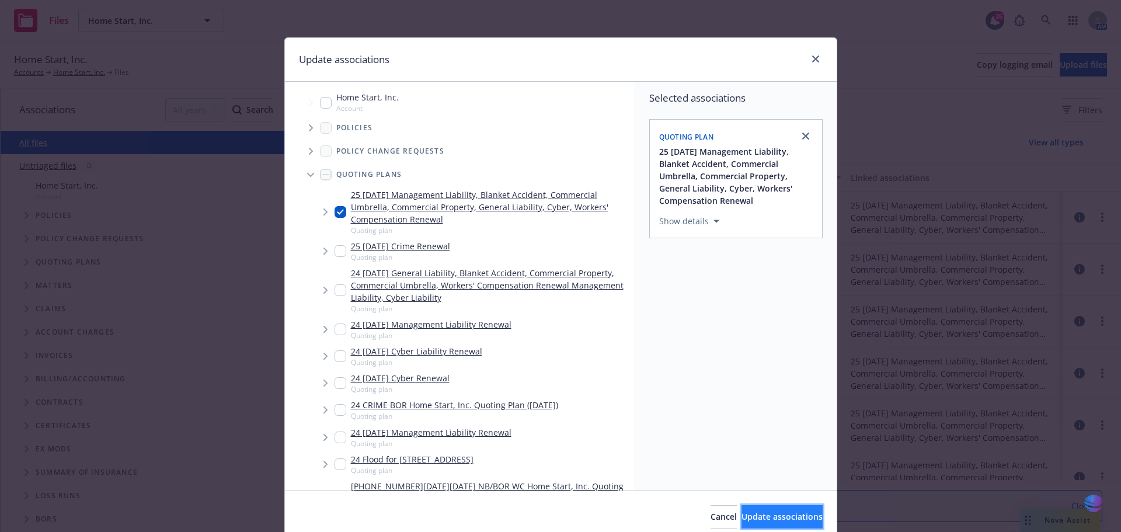
click at [742, 515] on span "Update associations" at bounding box center [782, 516] width 81 height 11
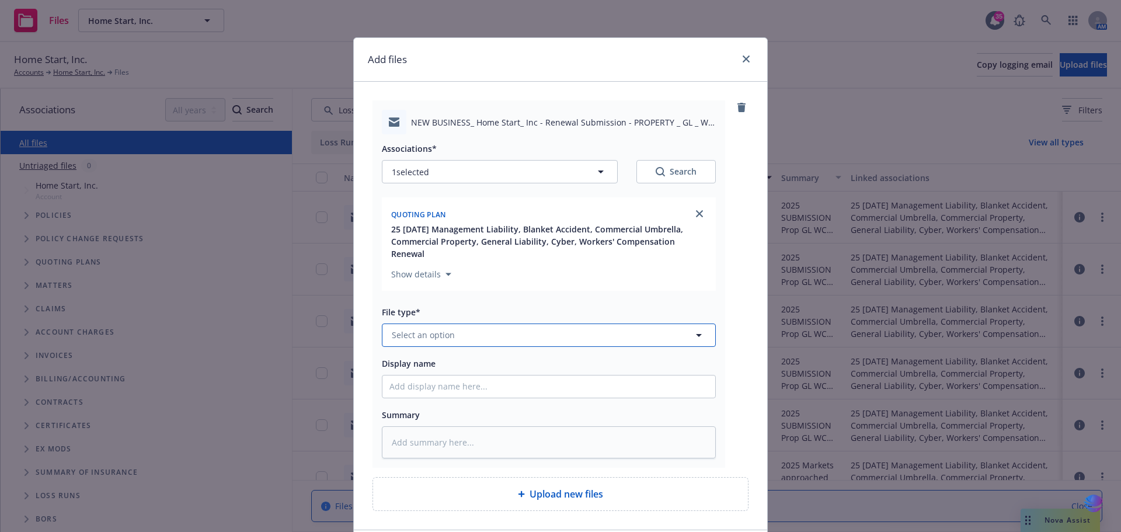
click at [695, 328] on icon "button" at bounding box center [699, 335] width 14 height 14
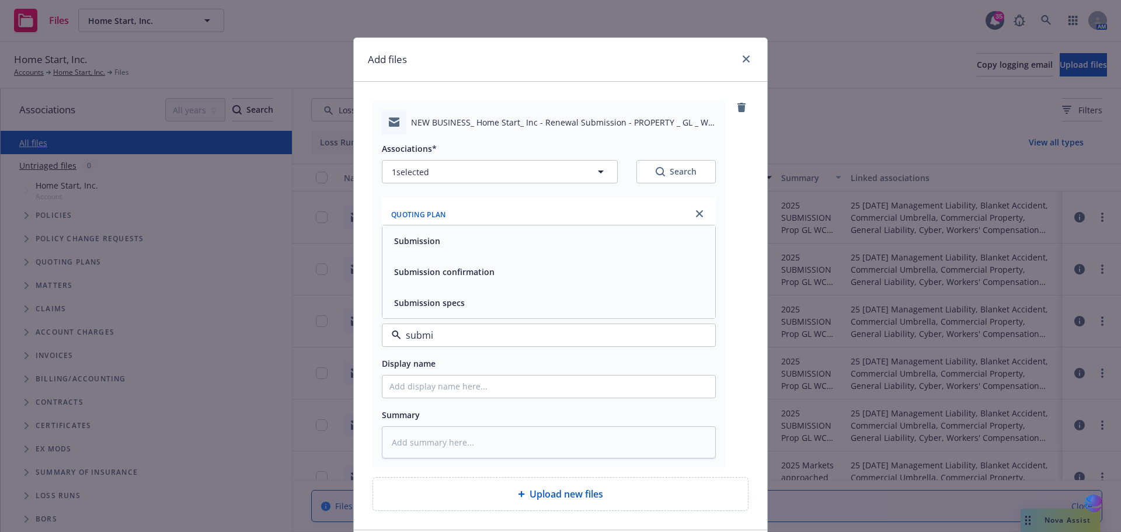
click at [579, 234] on div "Submission" at bounding box center [548, 240] width 319 height 17
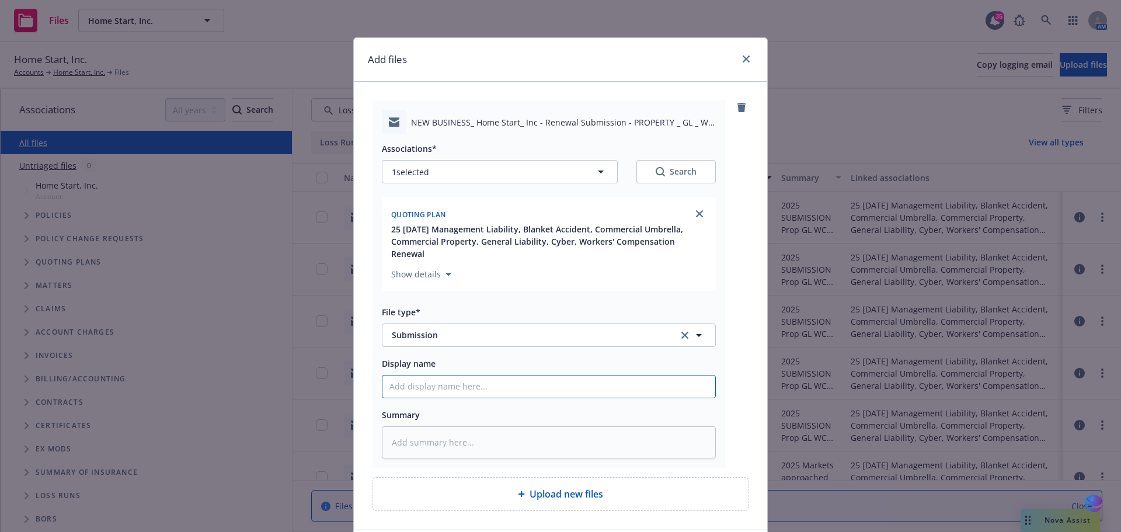
click at [390, 375] on input "Display name" at bounding box center [548, 386] width 333 height 22
paste input "2025 SUBMISSION Prop GL WC UMB - Great American"
drag, startPoint x: 531, startPoint y: 374, endPoint x: 708, endPoint y: 373, distance: 176.9
click at [708, 375] on input "2025 SUBMISSION Prop GL WC UMB - Great American" at bounding box center [548, 386] width 333 height 22
drag, startPoint x: 386, startPoint y: 376, endPoint x: 578, endPoint y: 376, distance: 192.1
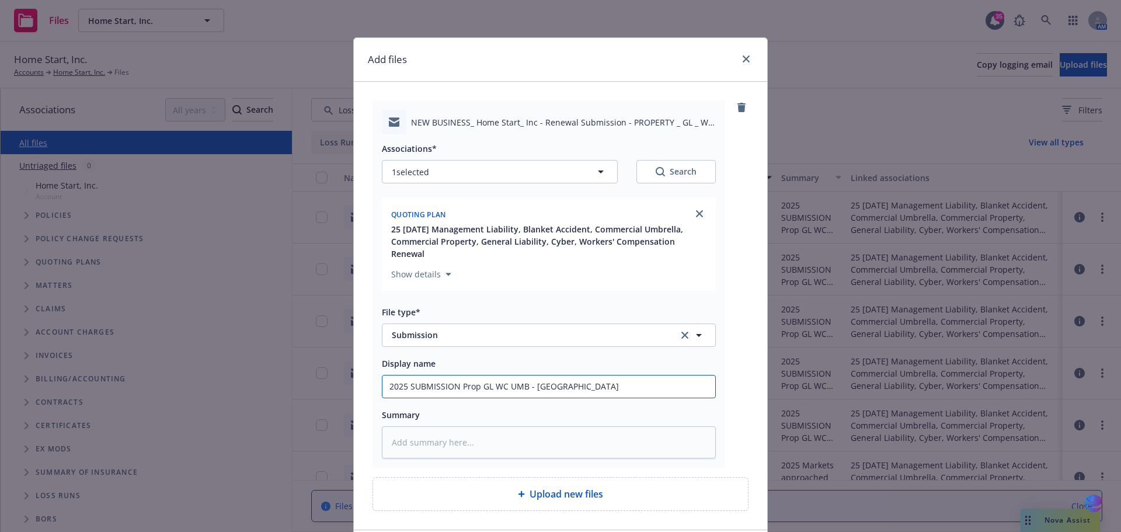
click at [578, 376] on input "2025 SUBMISSION Prop GL WC UMB - [GEOGRAPHIC_DATA]" at bounding box center [548, 386] width 333 height 22
click at [420, 437] on textarea at bounding box center [549, 442] width 334 height 32
paste textarea "2025 SUBMISSION Prop GL WC UMB - [GEOGRAPHIC_DATA]"
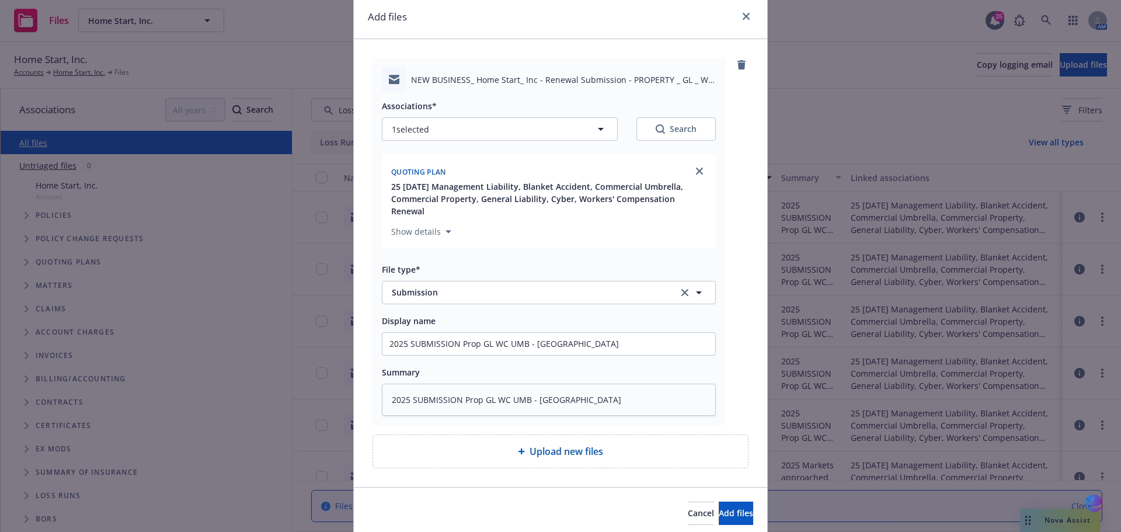
scroll to position [75, 0]
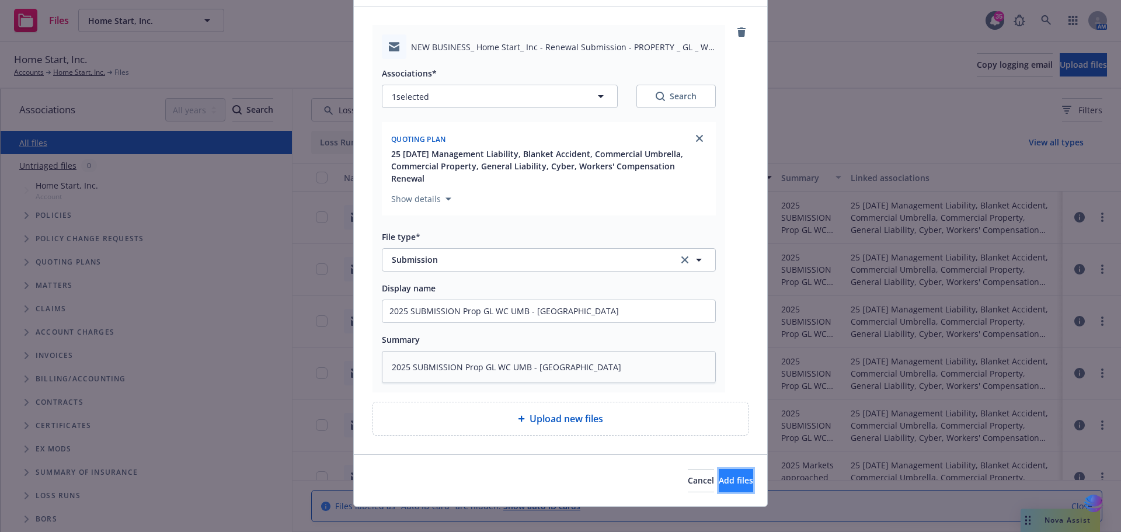
click at [719, 469] on button "Add files" at bounding box center [736, 480] width 34 height 23
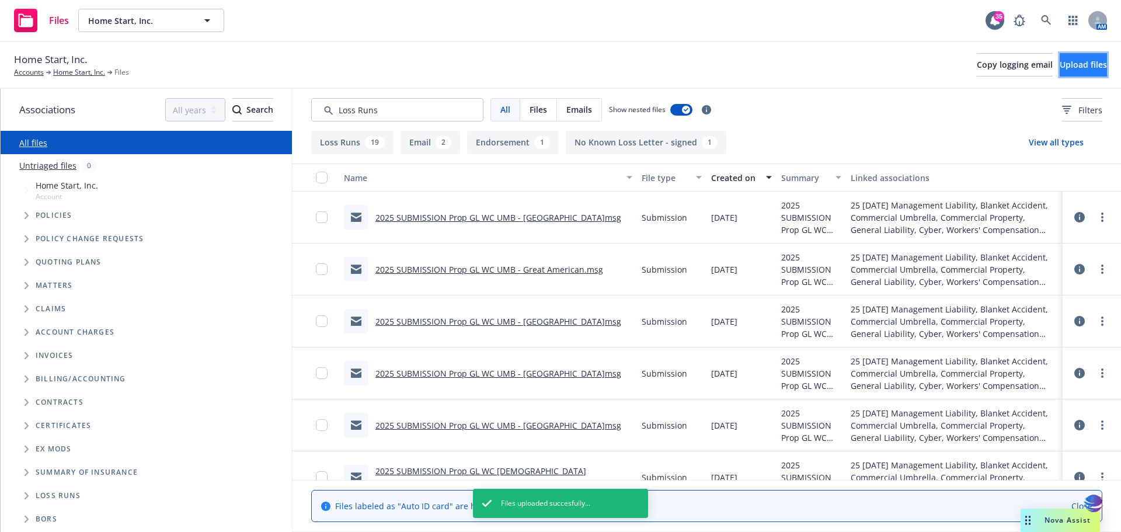
click at [1070, 64] on span "Upload files" at bounding box center [1083, 64] width 47 height 11
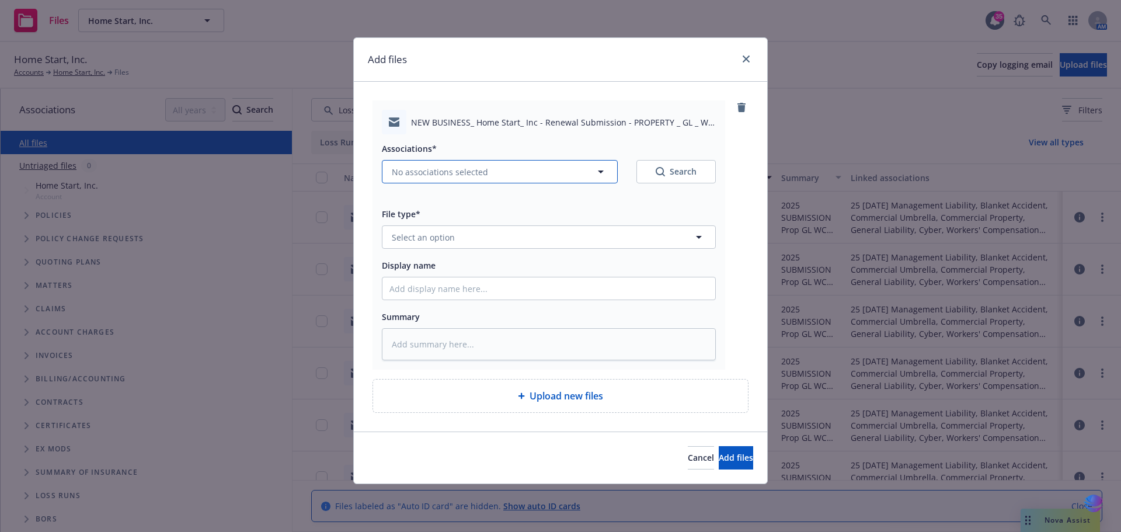
click at [603, 172] on icon "button" at bounding box center [601, 172] width 14 height 14
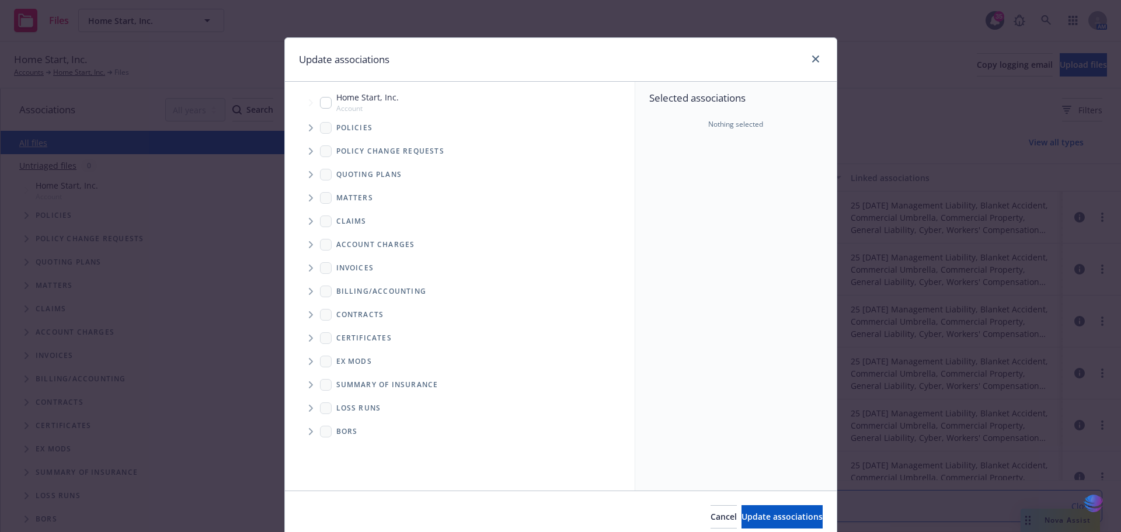
click at [309, 173] on icon "Tree Example" at bounding box center [311, 174] width 5 height 7
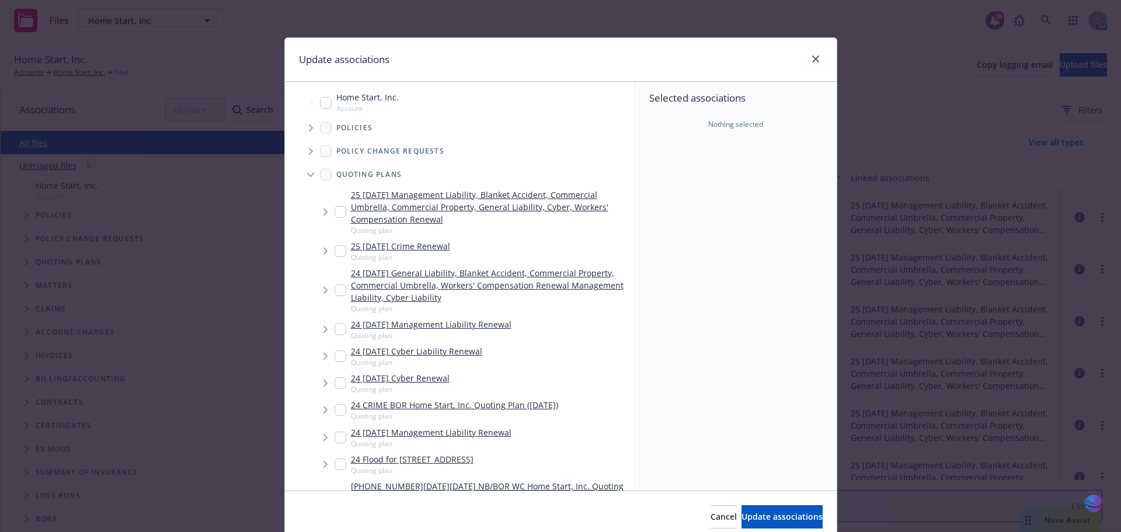
click at [387, 194] on link "25 [DATE] Management Liability, Blanket Accident, Commercial Umbrella, Commerci…" at bounding box center [490, 207] width 279 height 37
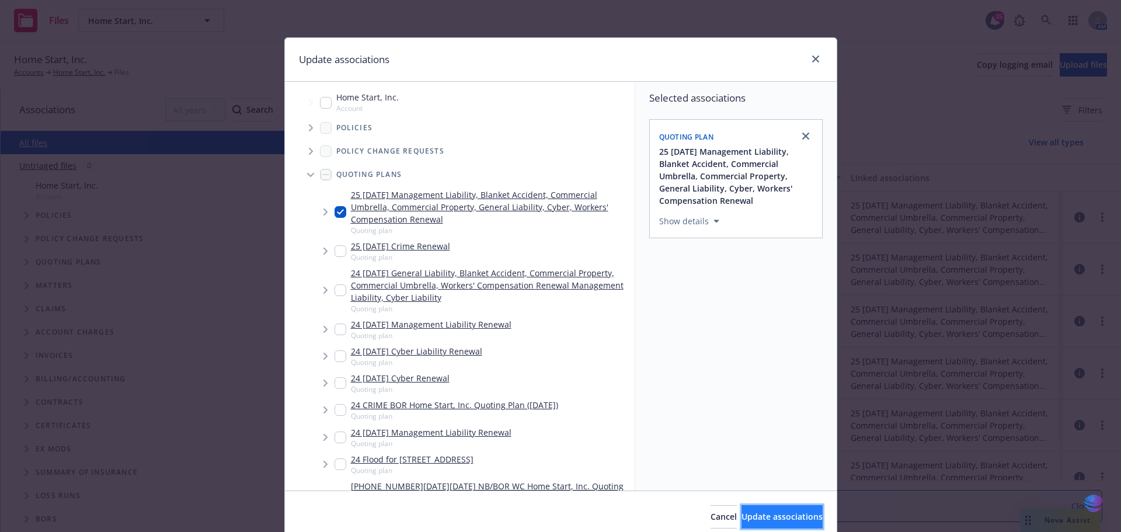
click at [742, 521] on span "Update associations" at bounding box center [782, 516] width 81 height 11
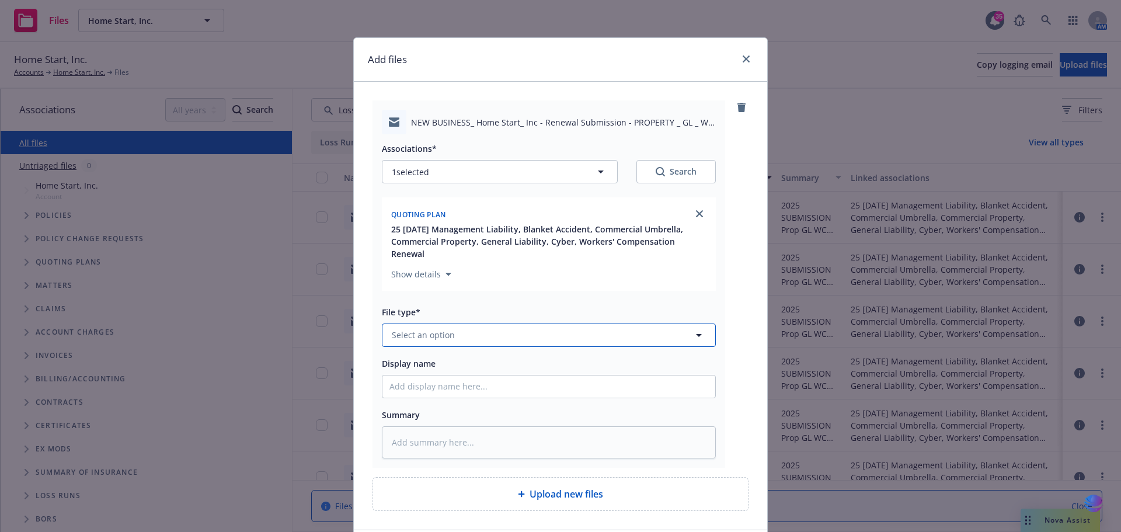
click at [696, 334] on icon "button" at bounding box center [699, 335] width 6 height 3
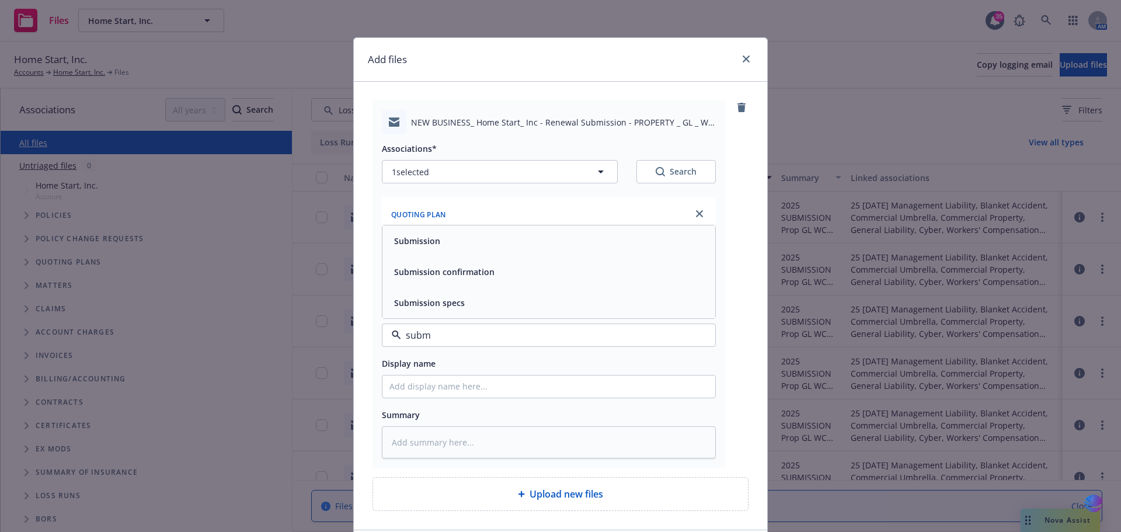
click at [544, 232] on div "Submission" at bounding box center [548, 240] width 319 height 17
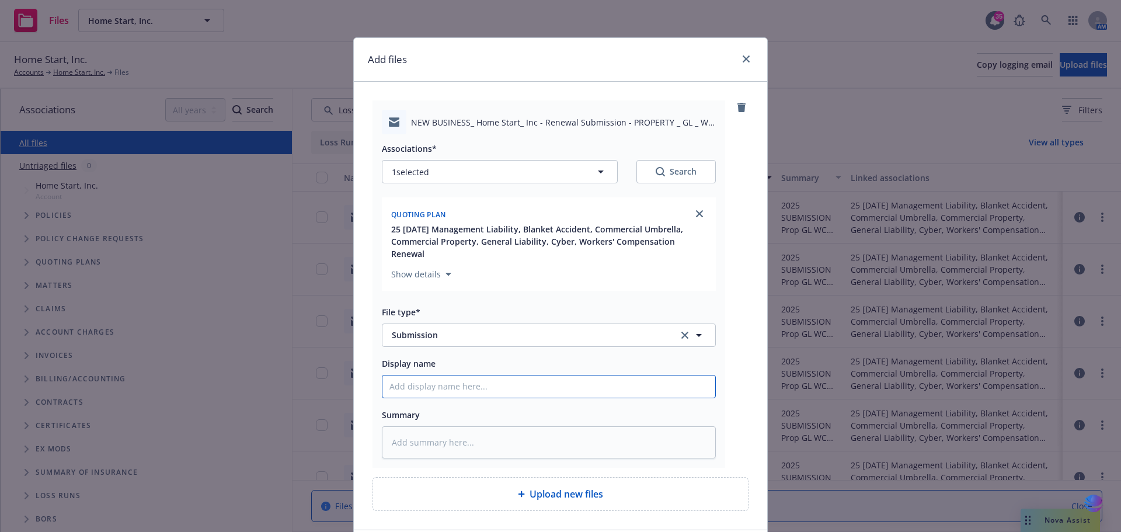
click at [443, 375] on input "Display name" at bounding box center [548, 386] width 333 height 22
paste input "2025 SUBMISSION Prop GL WC UMB - [GEOGRAPHIC_DATA]"
drag, startPoint x: 531, startPoint y: 369, endPoint x: 644, endPoint y: 377, distance: 113.6
click at [644, 377] on input "2025 SUBMISSION Prop GL WC UMB - [GEOGRAPHIC_DATA]" at bounding box center [548, 386] width 333 height 22
drag, startPoint x: 384, startPoint y: 374, endPoint x: 754, endPoint y: 383, distance: 369.7
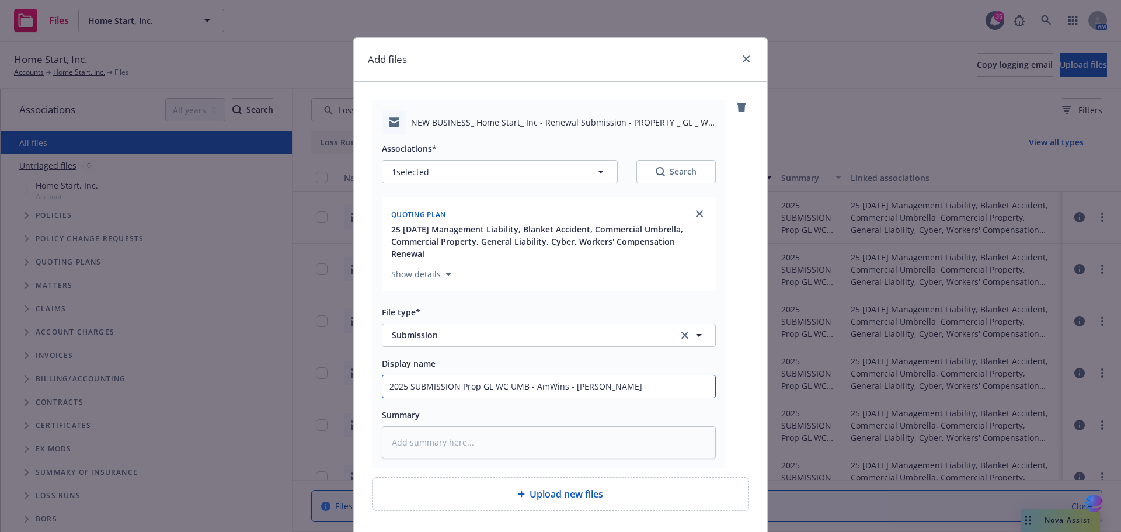
click at [754, 383] on div "NEW BUSINESS_ Home Start_ Inc - Renewal Submission - PROPERTY _ GL _ WC _ UMB -…" at bounding box center [560, 306] width 413 height 448
click at [425, 432] on textarea at bounding box center [549, 442] width 334 height 32
paste textarea "2025 SUBMISSION Prop GL WC UMB - AmWins - [PERSON_NAME]"
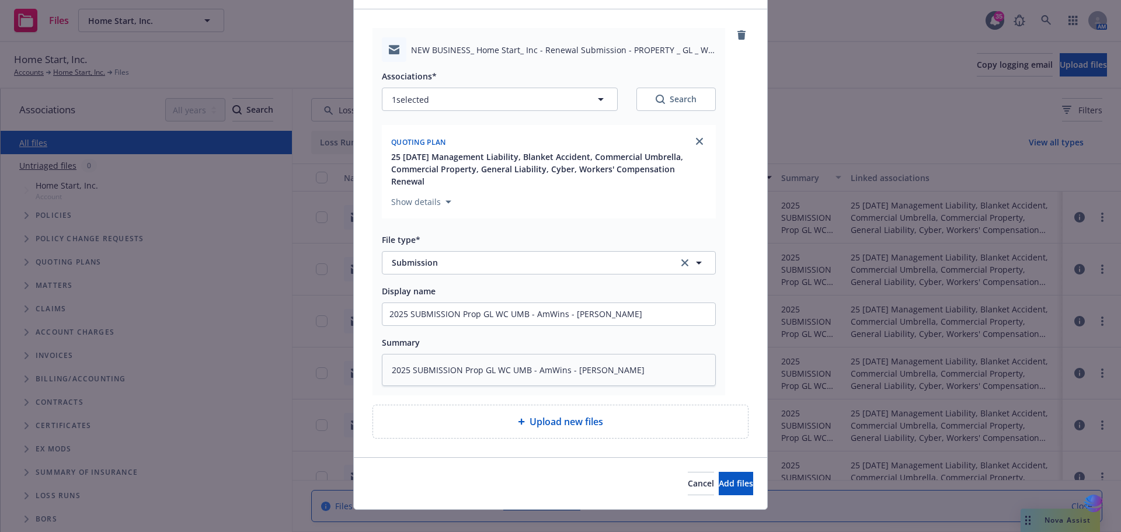
scroll to position [75, 0]
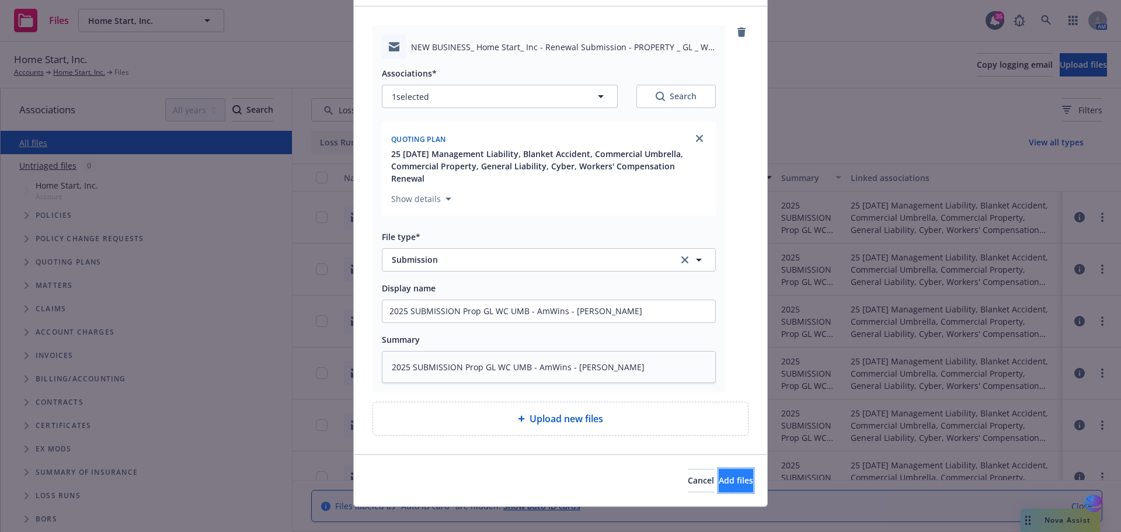
click at [721, 475] on span "Add files" at bounding box center [736, 480] width 34 height 11
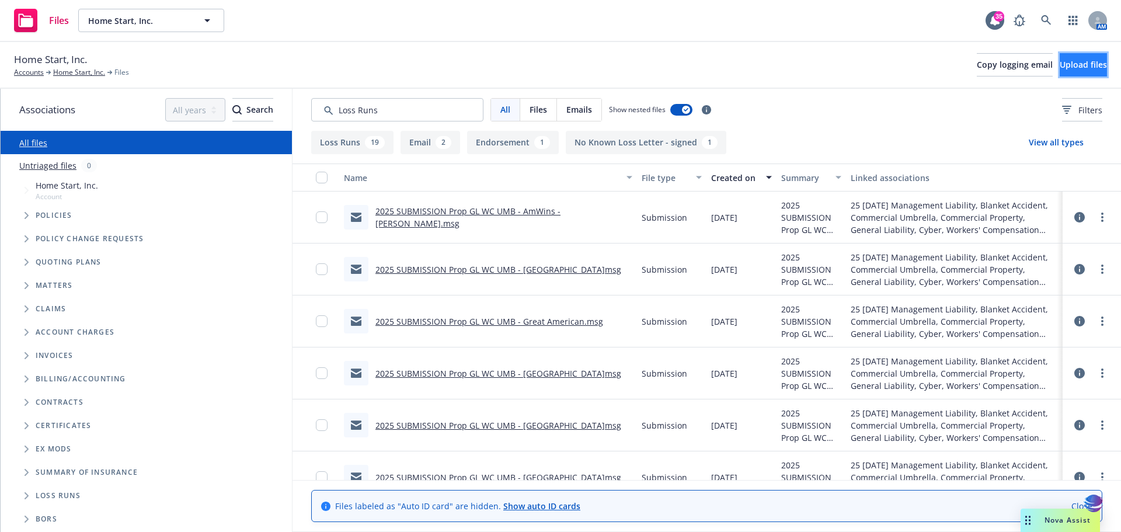
click at [1060, 61] on span "Upload files" at bounding box center [1083, 64] width 47 height 11
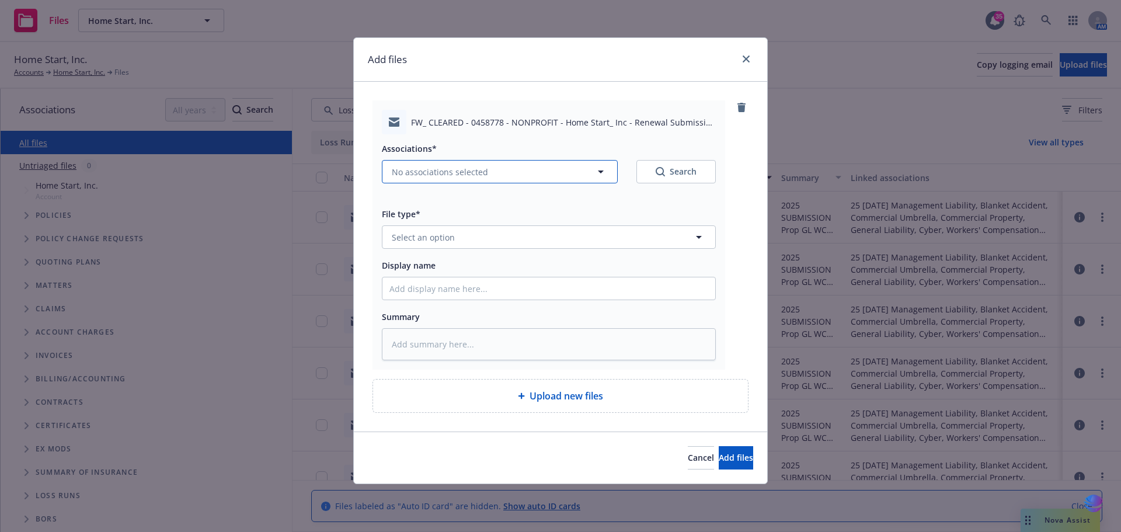
click at [603, 173] on icon "button" at bounding box center [601, 172] width 14 height 14
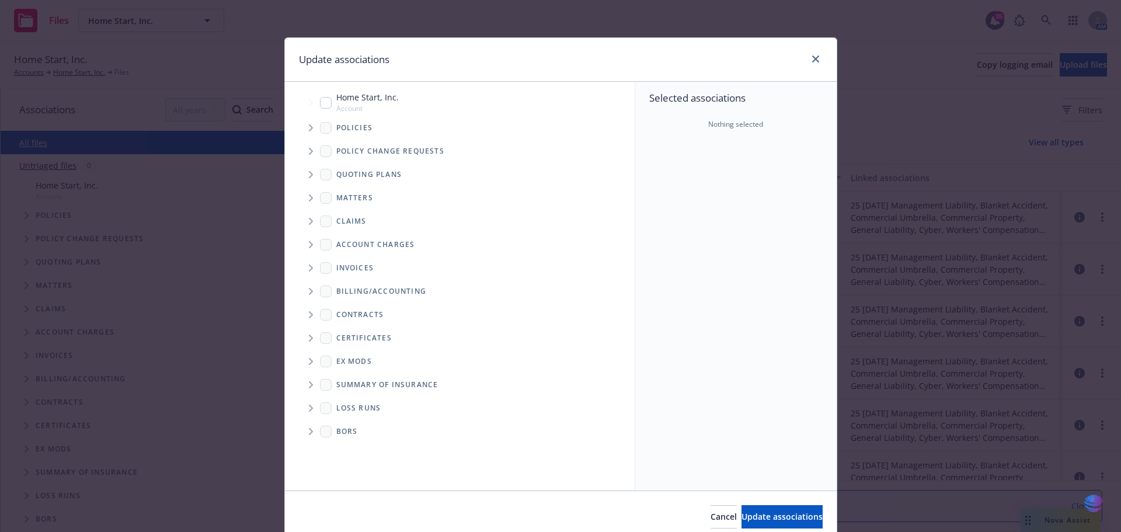
click at [309, 173] on icon "Tree Example" at bounding box center [311, 174] width 5 height 7
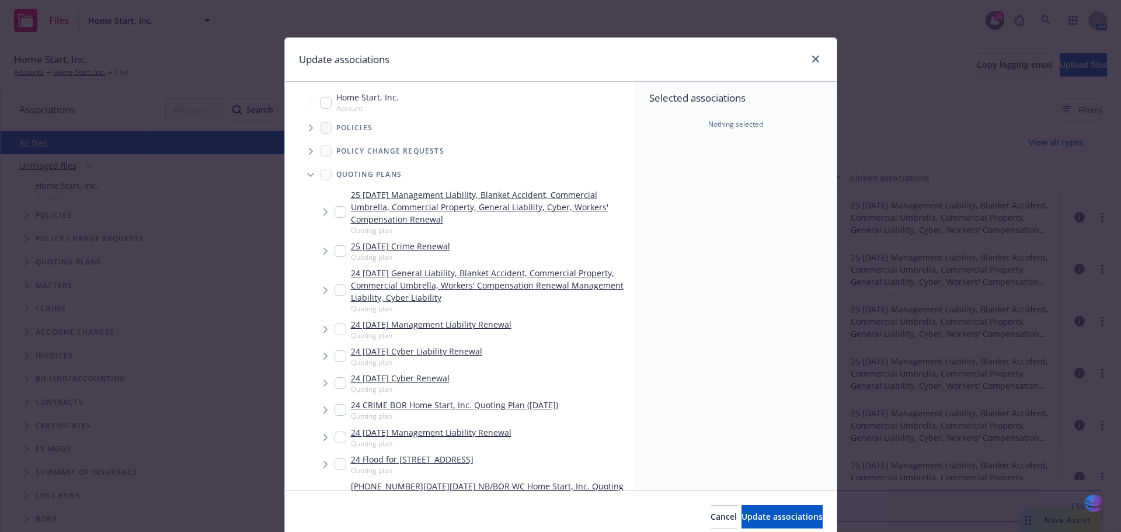
click at [337, 211] on input "Tree Example" at bounding box center [341, 212] width 12 height 12
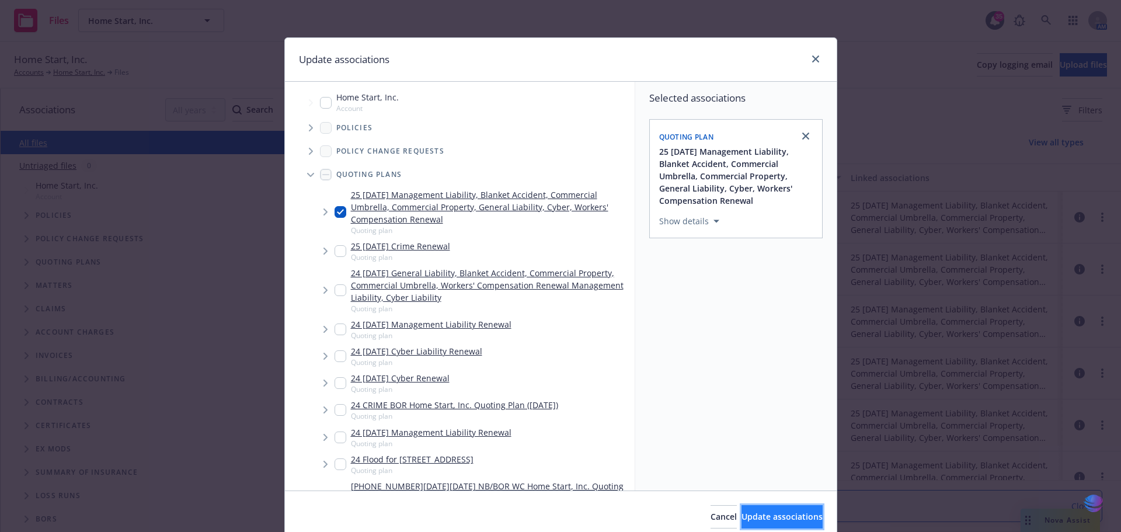
click at [742, 510] on button "Update associations" at bounding box center [782, 516] width 81 height 23
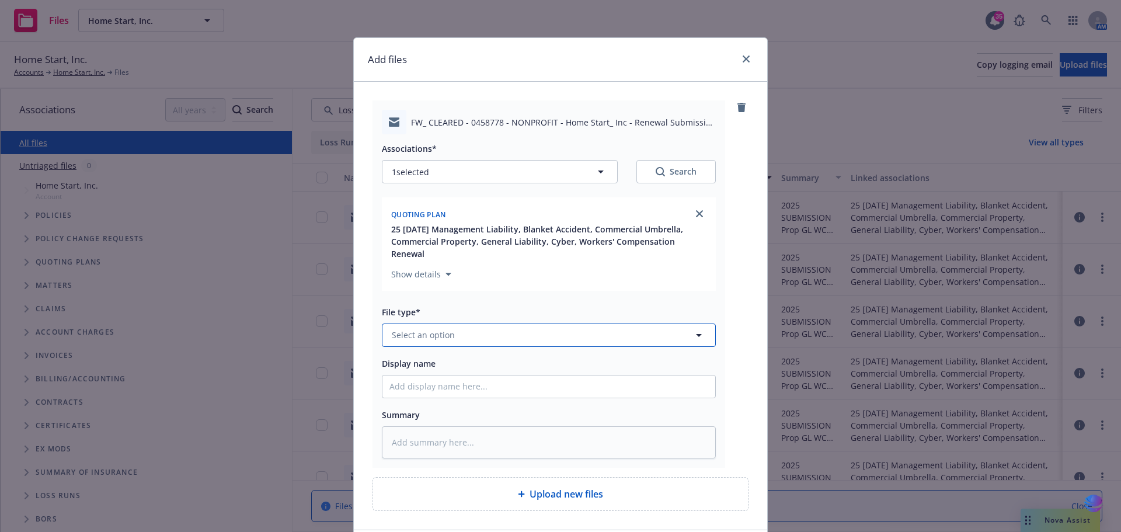
click at [696, 334] on icon "button" at bounding box center [699, 335] width 6 height 3
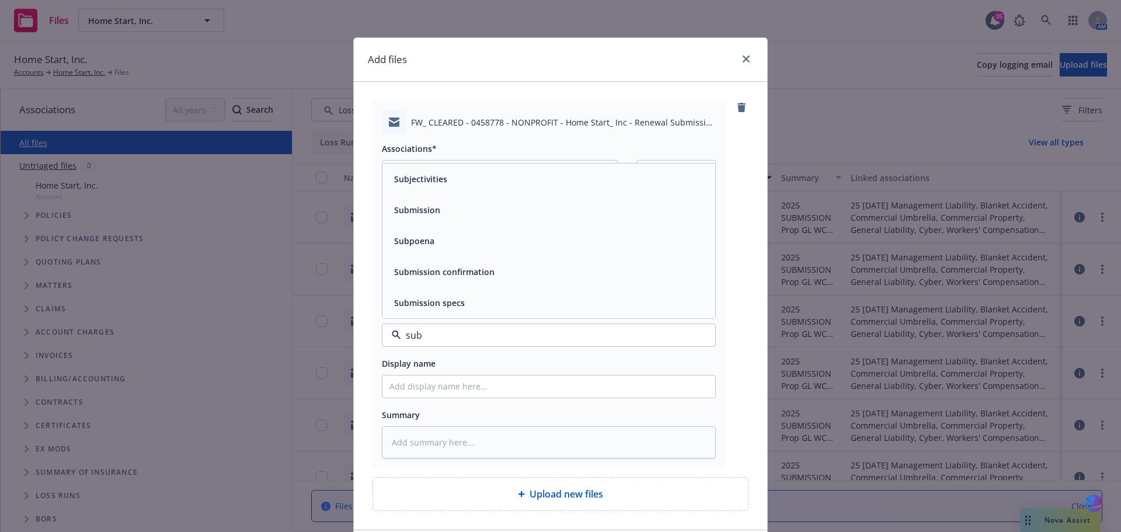
click at [512, 263] on div "Submission confirmation" at bounding box center [548, 271] width 319 height 17
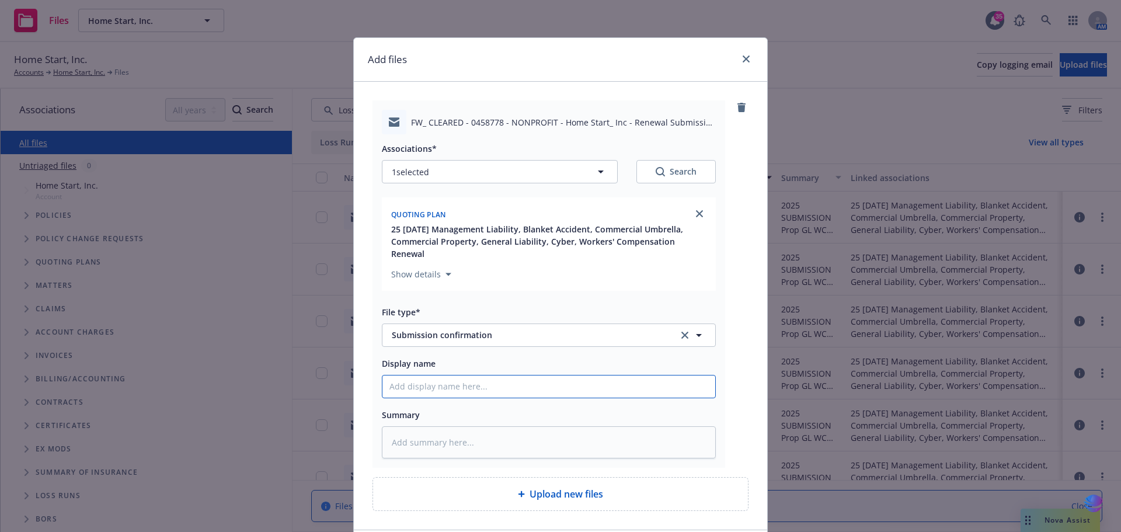
click at [425, 375] on input "Display name" at bounding box center [548, 386] width 333 height 22
paste input "2025 SUBMISSION Prop GL WC UMB - AmWins - [PERSON_NAME]"
drag, startPoint x: 530, startPoint y: 374, endPoint x: 719, endPoint y: 374, distance: 189.2
click at [719, 374] on div "FW_ CLEARED - 0458778 - NONPROFIT - Home Start_ Inc - Renewal Submission - PROP…" at bounding box center [549, 283] width 353 height 367
drag, startPoint x: 380, startPoint y: 374, endPoint x: 737, endPoint y: 374, distance: 357.4
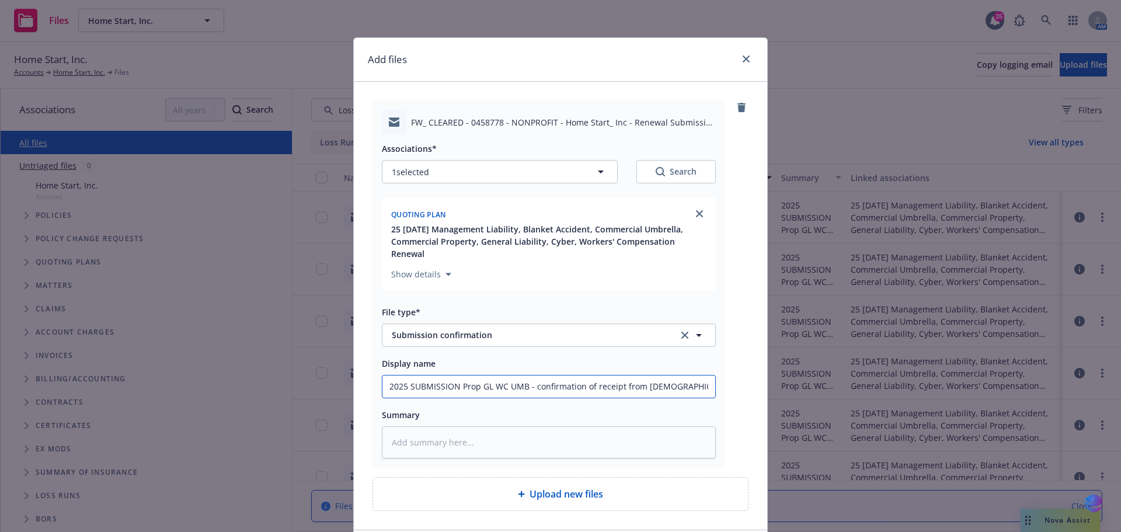
click at [737, 374] on div "FW_ CLEARED - 0458778 - NONPROFIT - Home Start_ Inc - Renewal Submission - PROP…" at bounding box center [561, 283] width 376 height 367
click at [438, 428] on textarea at bounding box center [549, 442] width 334 height 32
paste textarea "2025 SUBMISSION Prop GL WC UMB - confirmation of receipt from [DEMOGRAPHIC_DATA…"
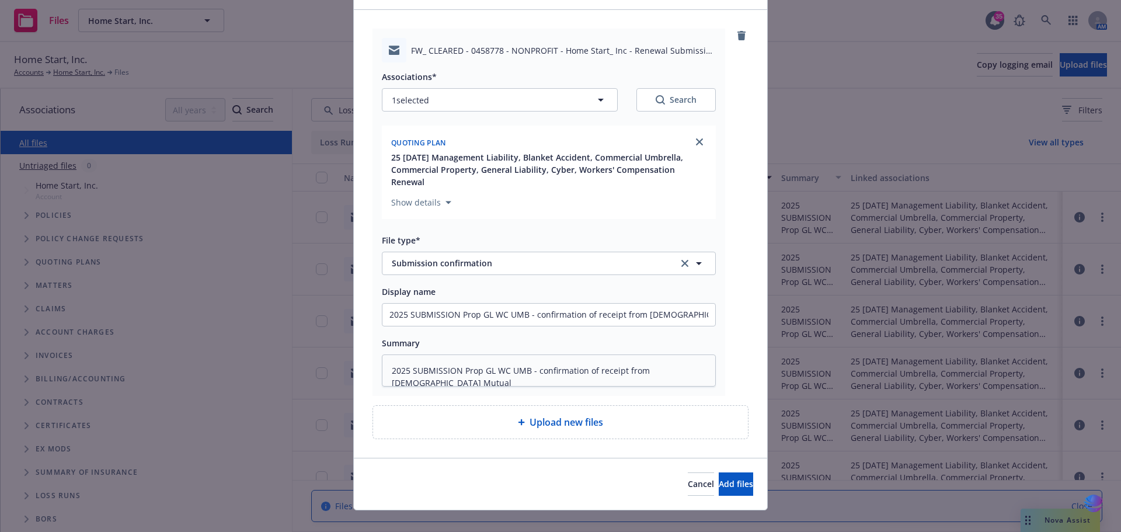
scroll to position [73, 0]
click at [719, 477] on span "Add files" at bounding box center [736, 482] width 34 height 11
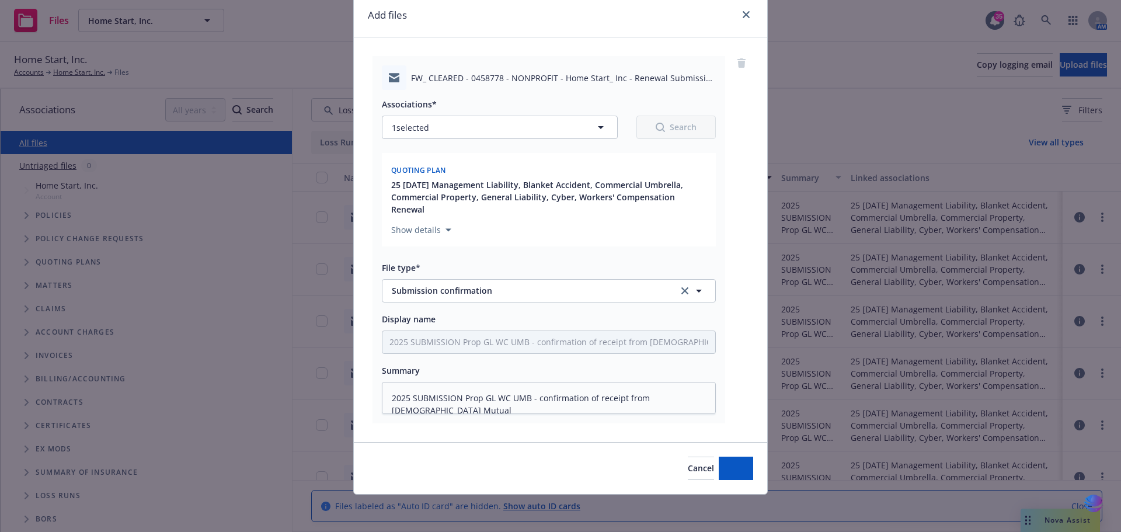
scroll to position [32, 0]
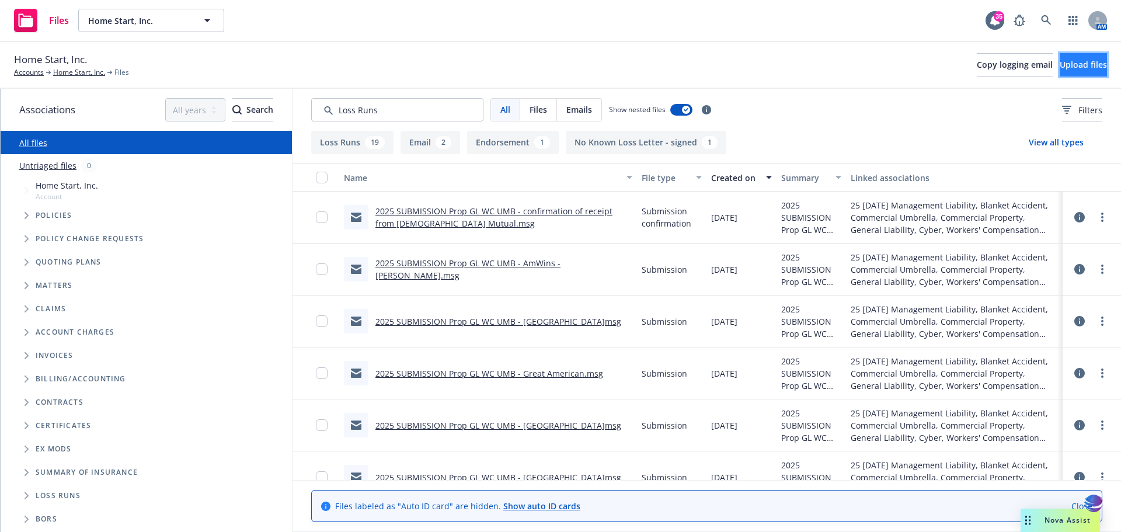
click at [1060, 61] on button "Upload files" at bounding box center [1083, 64] width 47 height 23
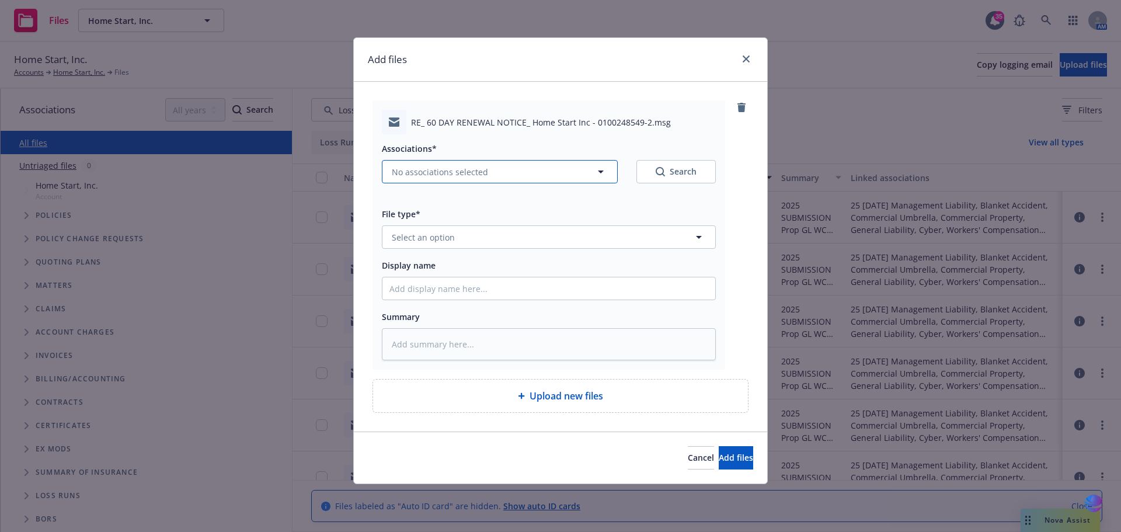
click at [599, 171] on icon "button" at bounding box center [601, 172] width 14 height 14
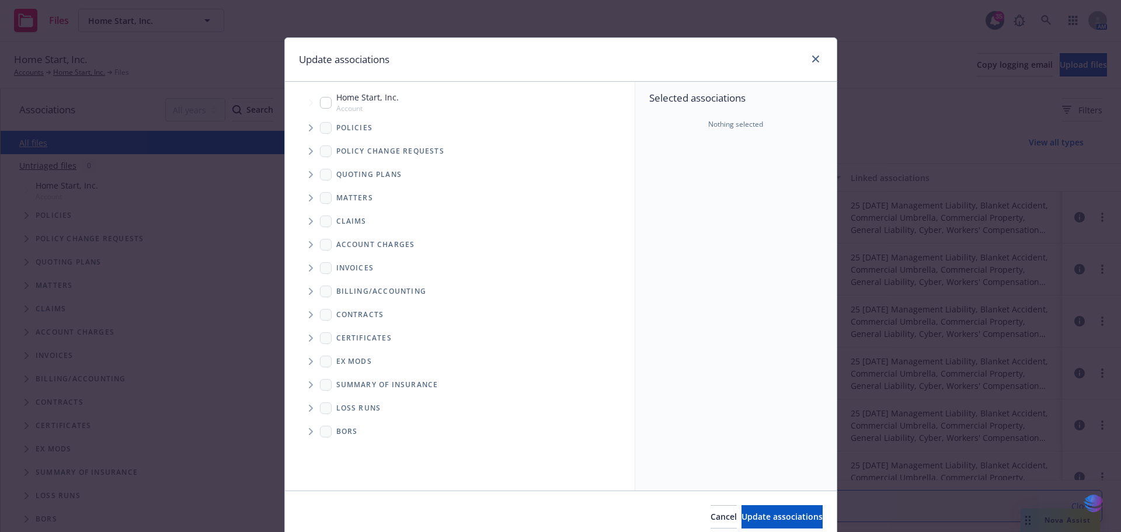
click at [309, 176] on icon "Tree Example" at bounding box center [311, 174] width 5 height 7
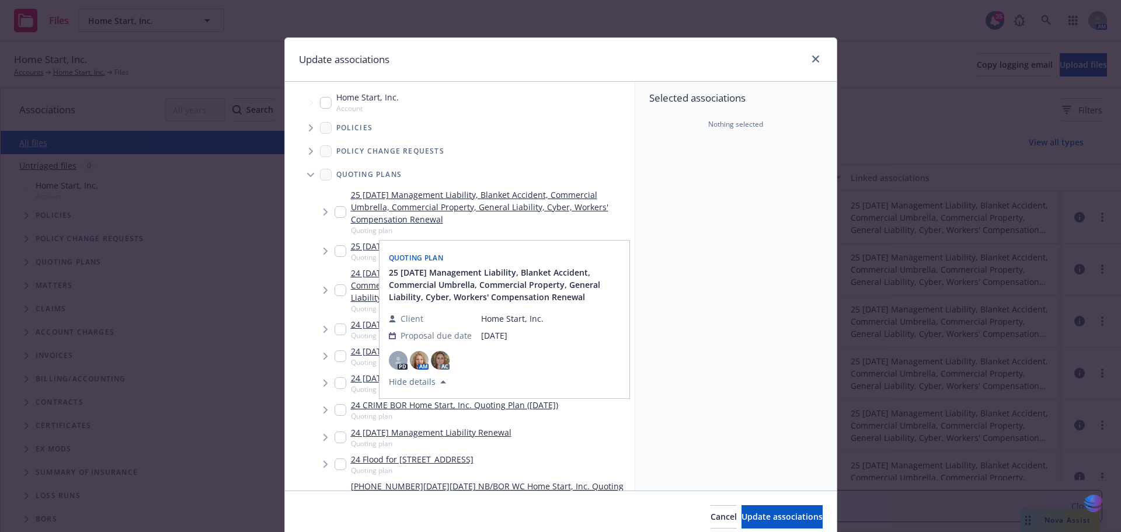
click at [335, 213] on input "Tree Example" at bounding box center [341, 212] width 12 height 12
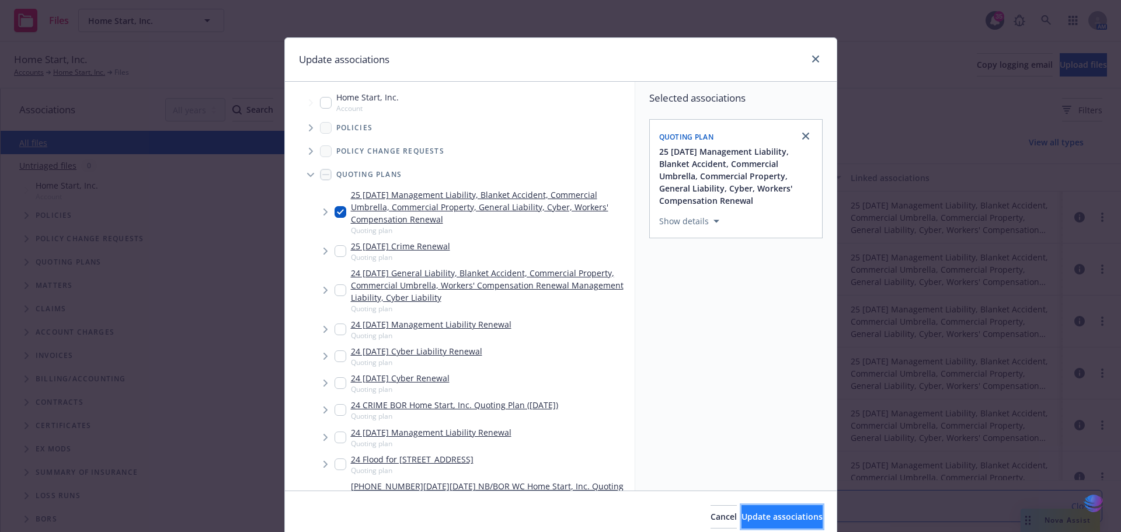
click at [742, 511] on span "Update associations" at bounding box center [782, 516] width 81 height 11
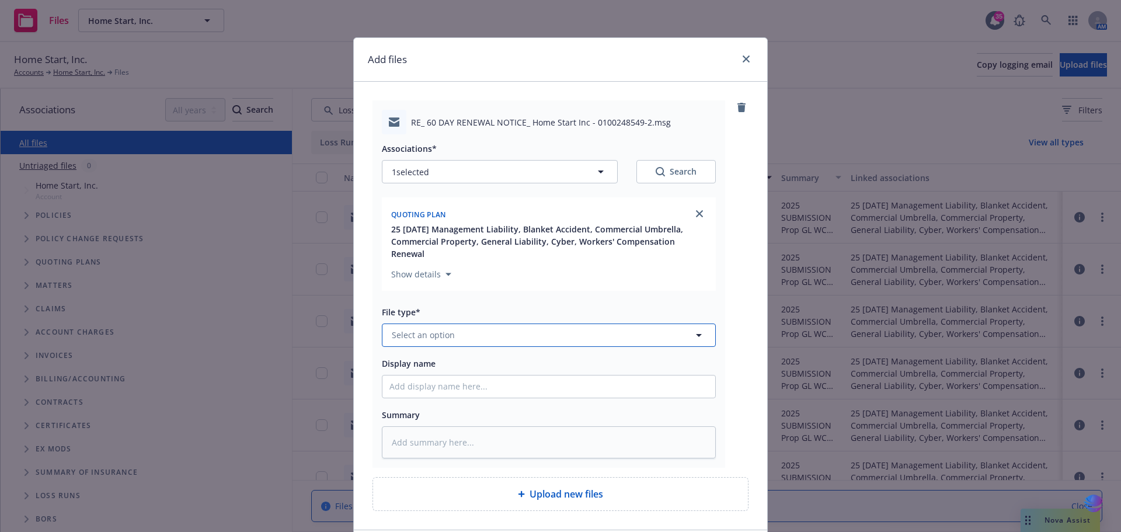
click at [696, 334] on icon "button" at bounding box center [699, 335] width 6 height 3
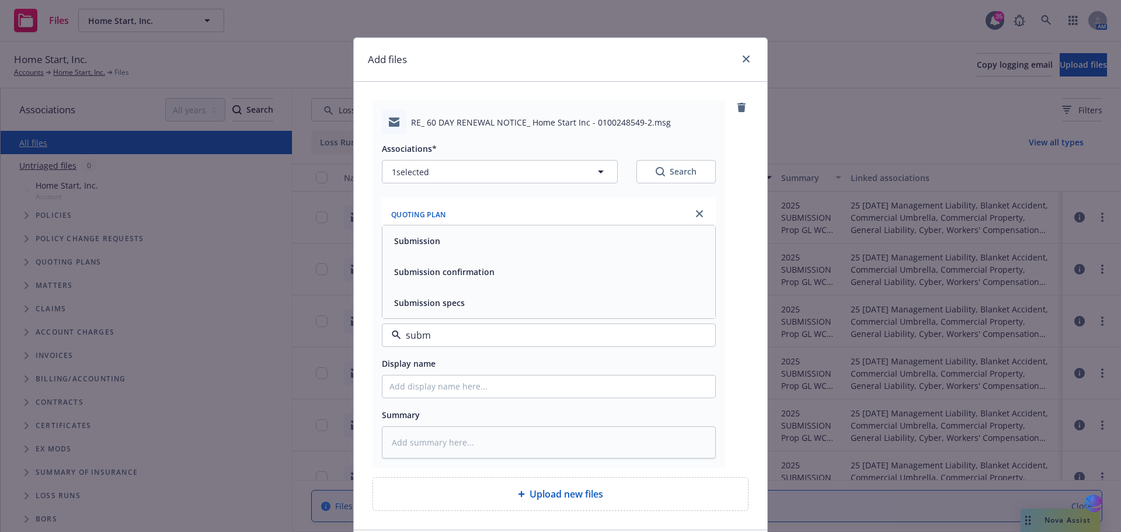
click at [556, 234] on div "Submission" at bounding box center [548, 240] width 319 height 17
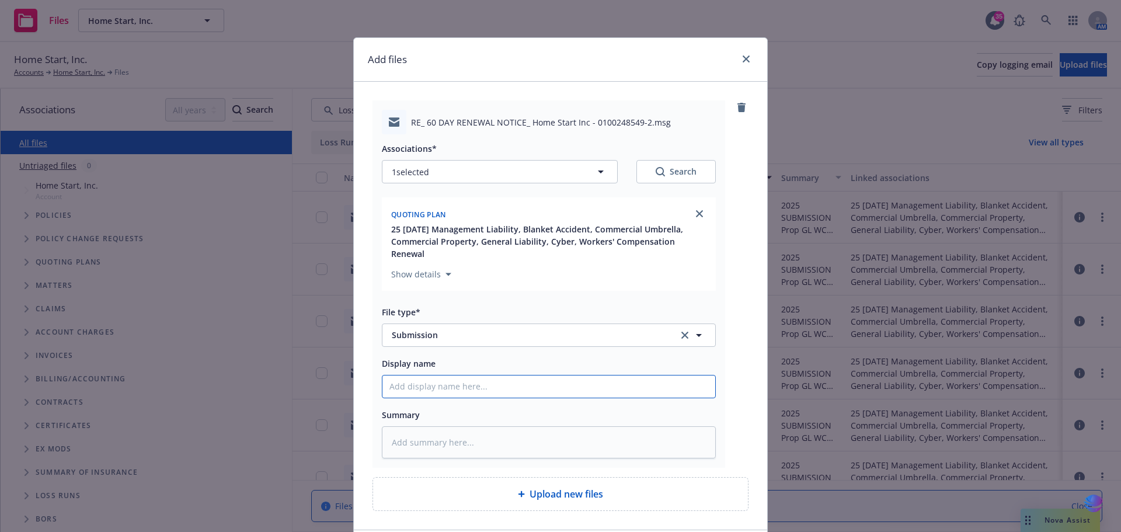
click at [429, 378] on input "Display name" at bounding box center [548, 386] width 333 height 22
drag, startPoint x: 384, startPoint y: 375, endPoint x: 727, endPoint y: 374, distance: 343.4
click at [727, 374] on div "RE_ 60 DAY RENEWAL NOTICE_ Home Start Inc - 0100248549-2.msg Associations* 1 se…" at bounding box center [561, 283] width 376 height 367
click at [429, 430] on textarea at bounding box center [549, 442] width 334 height 32
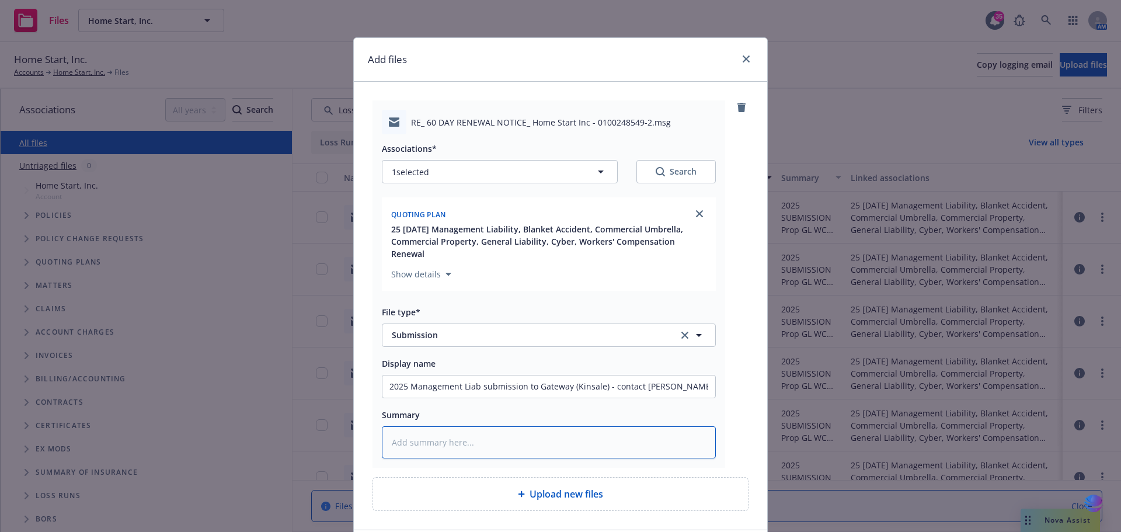
paste textarea "2025 Management Liab submission to Gateway (Kinsale) - contact [PERSON_NAME]"
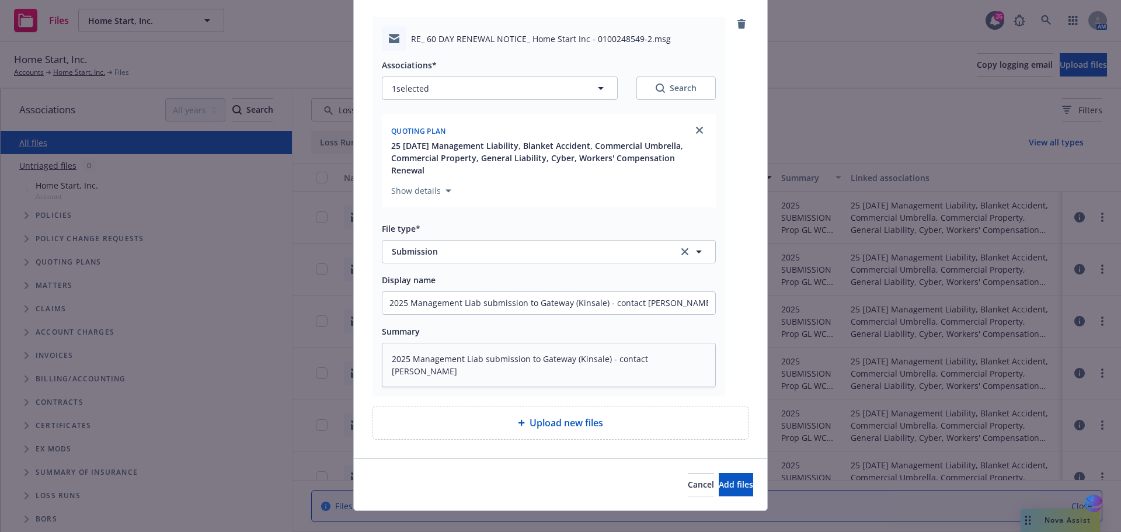
scroll to position [84, 0]
click at [720, 478] on span "Add files" at bounding box center [736, 483] width 34 height 11
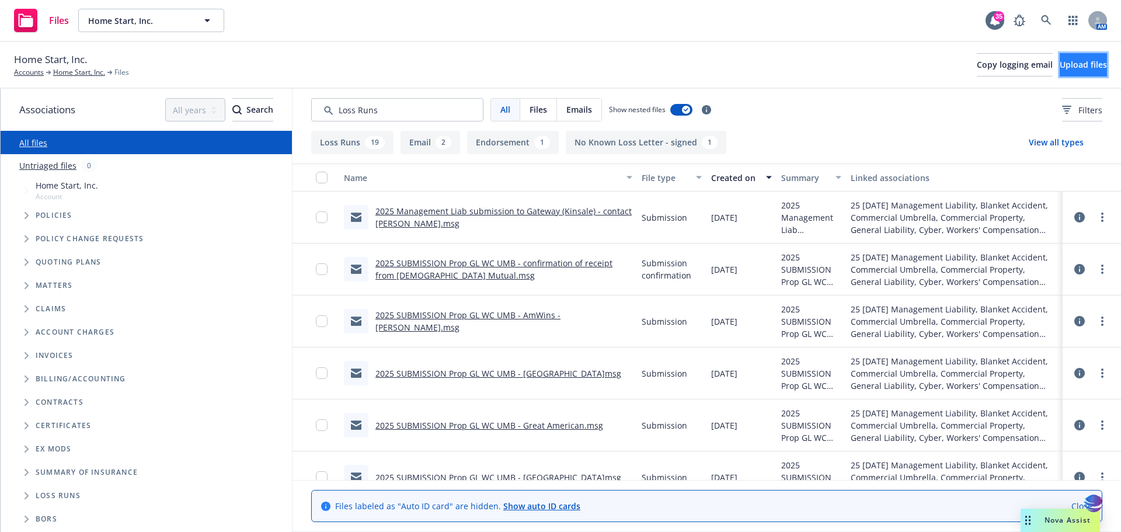
click at [1060, 61] on span "Upload files" at bounding box center [1083, 64] width 47 height 11
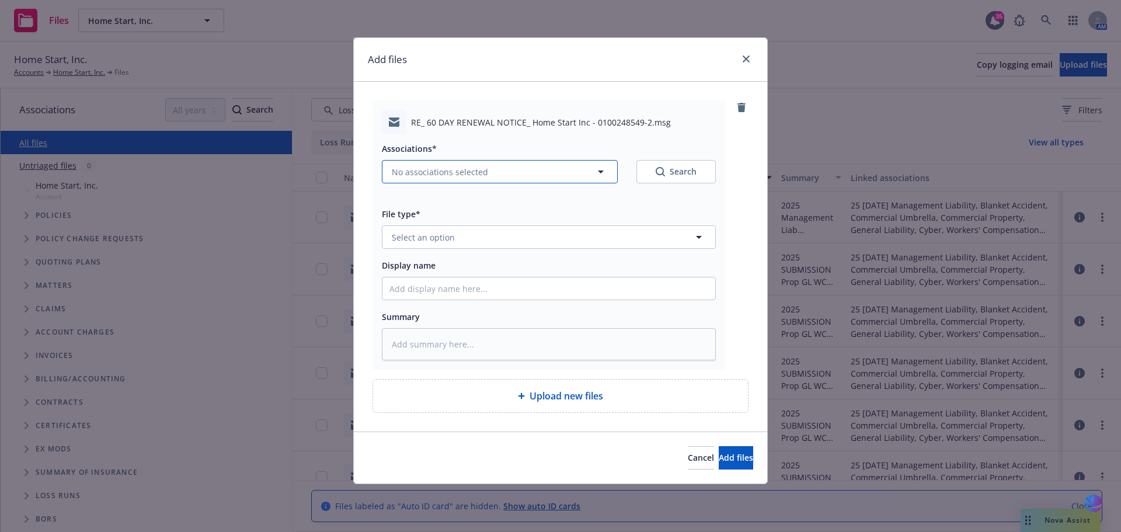
click at [604, 168] on icon "button" at bounding box center [601, 172] width 14 height 14
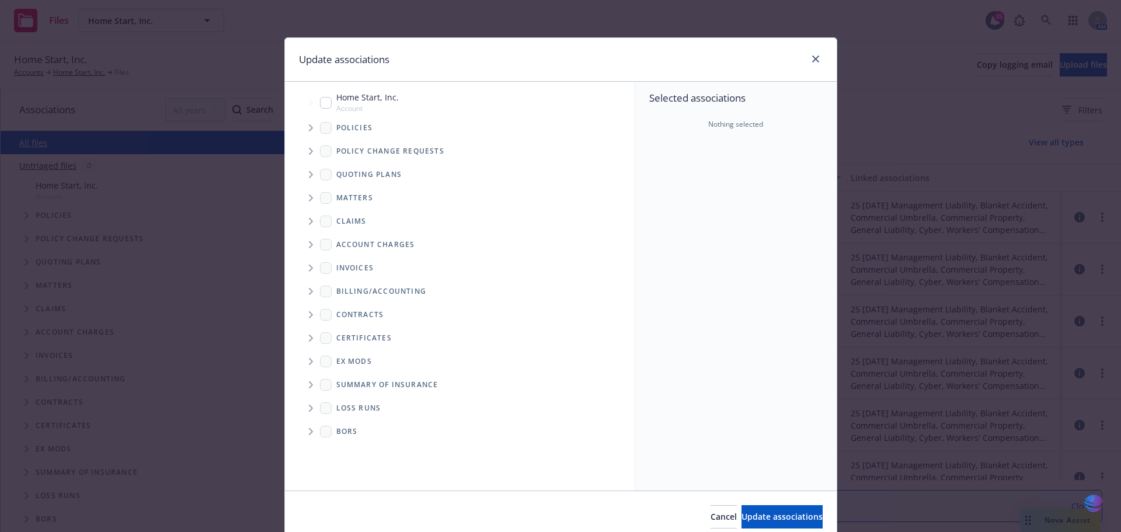
click at [309, 174] on icon "Tree Example" at bounding box center [311, 174] width 4 height 7
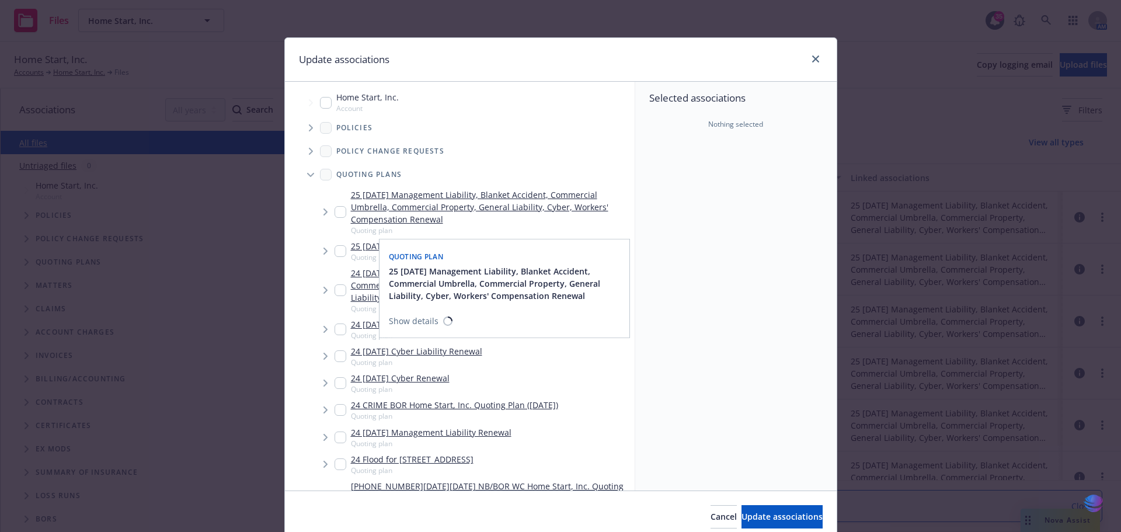
click at [335, 209] on input "Tree Example" at bounding box center [341, 212] width 12 height 12
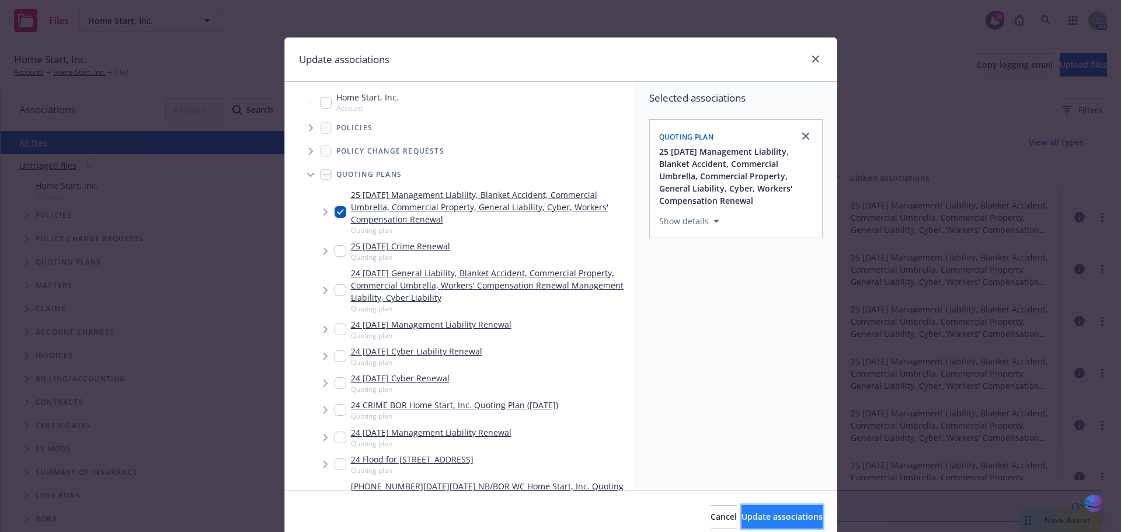
click at [742, 515] on span "Update associations" at bounding box center [782, 516] width 81 height 11
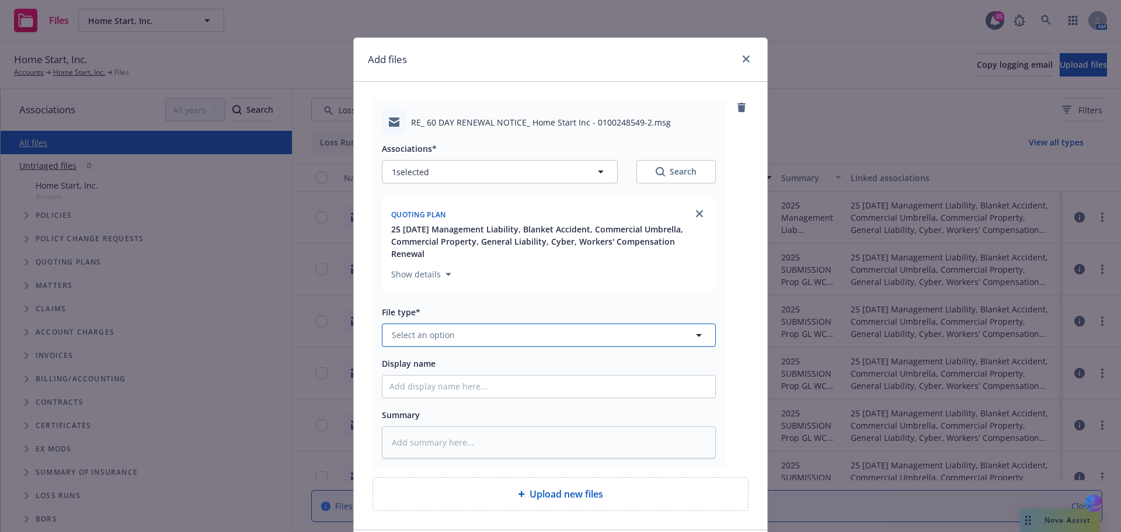
click at [697, 328] on icon "button" at bounding box center [699, 335] width 14 height 14
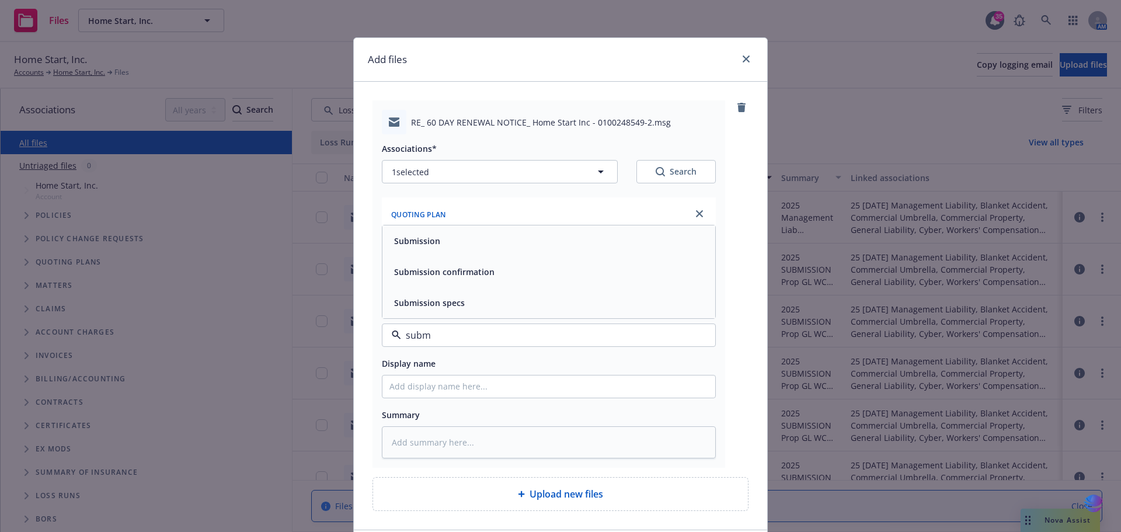
click at [496, 225] on div "Submission" at bounding box center [548, 240] width 333 height 31
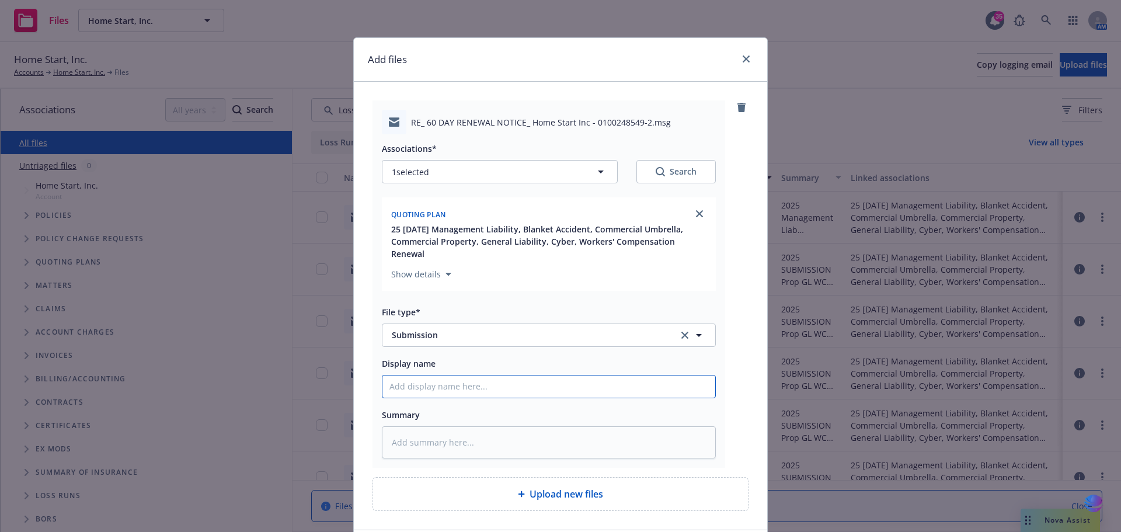
click at [422, 375] on input "Display name" at bounding box center [548, 386] width 333 height 22
drag, startPoint x: 387, startPoint y: 378, endPoint x: 651, endPoint y: 377, distance: 264.5
click at [651, 377] on input "2025 Blanket Accident Submission to Gateway ([PERSON_NAME])" at bounding box center [548, 386] width 333 height 22
click at [434, 430] on textarea at bounding box center [549, 442] width 334 height 32
paste textarea "2025 Blanket Accident Submission to Gateway ([PERSON_NAME])"
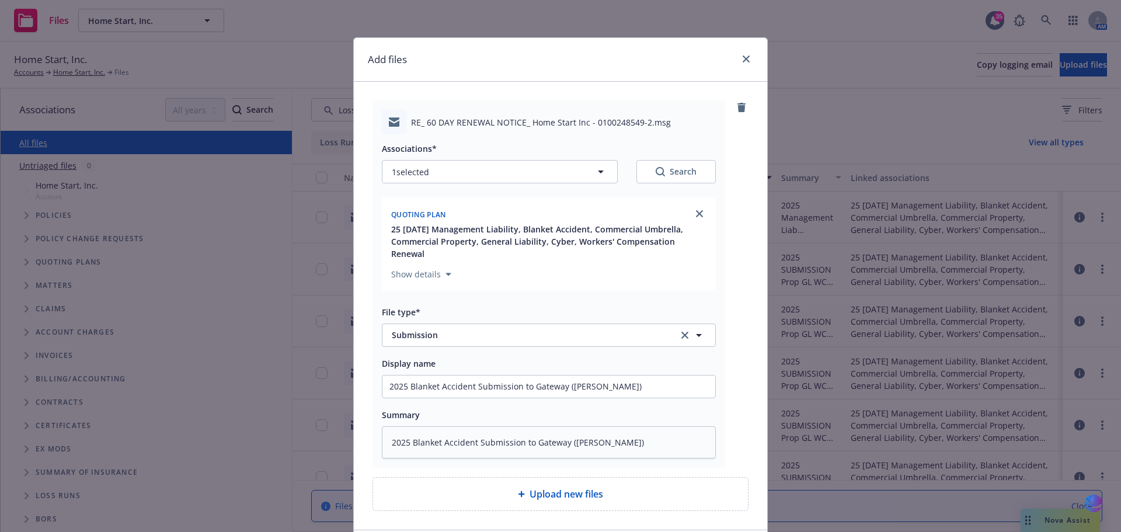
scroll to position [75, 0]
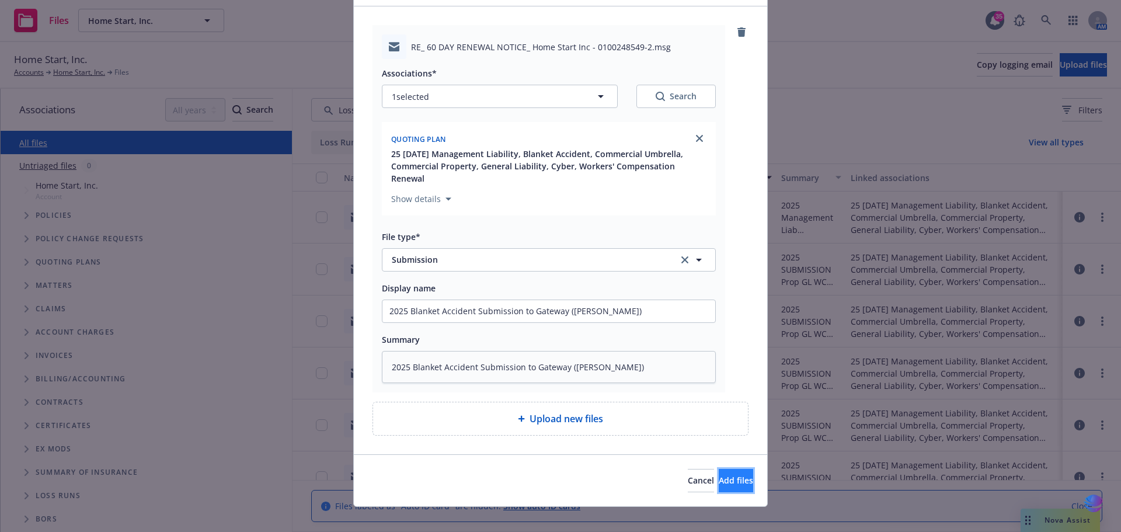
click at [720, 475] on span "Add files" at bounding box center [736, 480] width 34 height 11
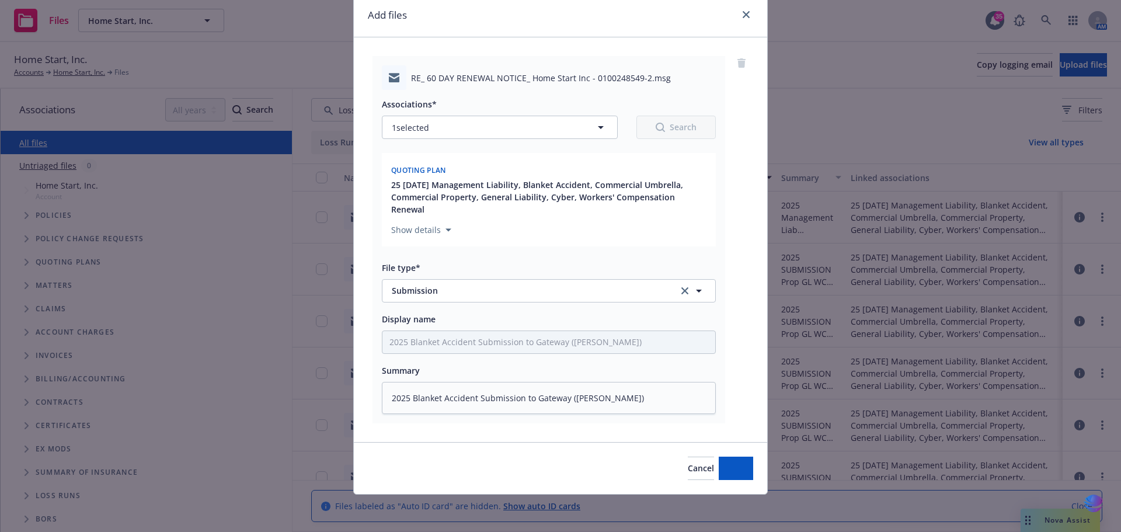
scroll to position [32, 0]
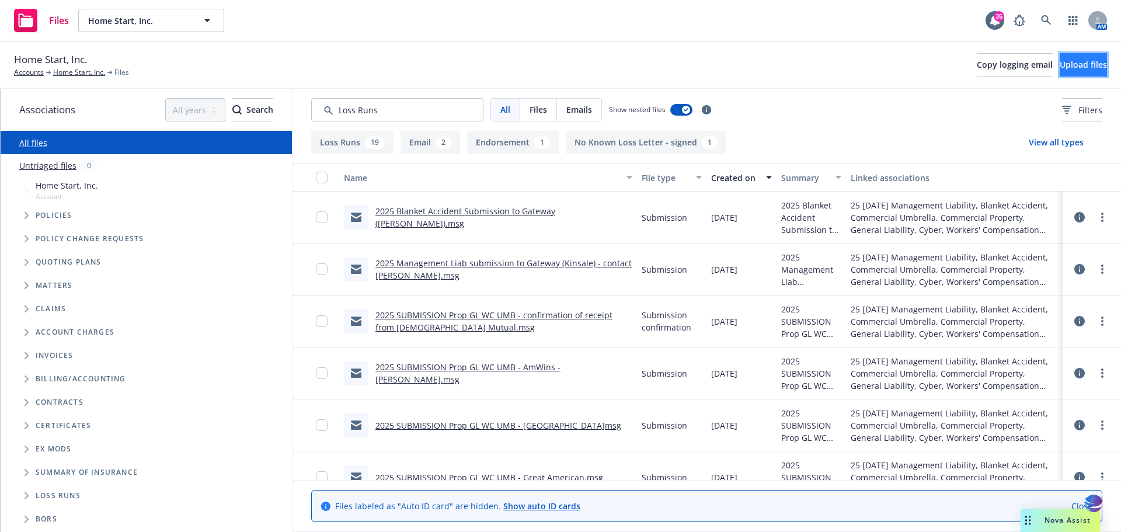
click at [1061, 69] on span "Upload files" at bounding box center [1083, 64] width 47 height 11
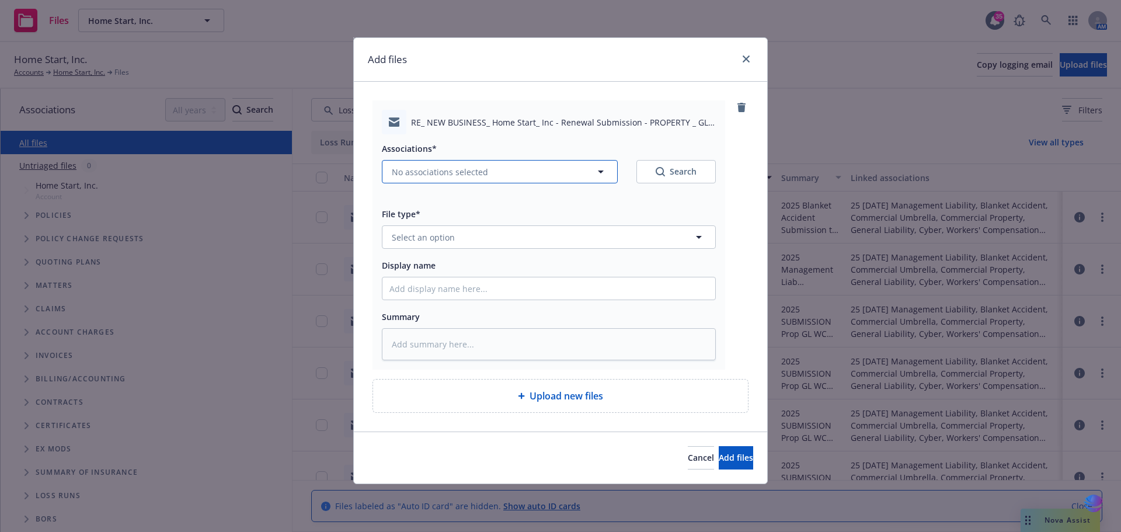
click at [603, 169] on icon "button" at bounding box center [601, 172] width 14 height 14
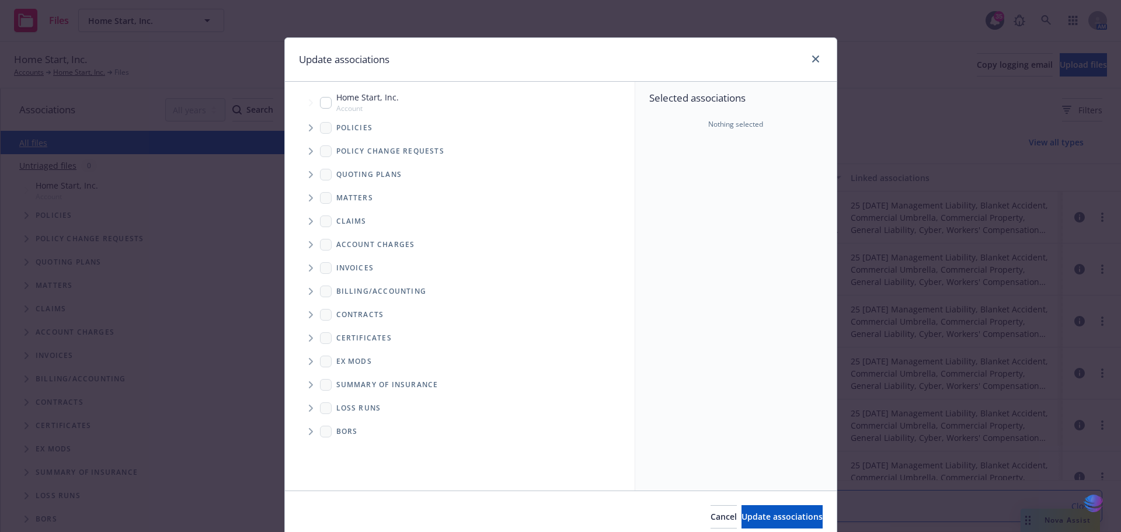
click at [305, 155] on span "Tree Example" at bounding box center [310, 151] width 19 height 19
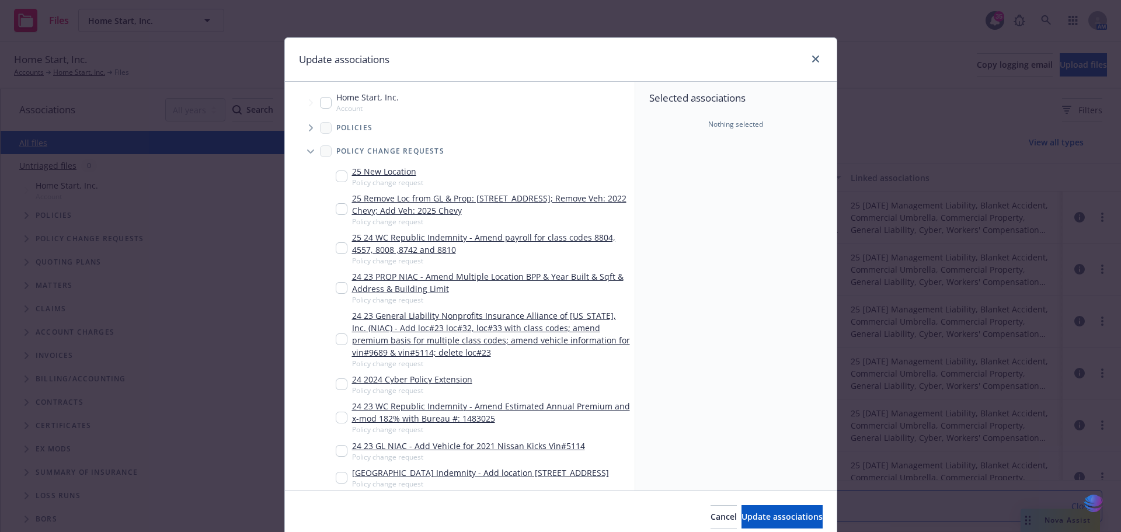
click at [305, 155] on span "Tree Example" at bounding box center [310, 151] width 19 height 19
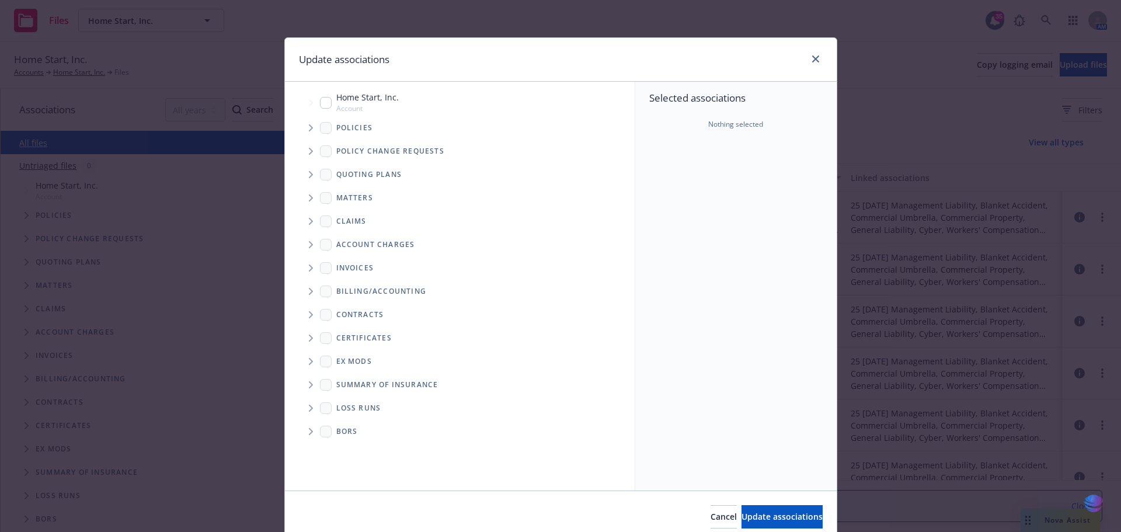
click at [309, 174] on icon "Tree Example" at bounding box center [311, 174] width 5 height 7
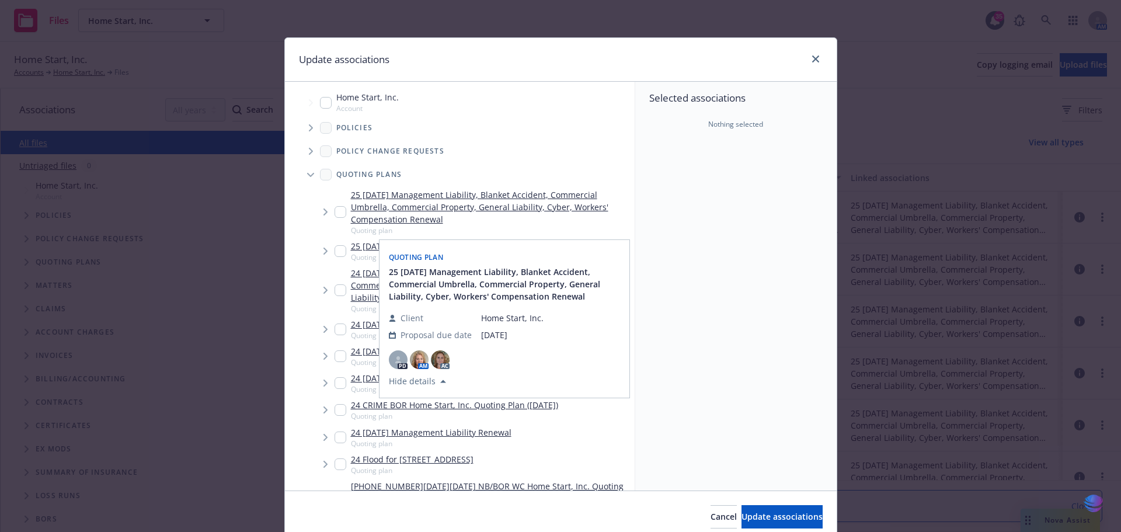
click at [339, 214] on input "Tree Example" at bounding box center [341, 212] width 12 height 12
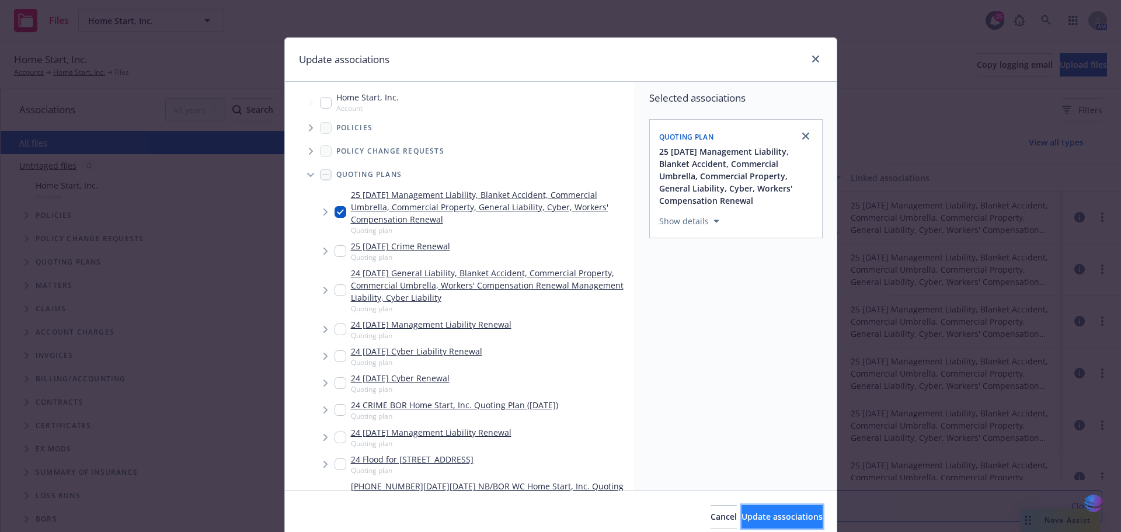
click at [742, 516] on span "Update associations" at bounding box center [782, 516] width 81 height 11
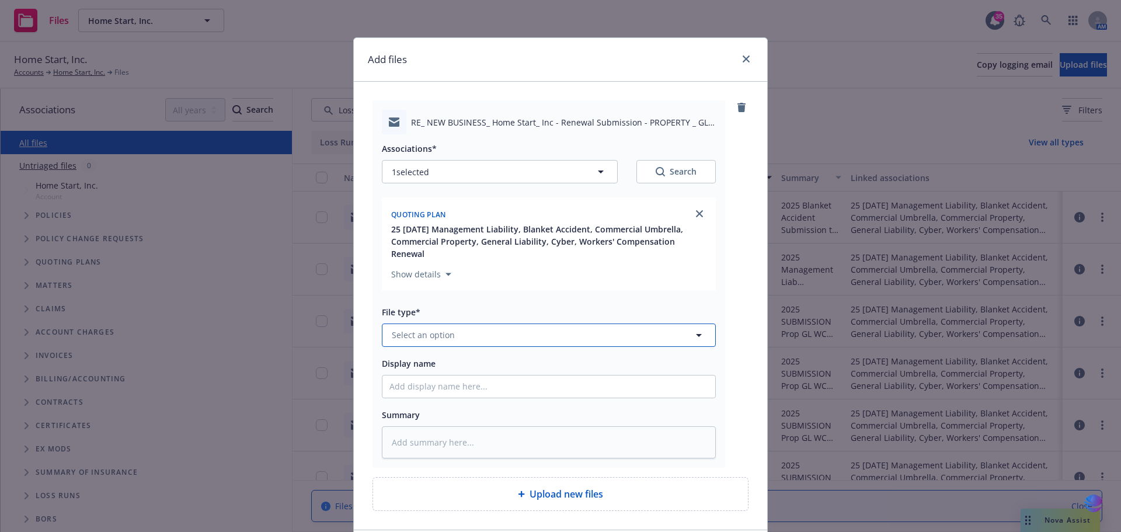
click at [694, 328] on icon "button" at bounding box center [699, 335] width 14 height 14
click at [449, 263] on div "Declination" at bounding box center [548, 271] width 319 height 17
click at [406, 381] on input "Display name" at bounding box center [548, 386] width 333 height 22
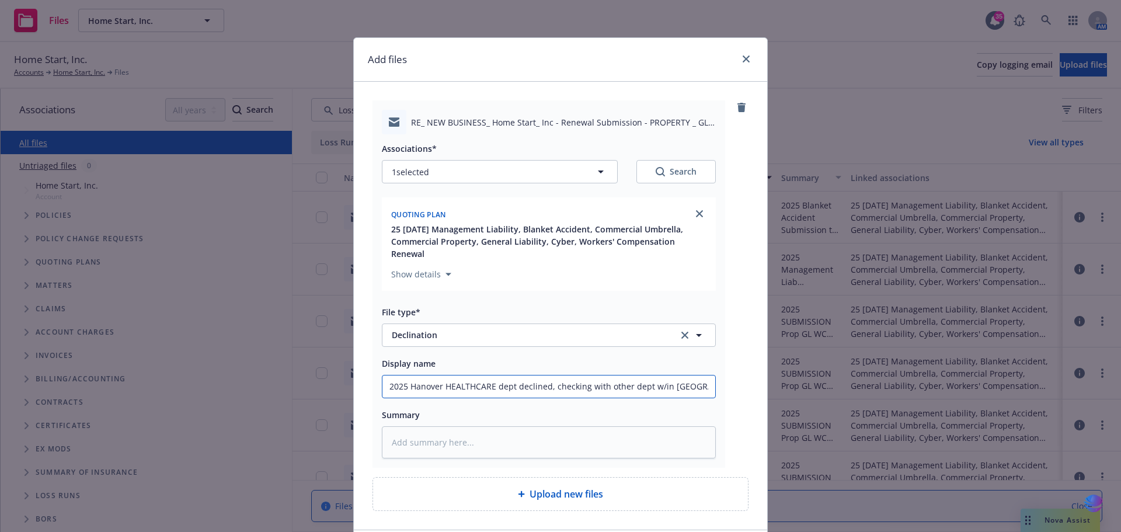
drag, startPoint x: 702, startPoint y: 370, endPoint x: 325, endPoint y: 361, distance: 377.3
click at [325, 361] on div "Add files RE_ NEW BUSINESS_ Home Start_ Inc - Renewal Submission - PROPERTY _ G…" at bounding box center [560, 266] width 1121 height 532
click at [415, 426] on textarea at bounding box center [549, 442] width 334 height 32
paste textarea "2025 Hanover HEALTHCARE dept declined, checking with other dept w/in [GEOGRAPHI…"
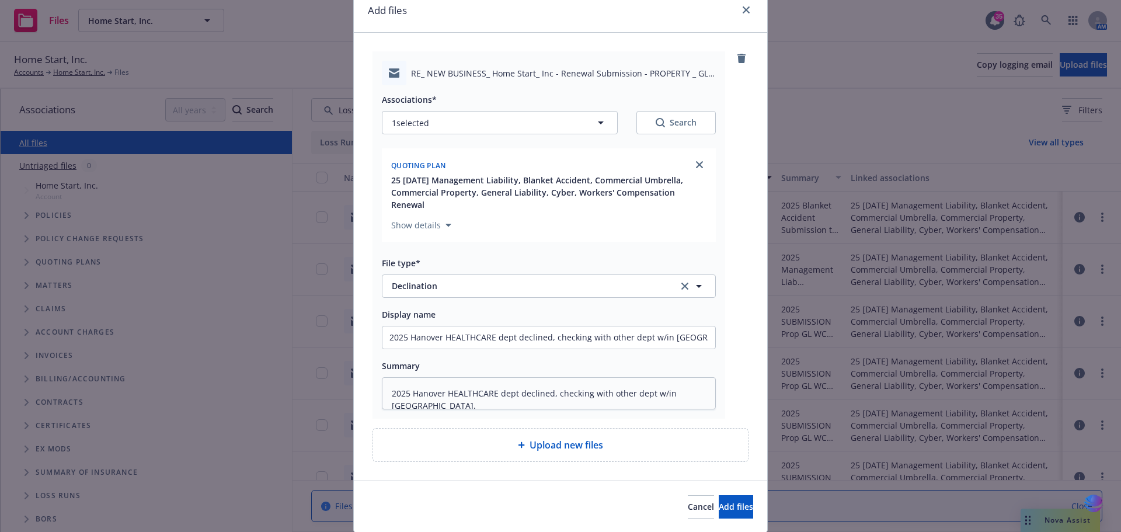
scroll to position [75, 0]
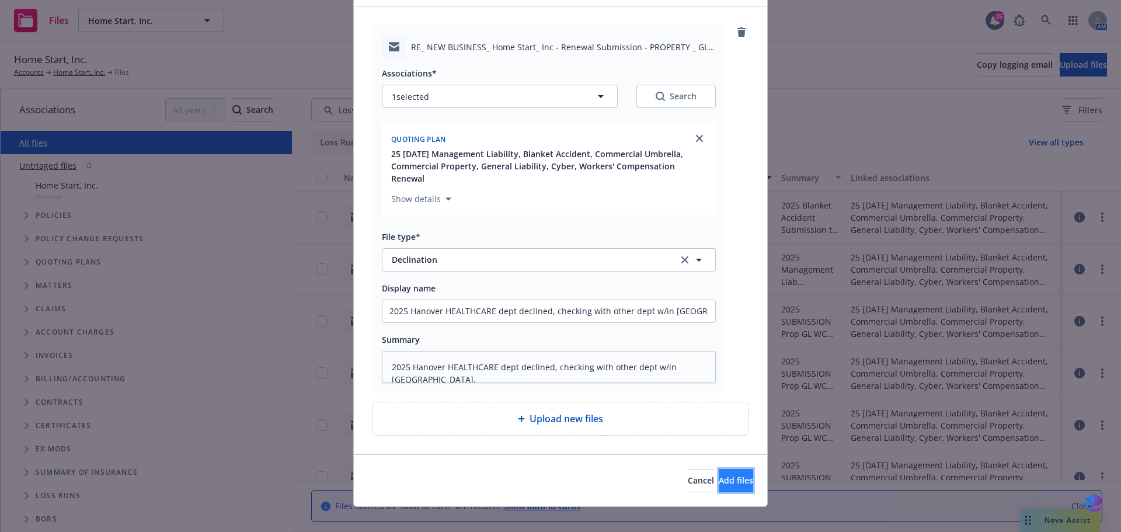
click at [719, 475] on span "Add files" at bounding box center [736, 480] width 34 height 11
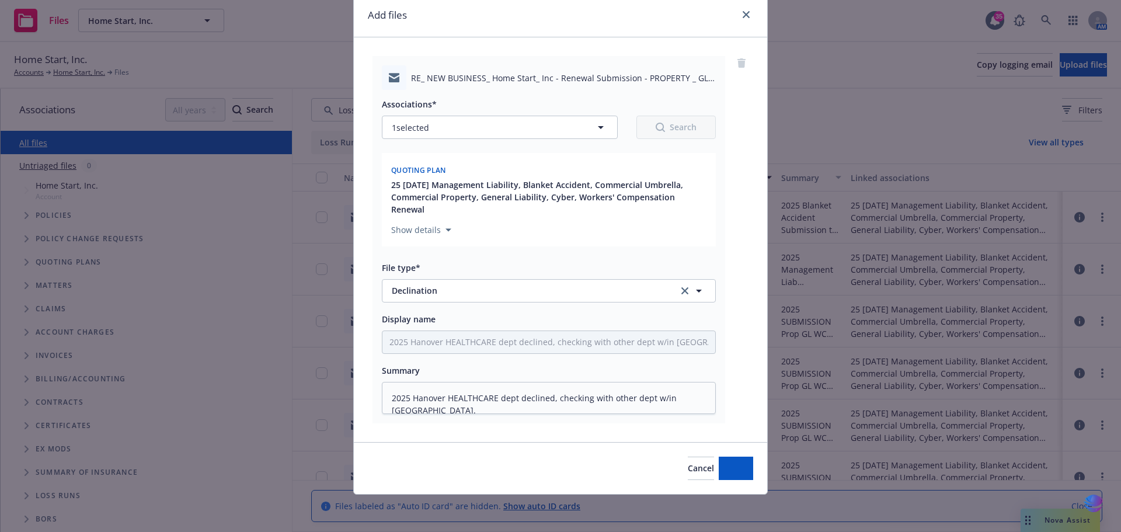
scroll to position [32, 0]
